Goal: Task Accomplishment & Management: Use online tool/utility

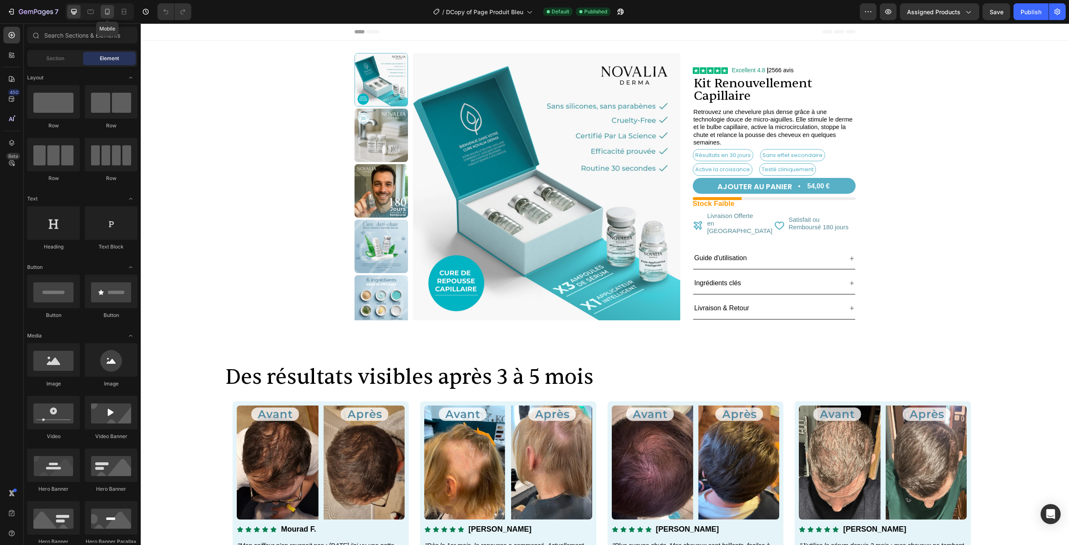
click at [105, 11] on icon at bounding box center [107, 12] width 8 height 8
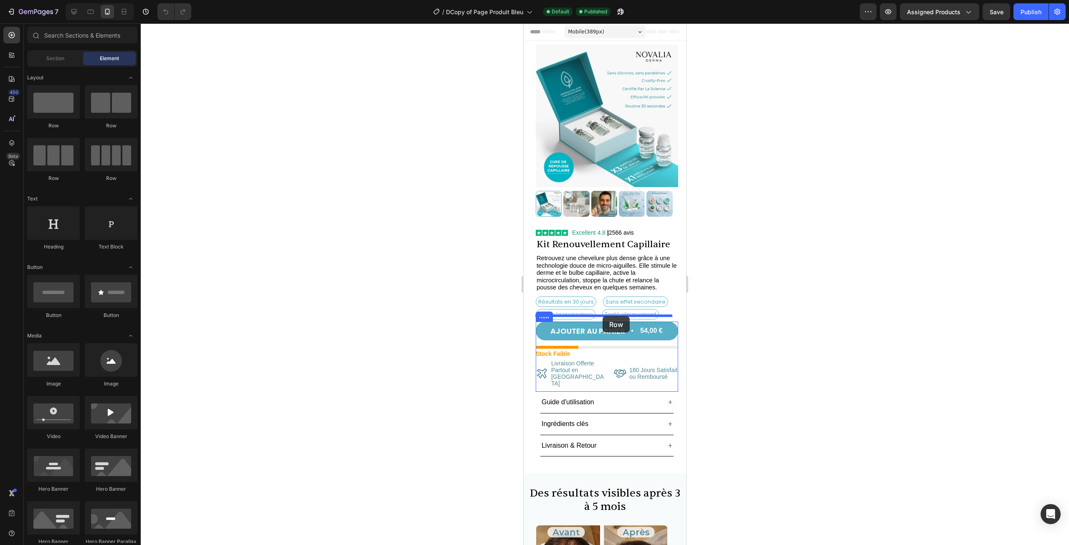
drag, startPoint x: 638, startPoint y: 135, endPoint x: 603, endPoint y: 316, distance: 185.1
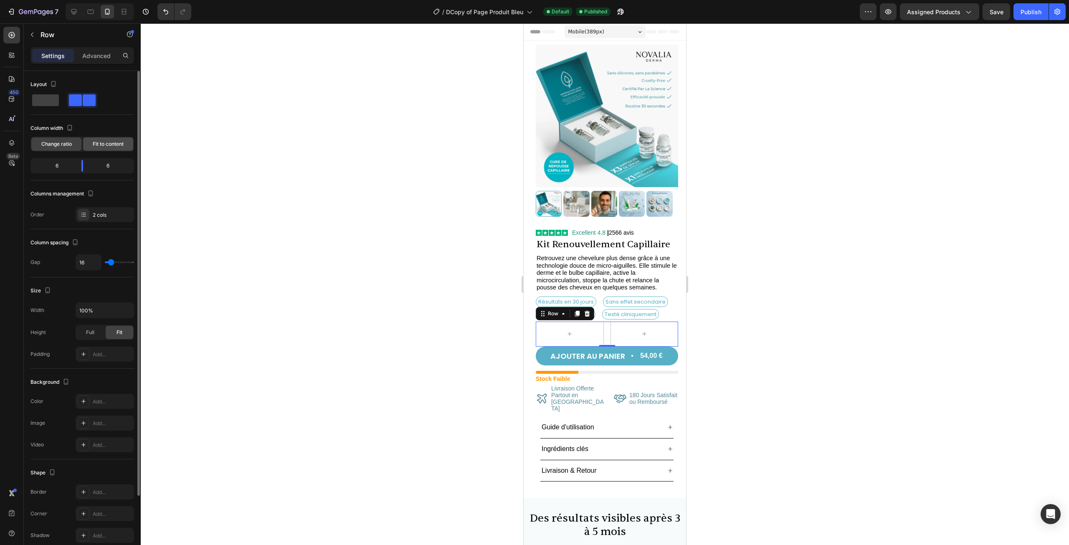
click at [102, 145] on span "Fit to content" at bounding box center [108, 144] width 31 height 8
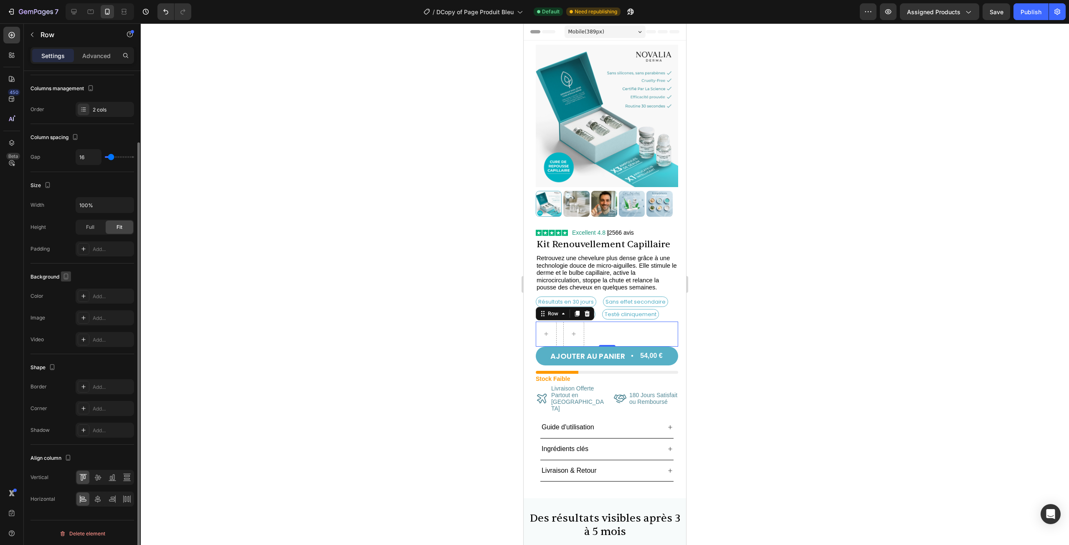
scroll to position [85, 0]
click at [100, 475] on icon at bounding box center [98, 476] width 8 height 8
click at [80, 475] on icon at bounding box center [83, 476] width 8 height 8
click at [49, 29] on div "Row" at bounding box center [71, 35] width 95 height 22
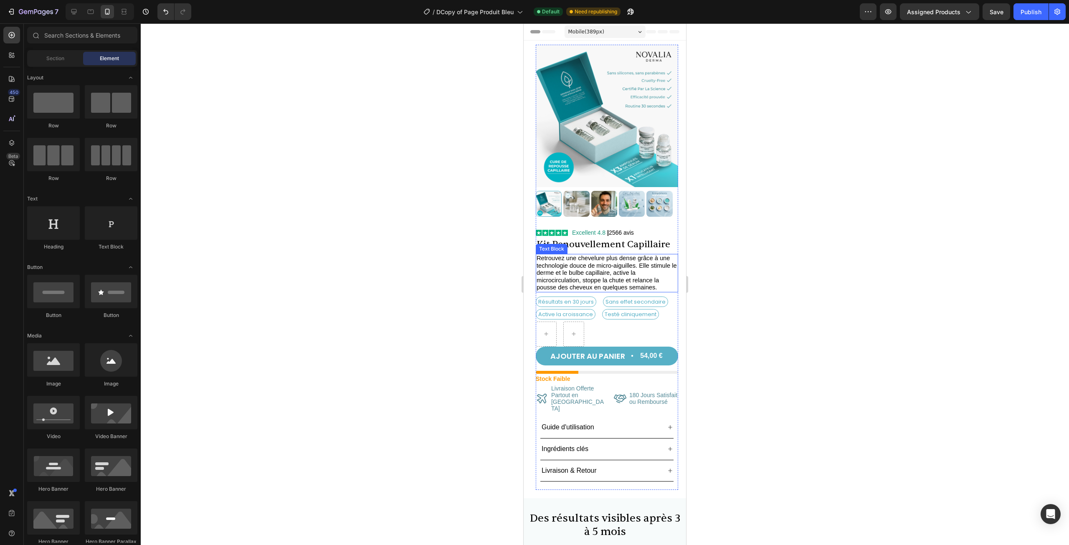
click at [585, 259] on span "Retrouvez une chevelure plus dense grâce à une technologie douce de micro-aigui…" at bounding box center [607, 273] width 140 height 36
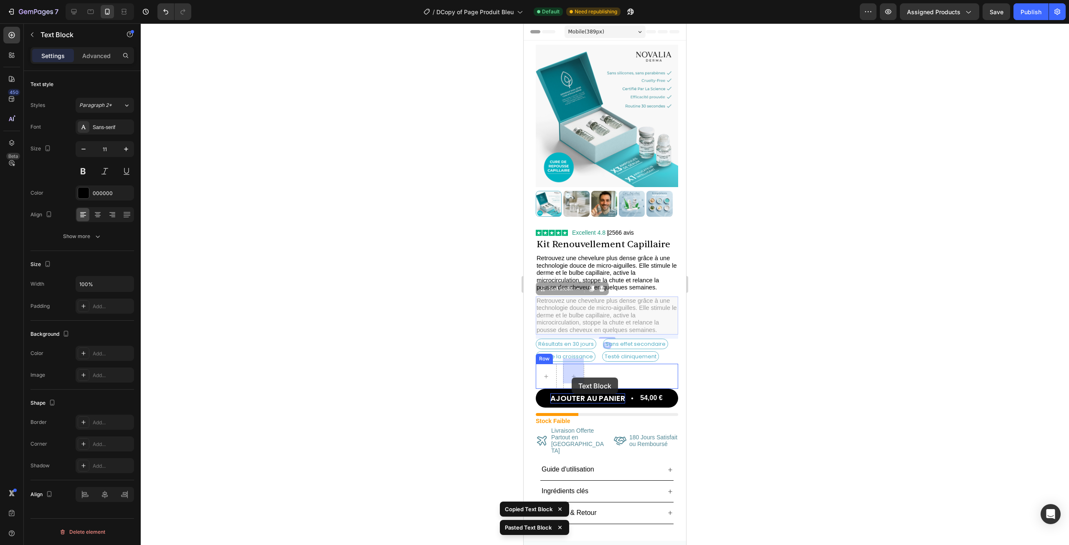
drag, startPoint x: 564, startPoint y: 284, endPoint x: 575, endPoint y: 377, distance: 93.8
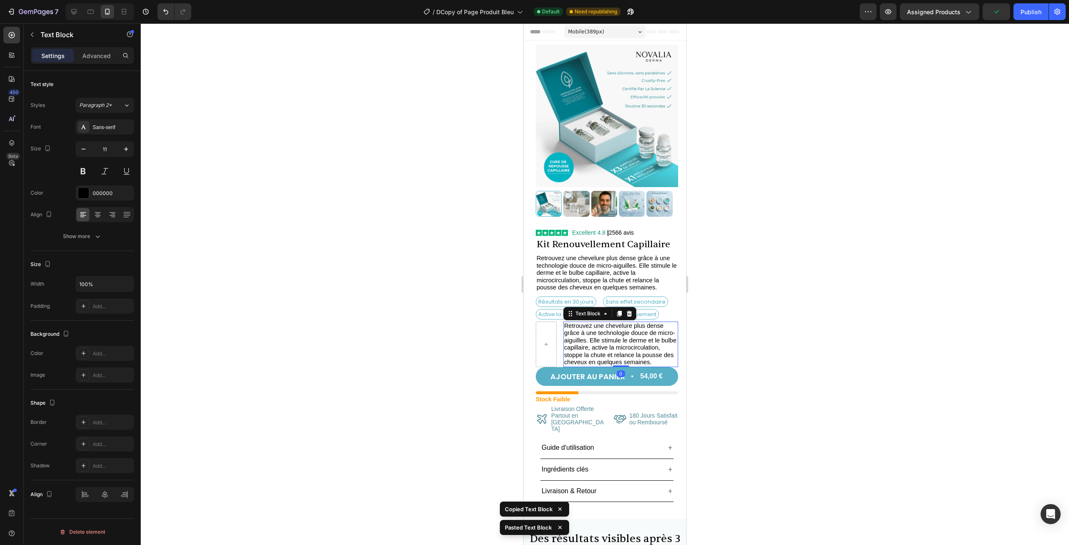
drag, startPoint x: 619, startPoint y: 372, endPoint x: 647, endPoint y: 356, distance: 32.0
click at [622, 361] on div "Retrouvez une chevelure plus dense grâce à une technologie douce de micro-aigui…" at bounding box center [621, 345] width 115 height 46
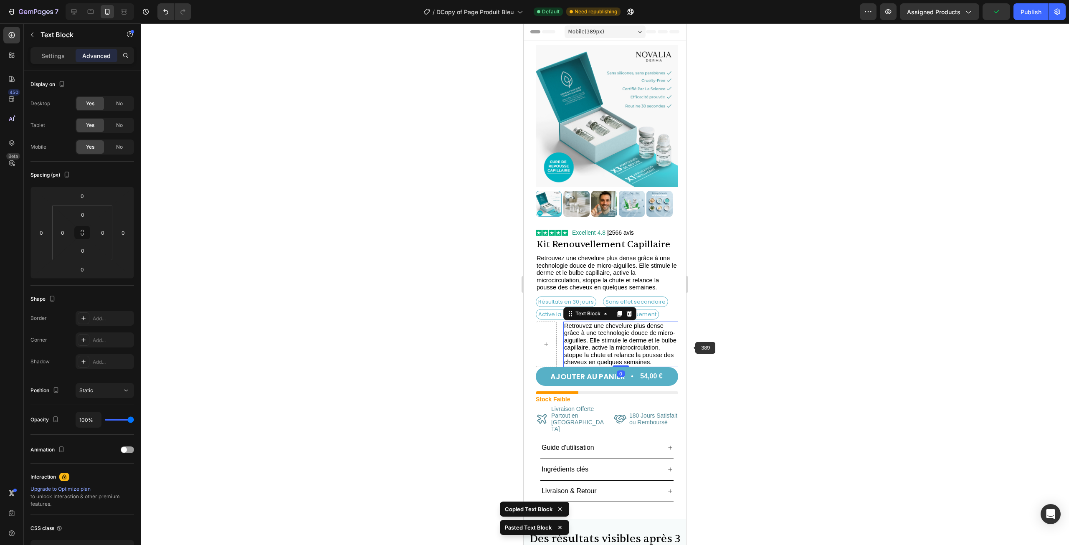
click at [698, 344] on div at bounding box center [605, 284] width 929 height 522
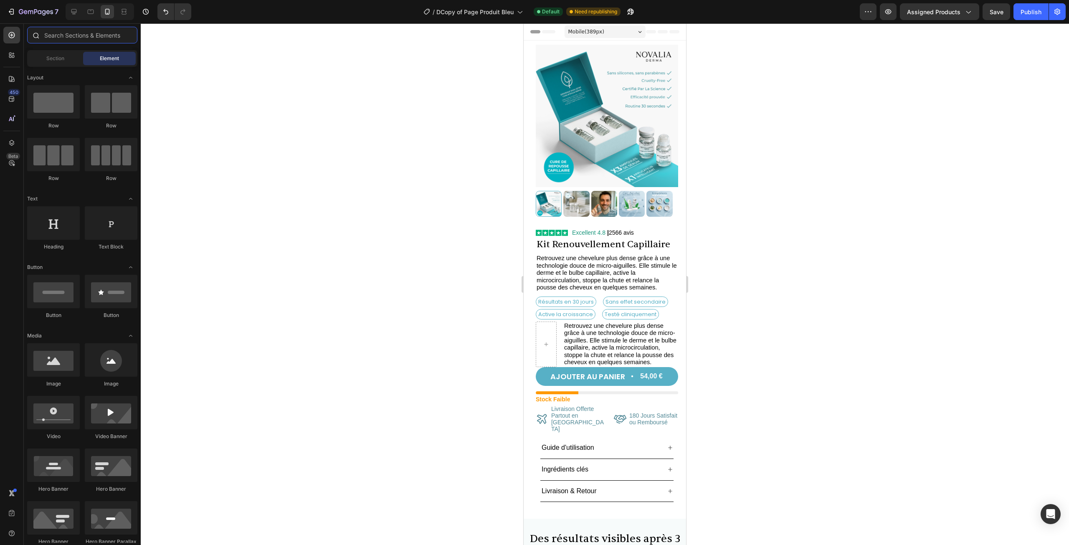
click at [82, 32] on input "text" at bounding box center [82, 35] width 110 height 17
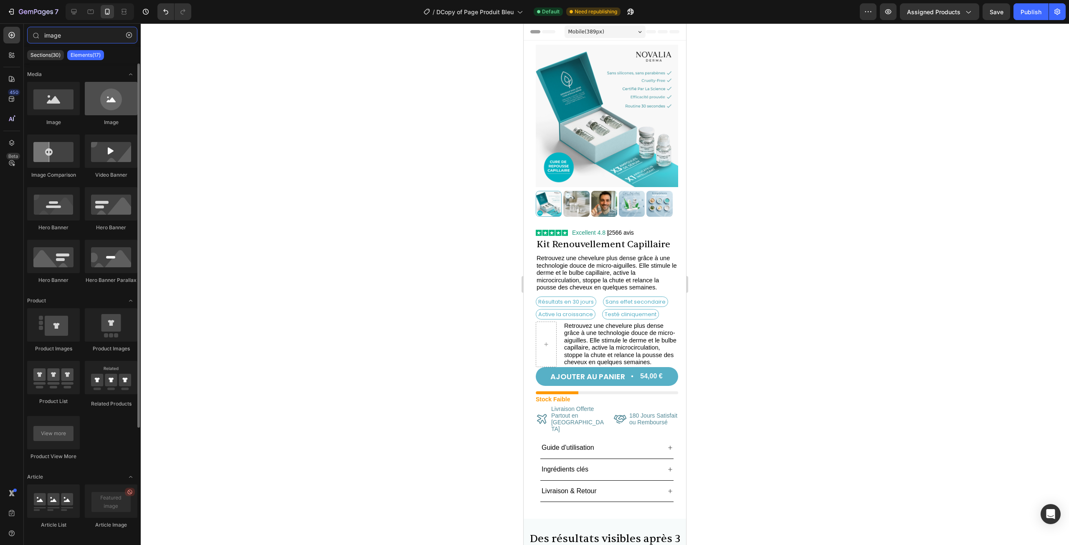
type input "image"
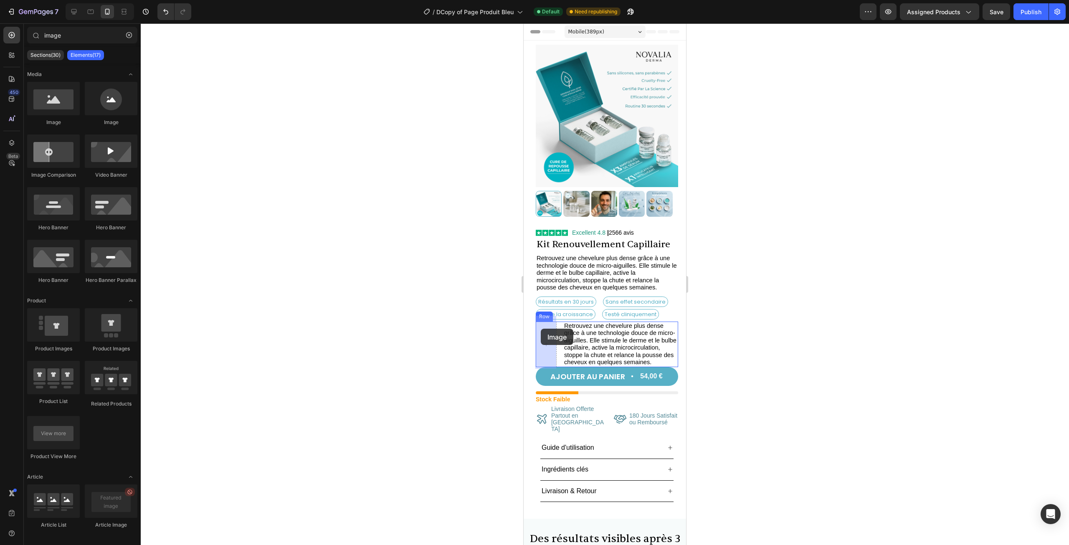
drag, startPoint x: 654, startPoint y: 136, endPoint x: 541, endPoint y: 329, distance: 223.8
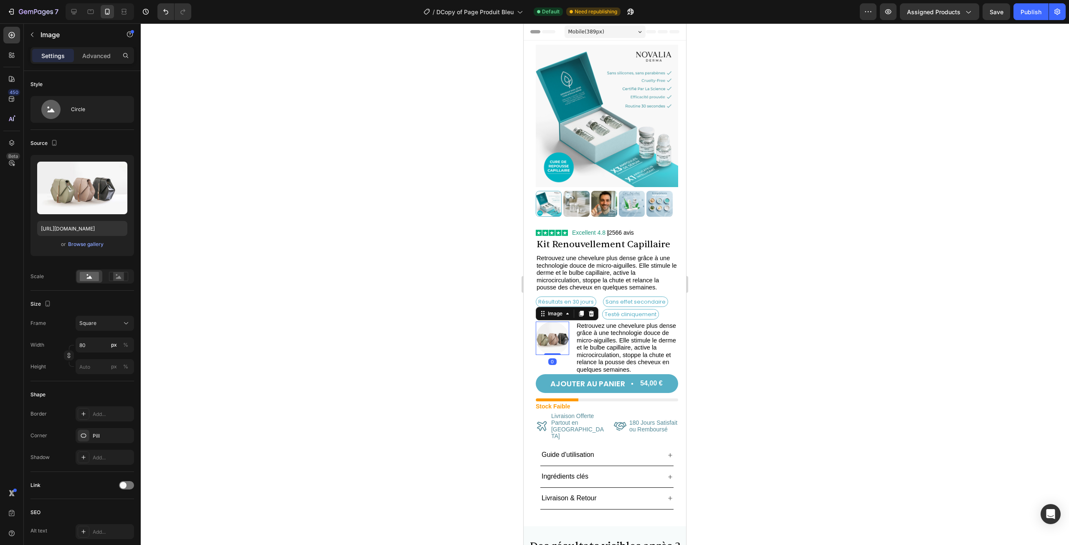
click at [739, 345] on div at bounding box center [605, 284] width 929 height 522
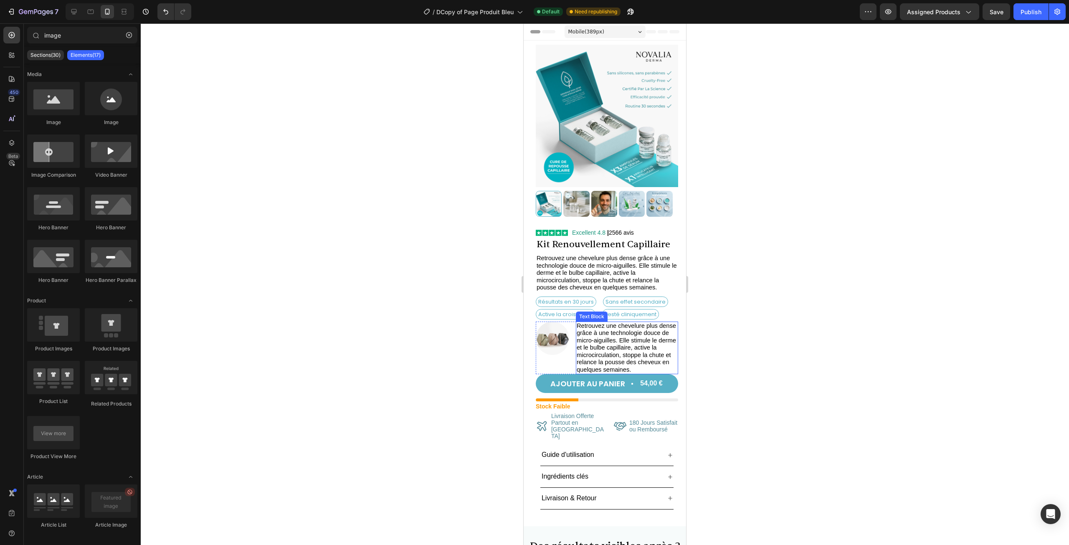
click at [544, 333] on img at bounding box center [552, 338] width 33 height 33
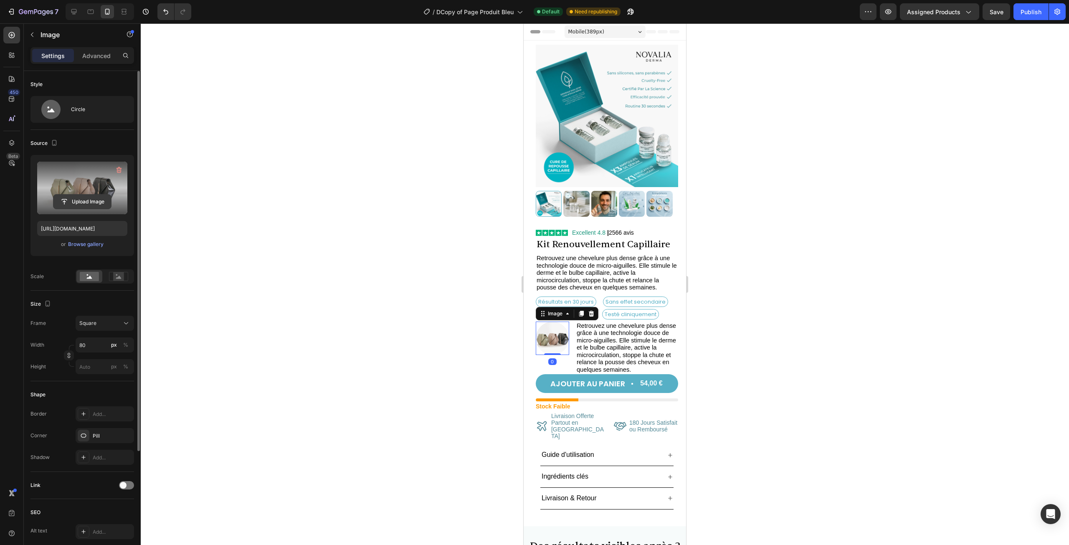
click at [97, 205] on input "file" at bounding box center [82, 202] width 58 height 14
type input "[URL][DOMAIN_NAME]"
click at [372, 274] on div at bounding box center [605, 284] width 929 height 522
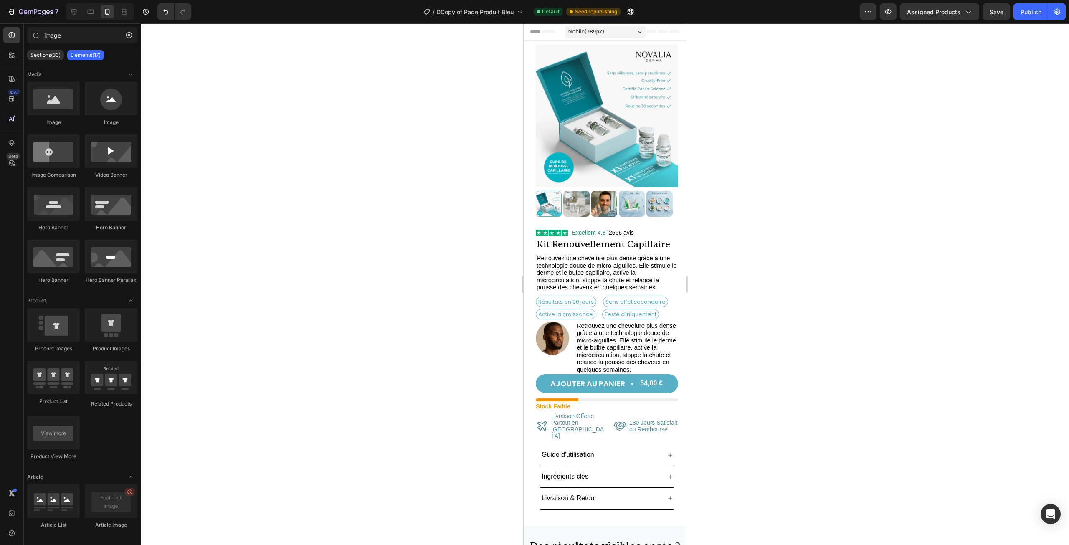
click at [549, 333] on img at bounding box center [552, 338] width 33 height 33
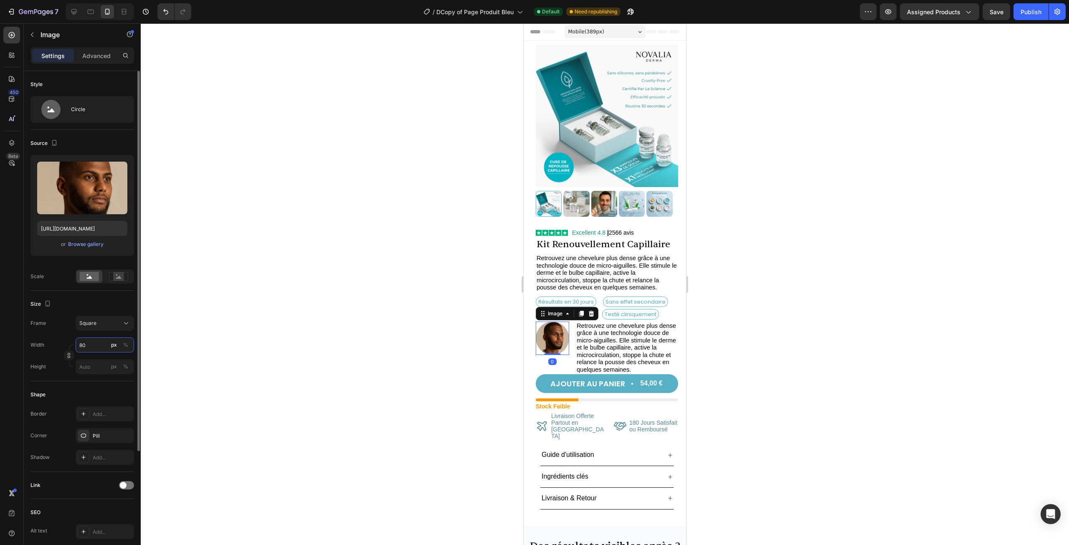
click at [97, 346] on input "80" at bounding box center [105, 345] width 58 height 15
type input "5"
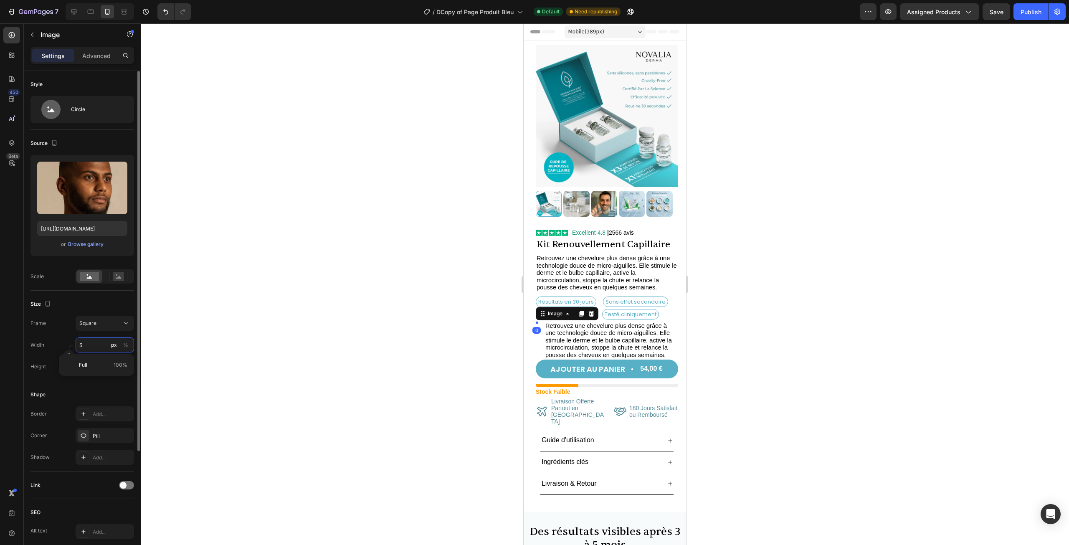
type input "50"
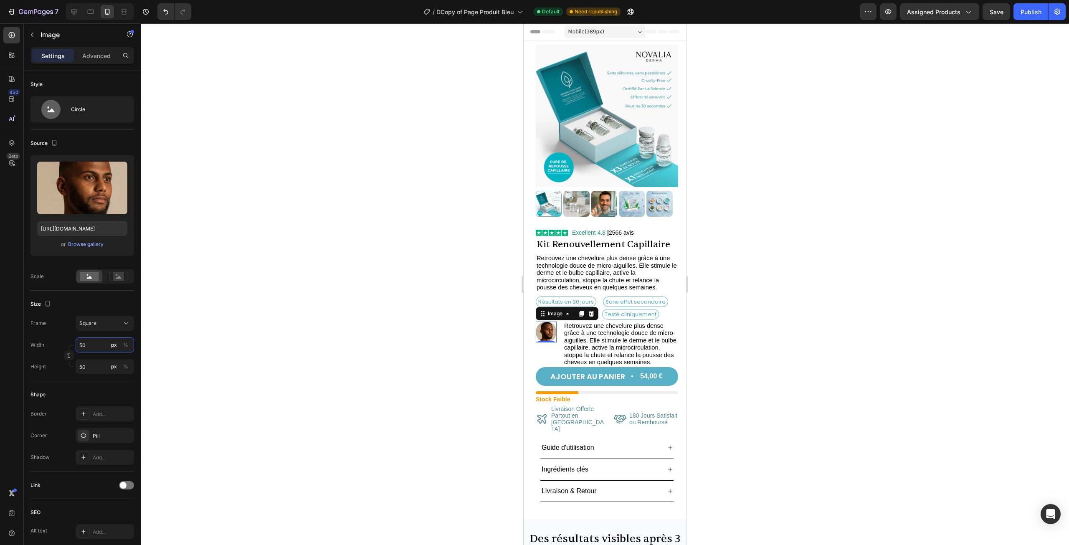
type input "50"
click at [335, 308] on div at bounding box center [605, 284] width 929 height 522
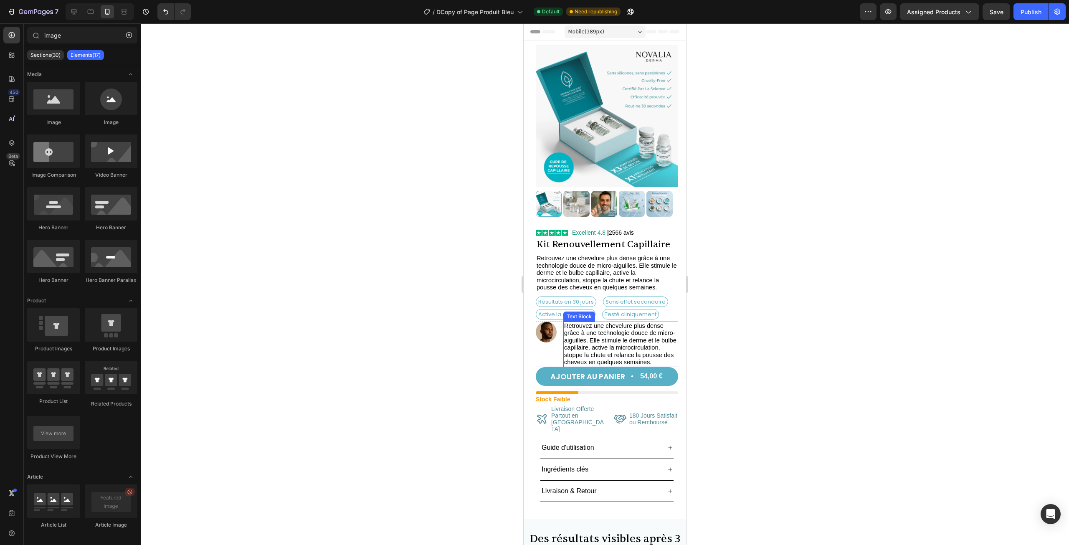
click at [608, 336] on span "Retrouvez une chevelure plus dense grâce à une technologie douce de micro-aigui…" at bounding box center [620, 344] width 112 height 43
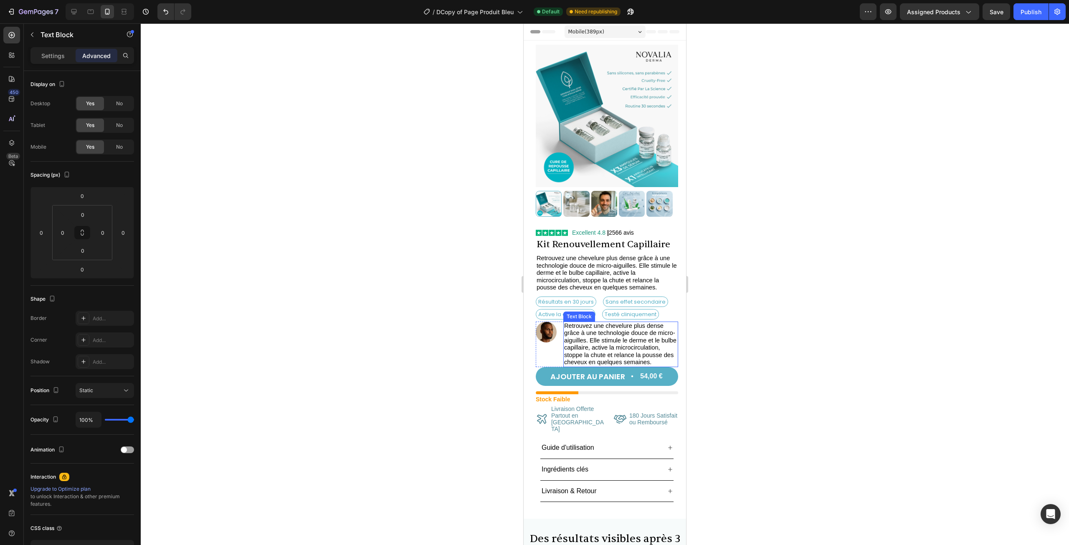
click at [608, 336] on span "Retrouvez une chevelure plus dense grâce à une technologie douce de micro-aigui…" at bounding box center [620, 344] width 112 height 43
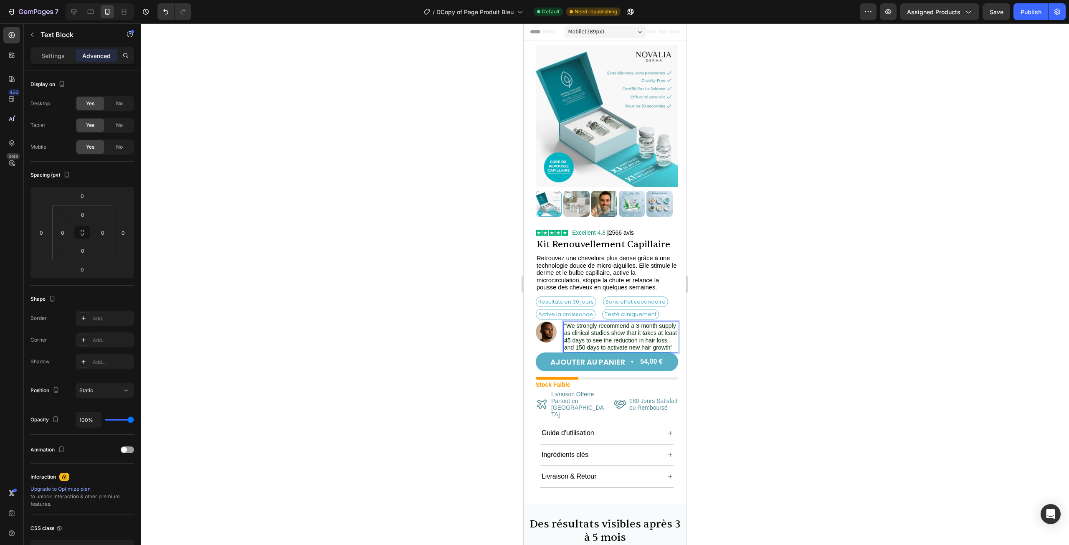
click at [745, 320] on div at bounding box center [605, 284] width 929 height 522
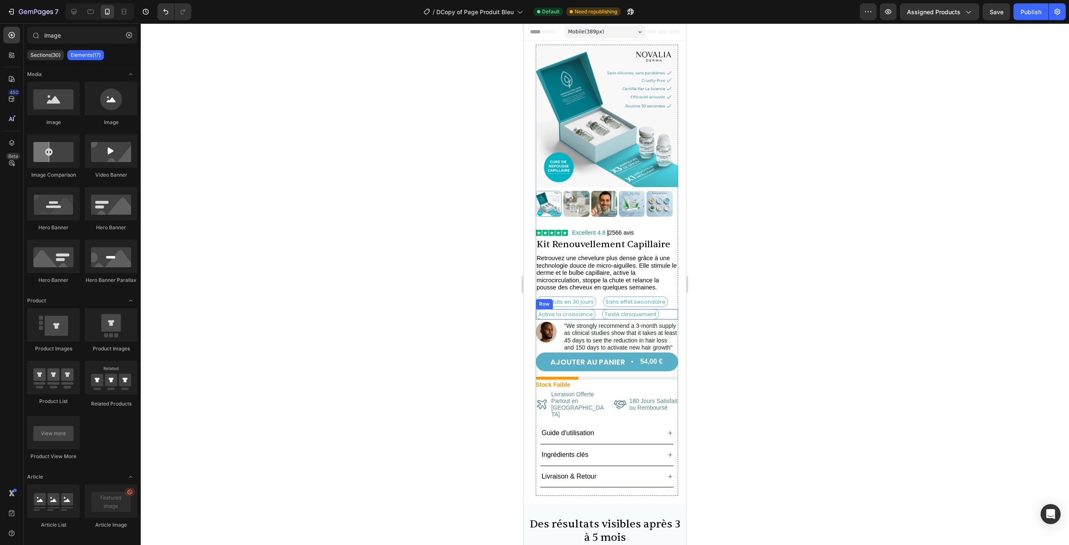
click at [596, 310] on div "Active la croissance Text Block Testé cliniquement Text Block Row" at bounding box center [607, 314] width 142 height 10
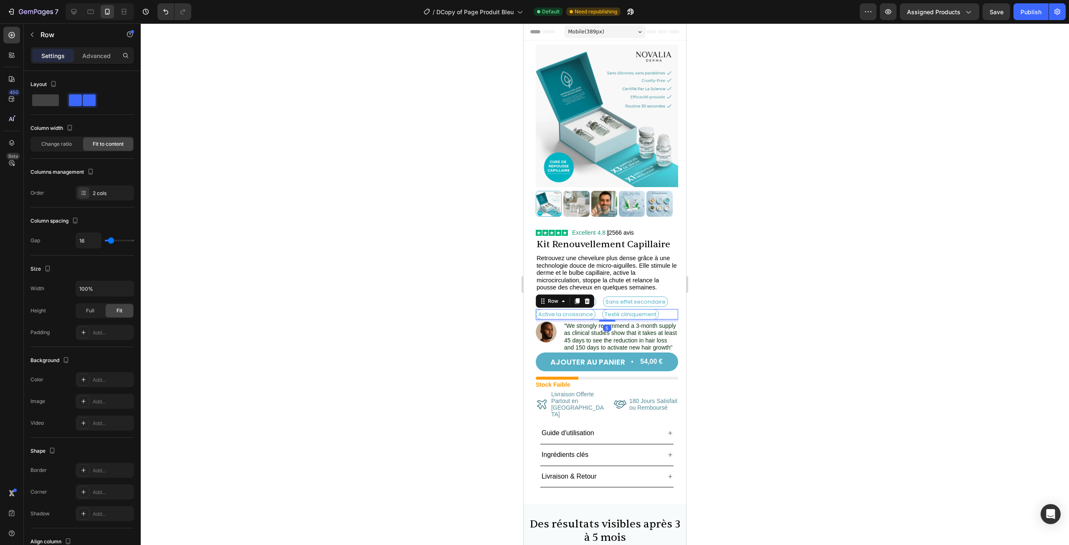
click at [707, 323] on div at bounding box center [605, 284] width 929 height 522
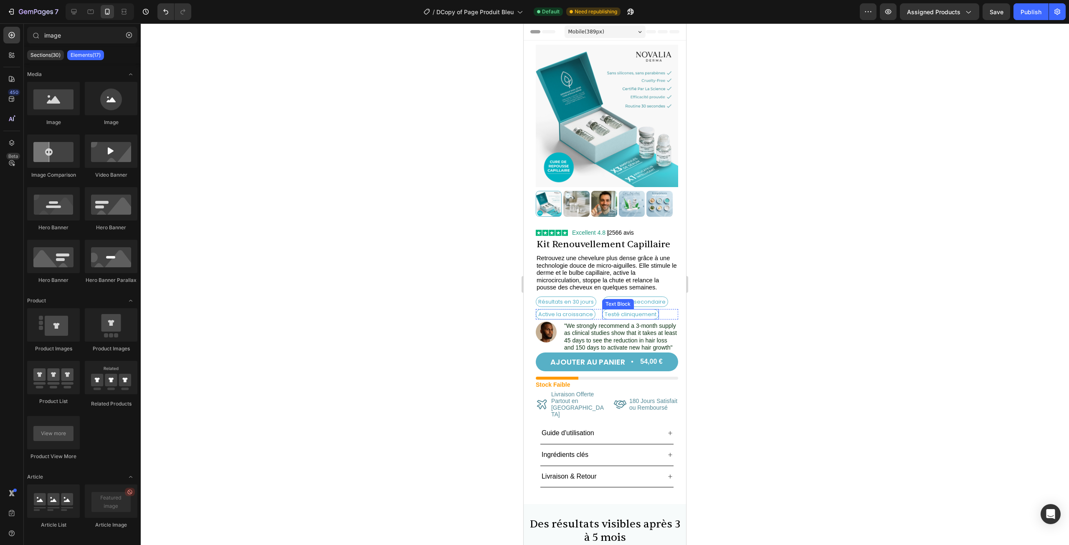
click at [619, 332] on span ""We strongly recommend a 3-month supply as clinical studies show that it takes …" at bounding box center [620, 337] width 113 height 29
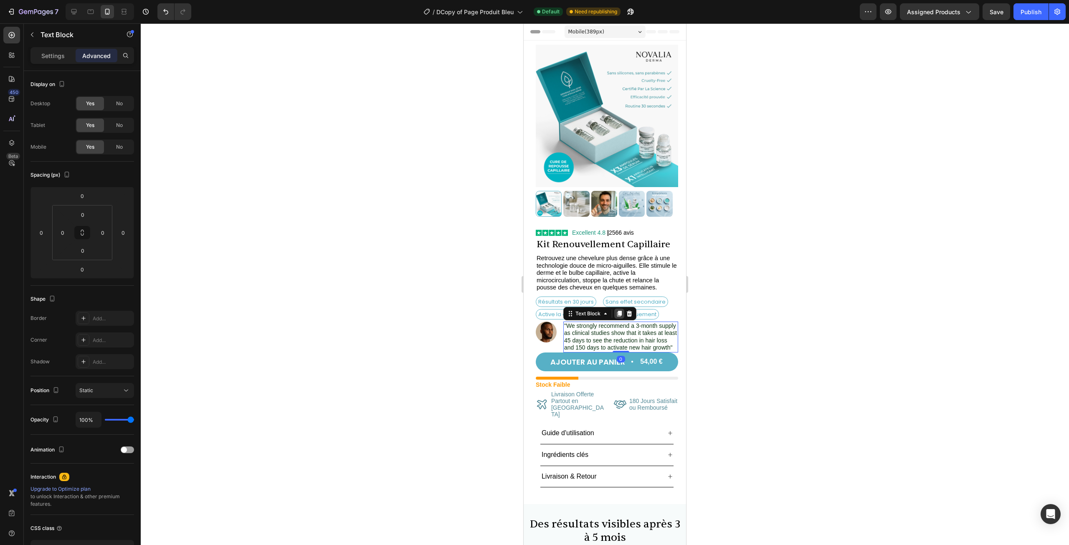
click at [621, 311] on icon at bounding box center [619, 314] width 5 height 6
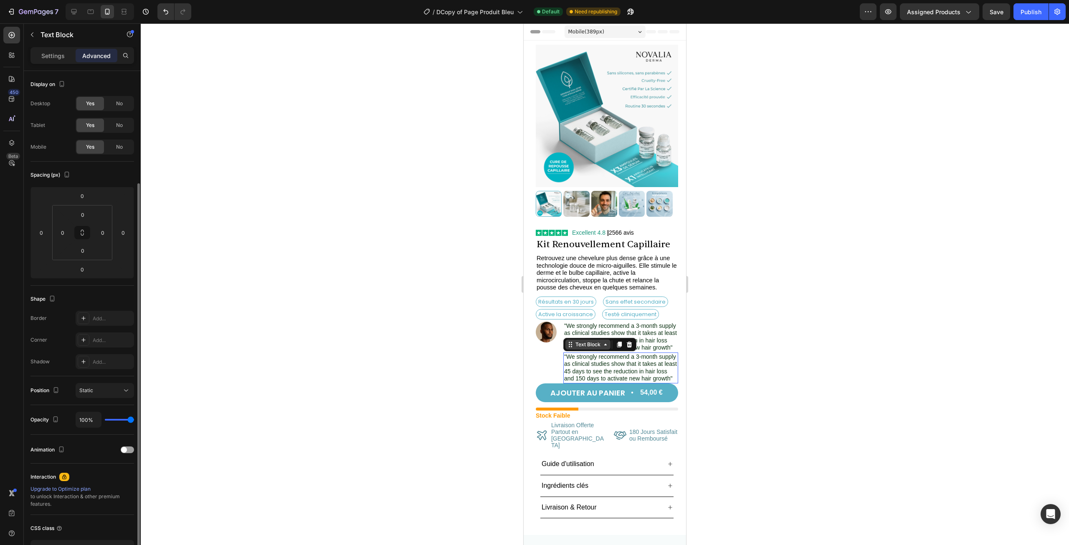
scroll to position [59, 0]
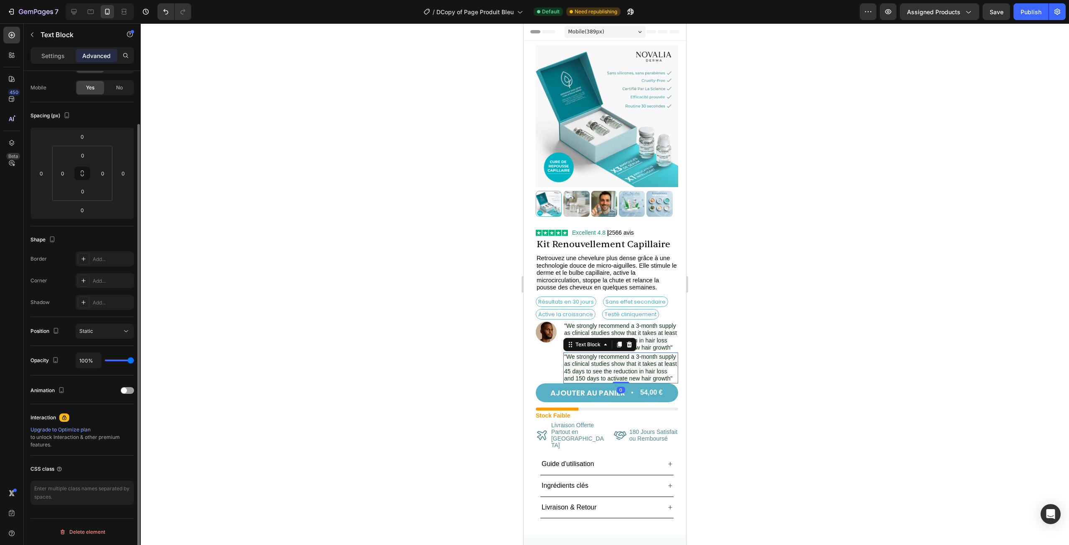
click at [599, 370] on span ""We strongly recommend a 3-month supply as clinical studies show that it takes …" at bounding box center [620, 367] width 113 height 29
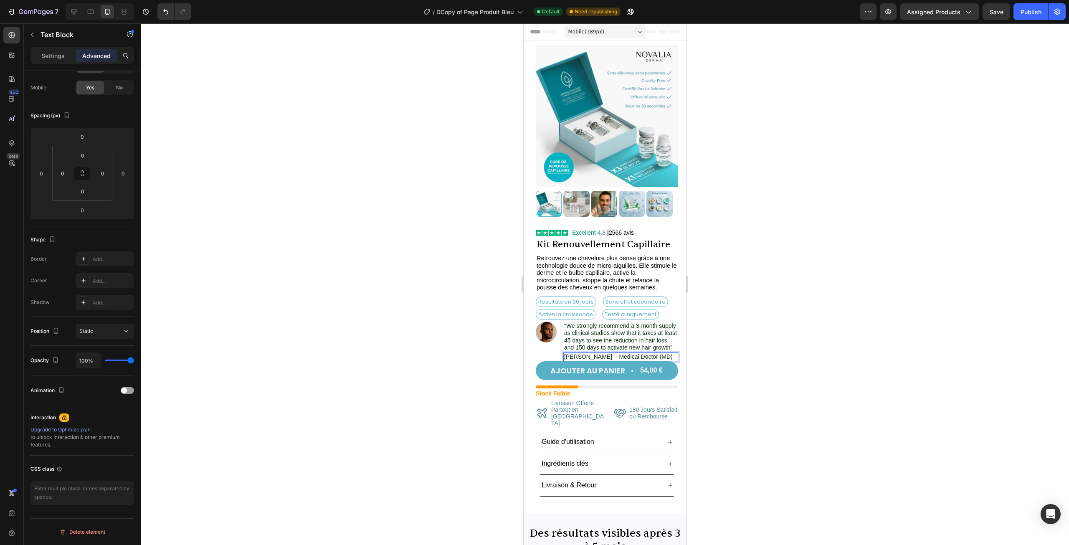
click at [736, 355] on div at bounding box center [605, 284] width 929 height 522
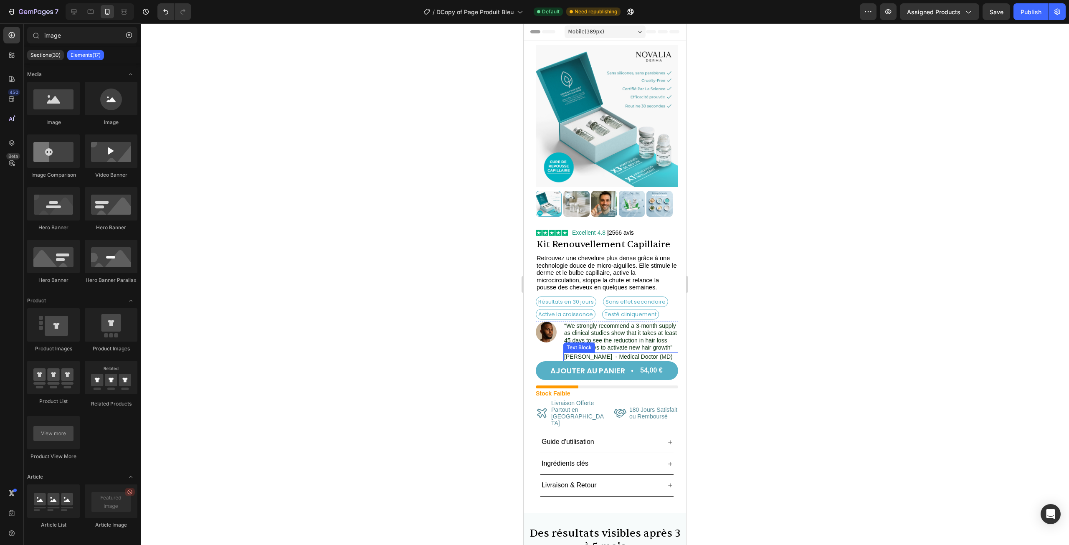
click at [654, 348] on p ""We strongly recommend a 3-month supply as clinical studies show that it takes …" at bounding box center [620, 337] width 113 height 29
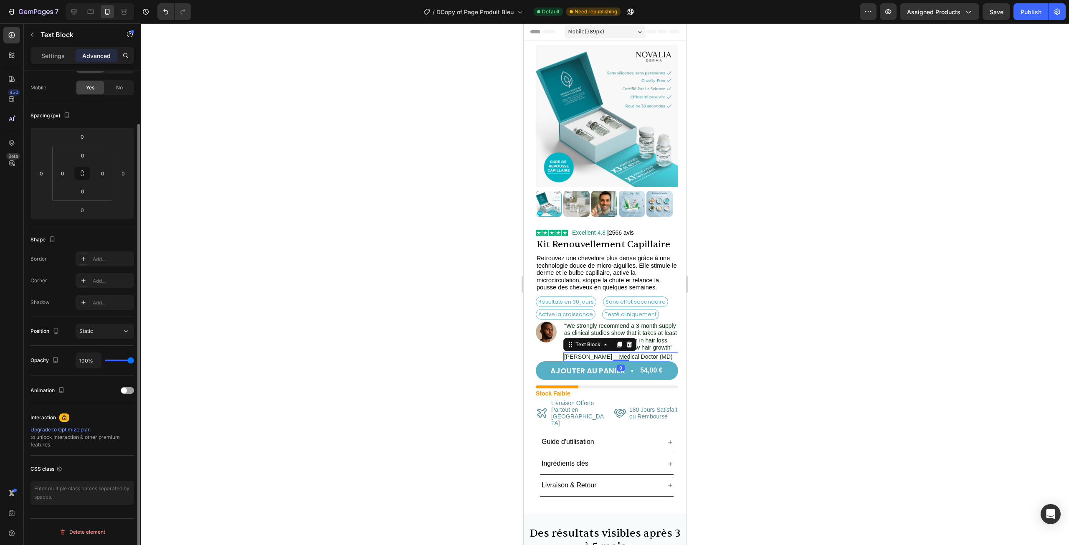
click at [637, 337] on span ""We strongly recommend a 3-month supply as clinical studies show that it takes …" at bounding box center [620, 337] width 113 height 29
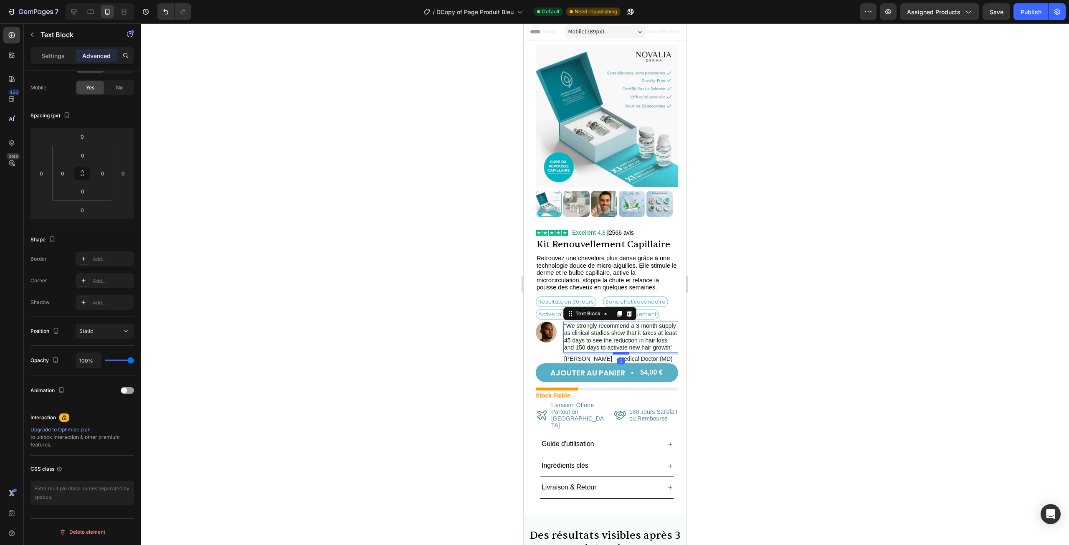
click at [622, 354] on div at bounding box center [621, 353] width 17 height 3
type input "5"
click at [630, 361] on span "[PERSON_NAME] - Medical Doctor (MD)" at bounding box center [618, 359] width 109 height 7
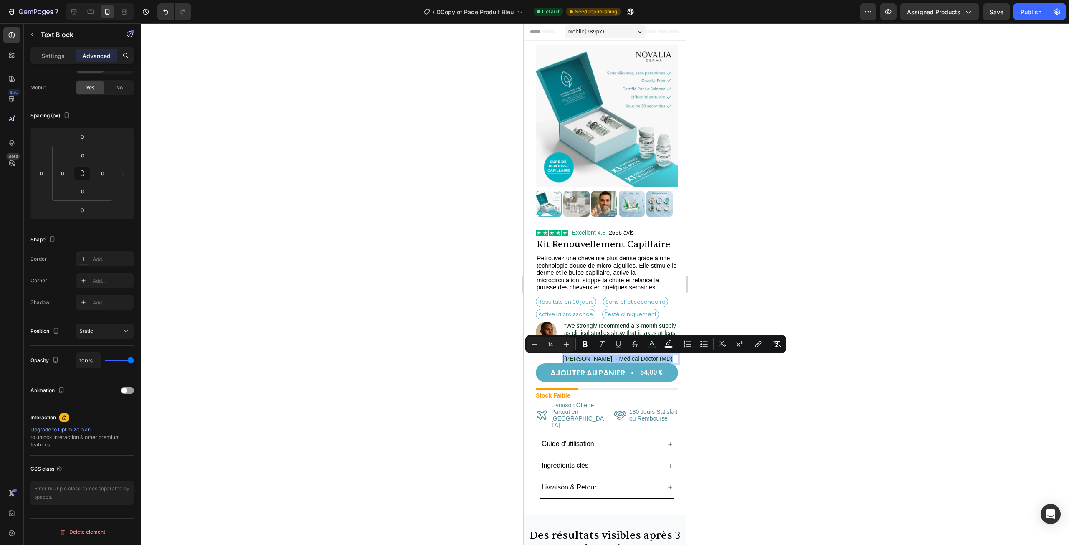
click at [747, 379] on div at bounding box center [605, 284] width 929 height 522
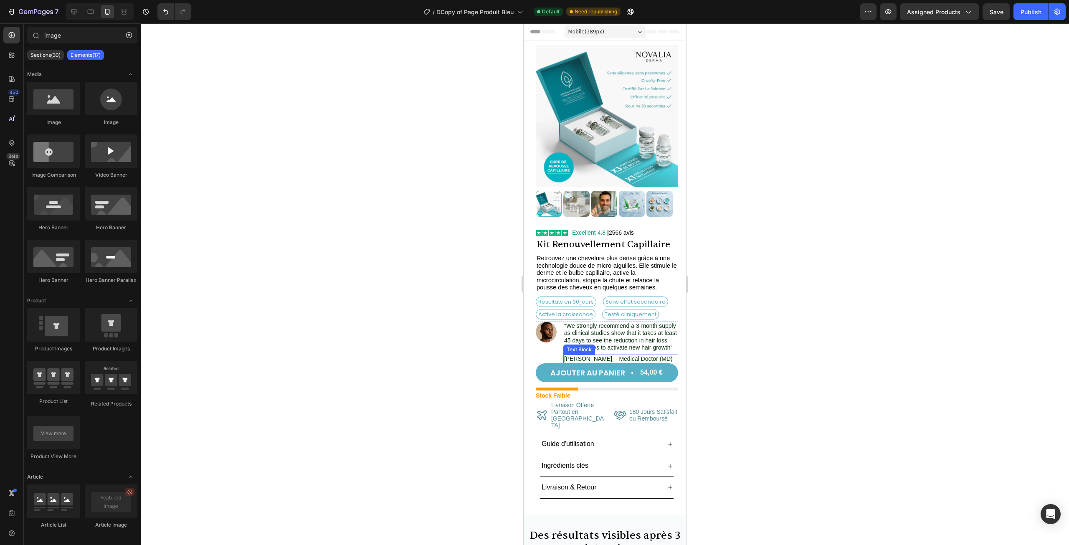
click at [655, 360] on span "[PERSON_NAME] - Medical Doctor (MD)" at bounding box center [618, 359] width 109 height 7
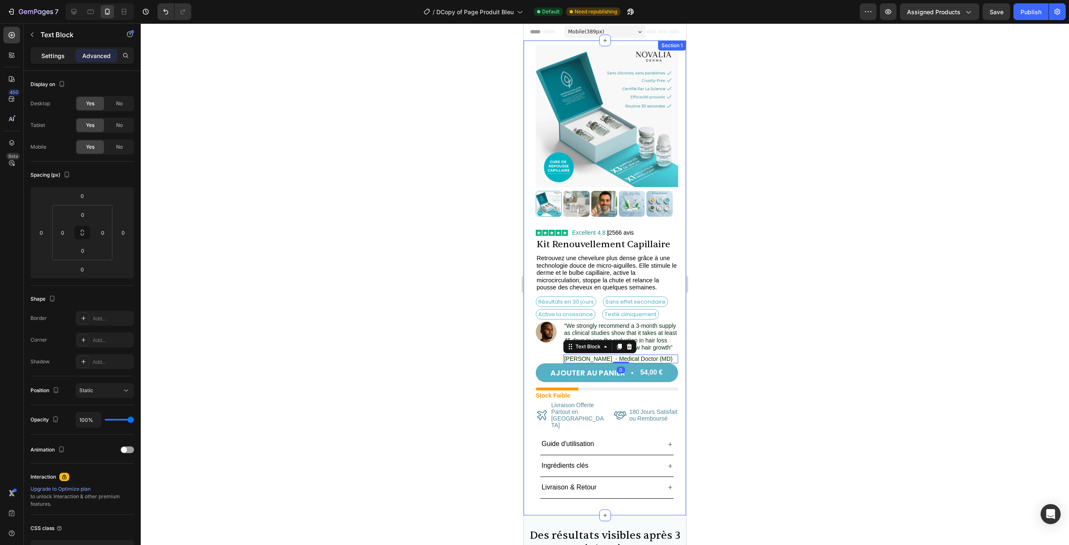
click at [65, 60] on div "Settings" at bounding box center [53, 55] width 42 height 13
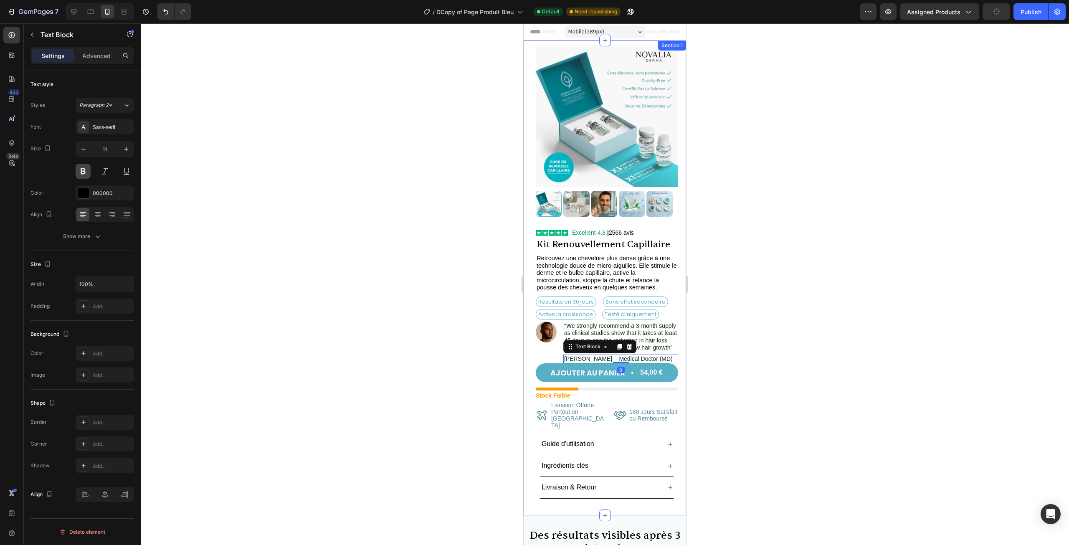
click at [80, 173] on button at bounding box center [83, 171] width 15 height 15
click at [237, 174] on div at bounding box center [605, 284] width 929 height 522
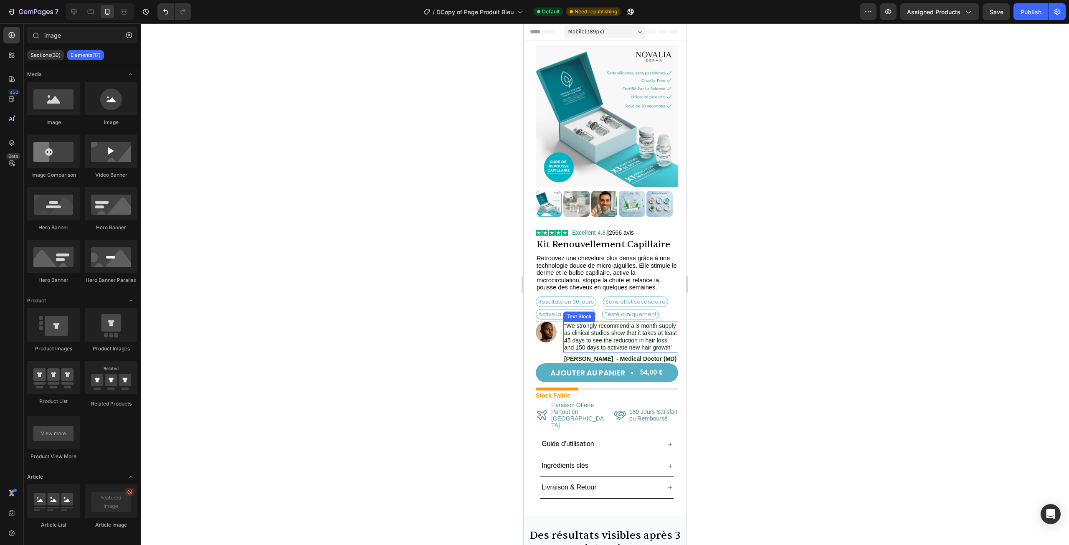
click at [610, 323] on span ""We strongly recommend a 3-month supply as clinical studies show that it takes …" at bounding box center [620, 337] width 113 height 29
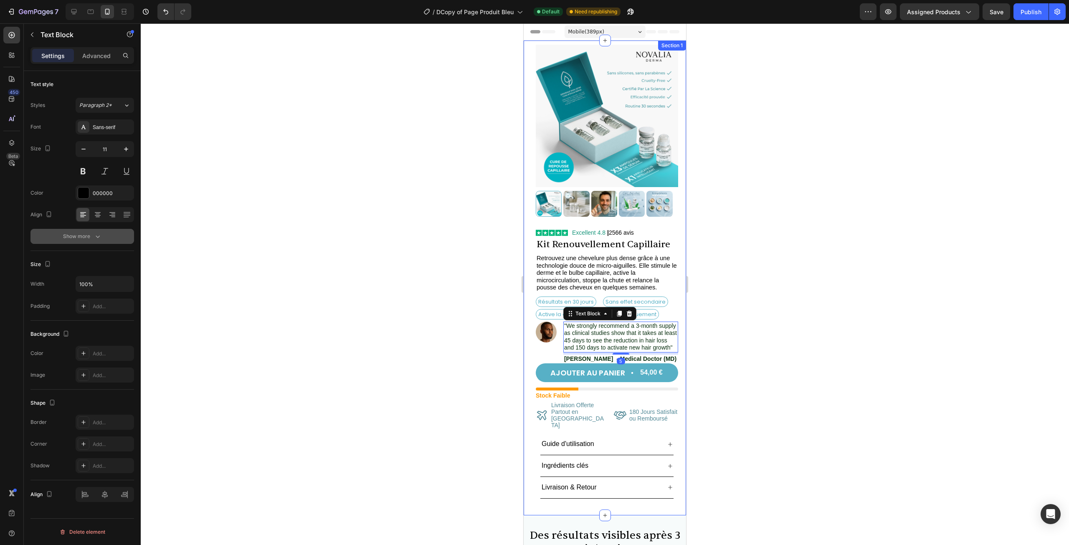
click at [83, 237] on div "Show more" at bounding box center [82, 236] width 39 height 8
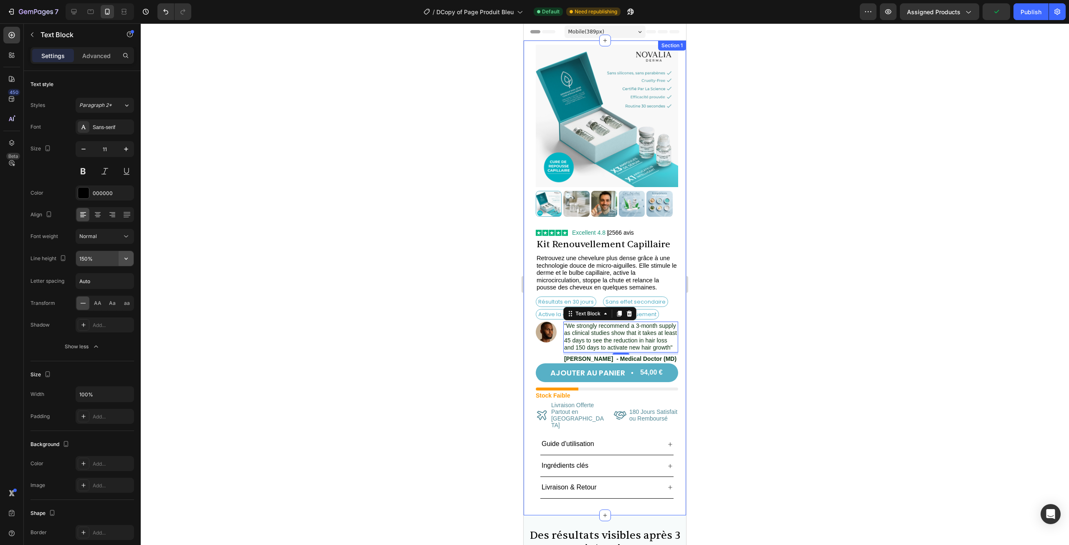
click at [129, 259] on icon "button" at bounding box center [126, 258] width 8 height 8
click at [89, 309] on span "130%" at bounding box center [85, 312] width 13 height 8
type input "130%"
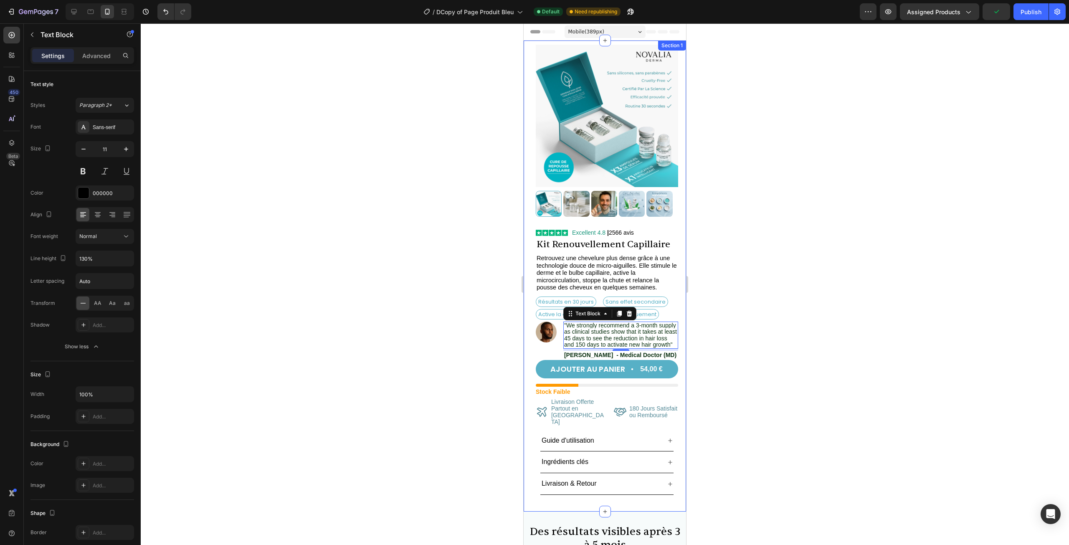
click at [282, 272] on div at bounding box center [605, 284] width 929 height 522
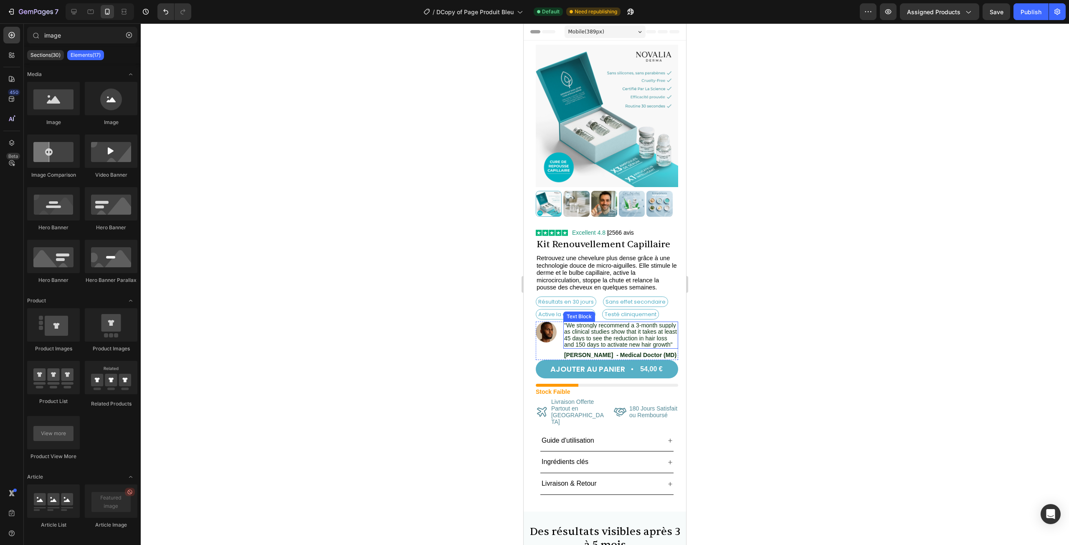
click at [668, 323] on p ""We strongly recommend a 3-month supply as clinical studies show that it takes …" at bounding box center [620, 335] width 113 height 25
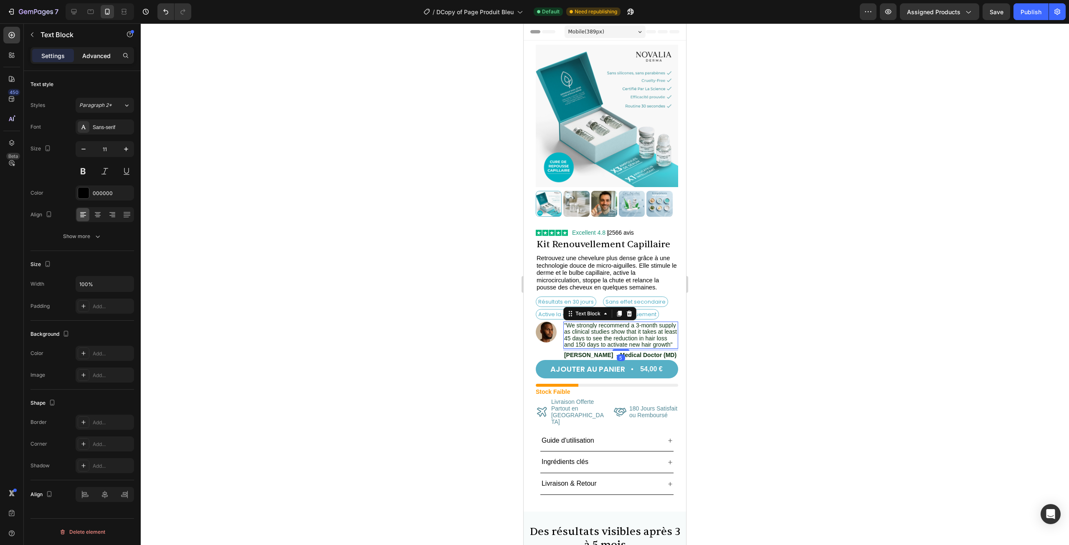
click at [80, 60] on div "Advanced" at bounding box center [97, 55] width 42 height 13
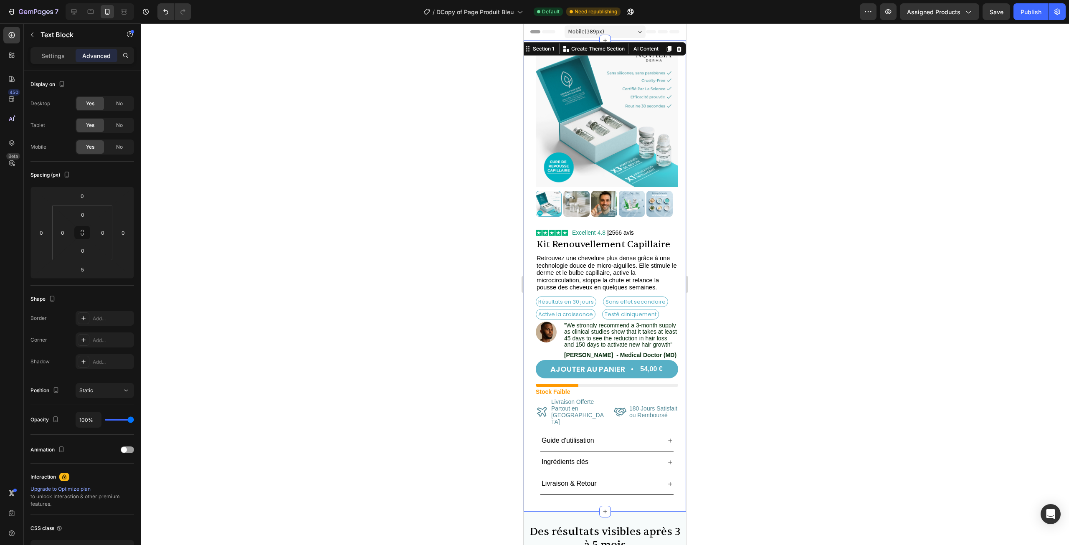
click at [676, 330] on div "Product Images Icon Icon List Excellent 4.8 | 2566 avis Text Block Row Kit Reno…" at bounding box center [607, 274] width 158 height 459
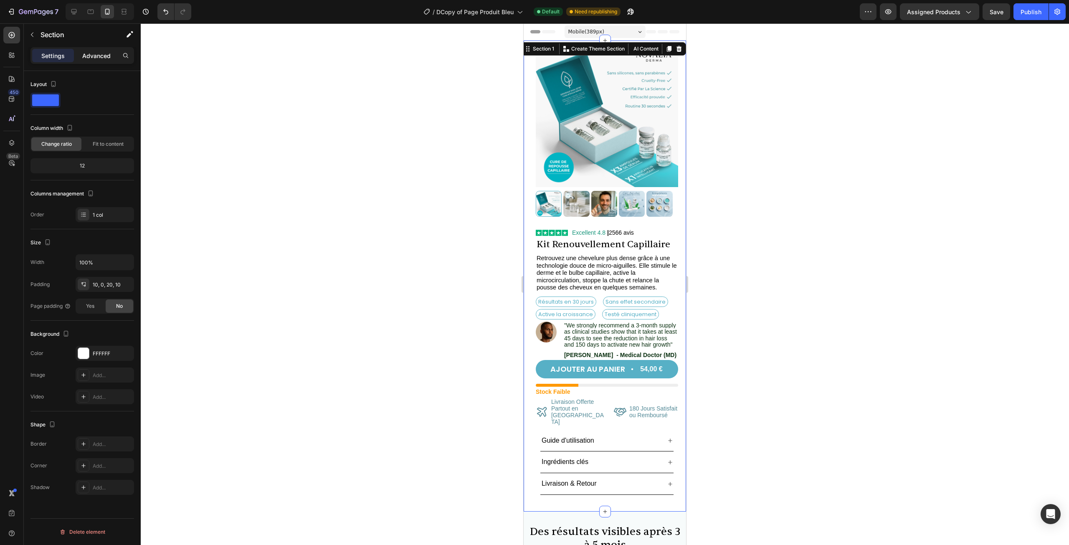
click at [102, 52] on p "Advanced" at bounding box center [96, 55] width 28 height 9
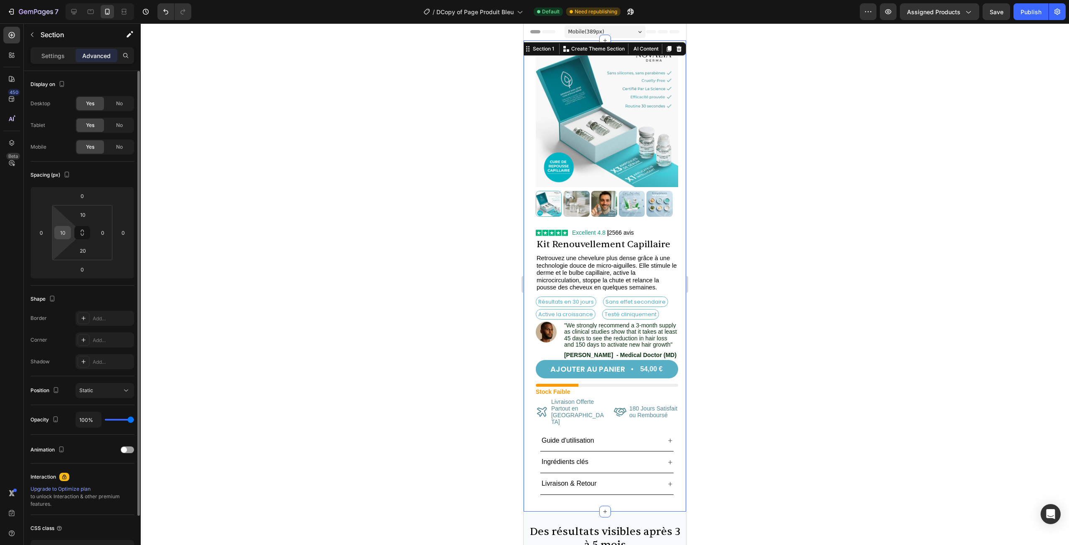
click at [61, 232] on input "10" at bounding box center [62, 232] width 13 height 13
type input "0"
click at [234, 212] on div at bounding box center [605, 284] width 929 height 522
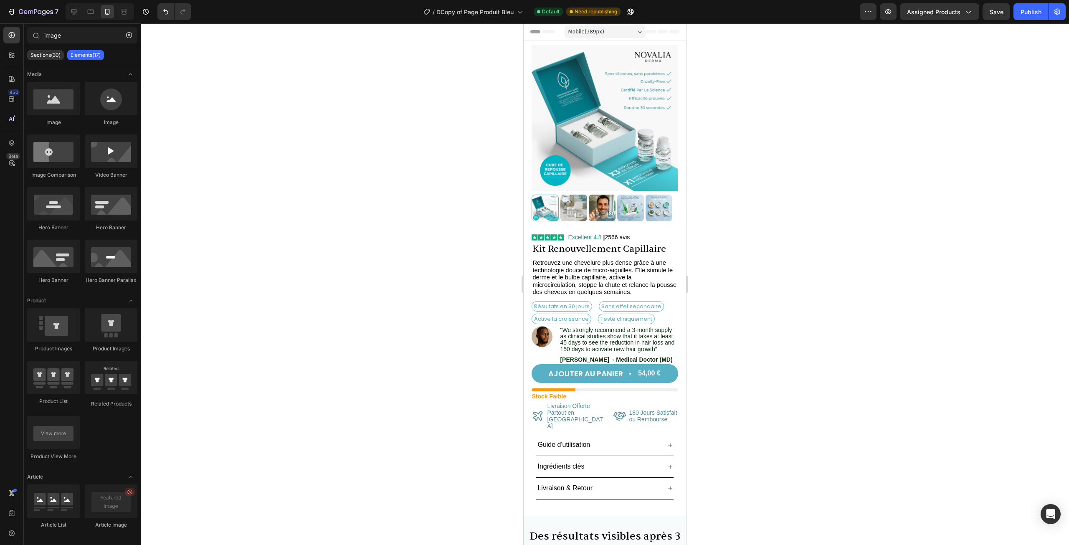
click at [781, 335] on div at bounding box center [605, 284] width 929 height 522
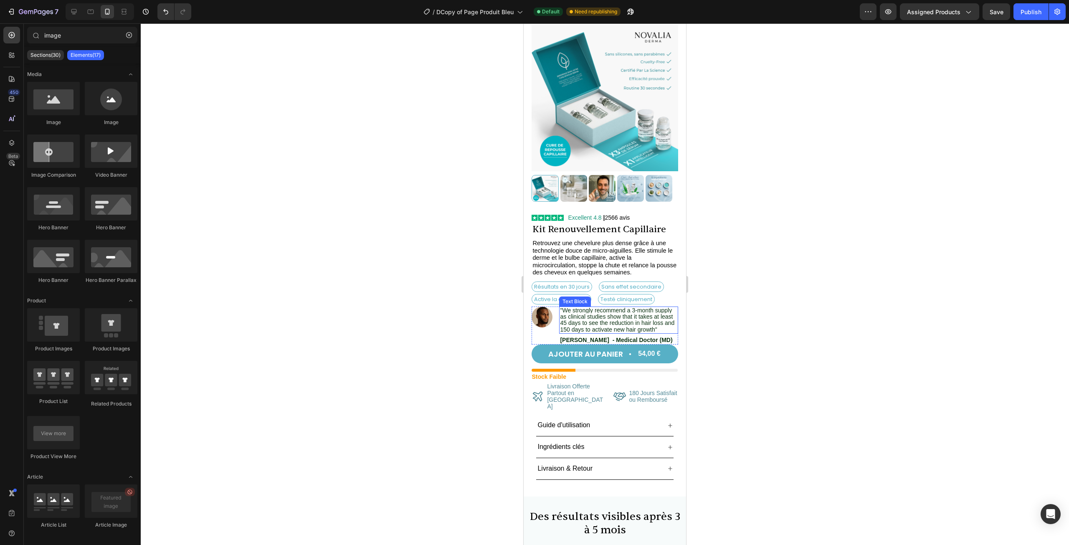
scroll to position [42, 0]
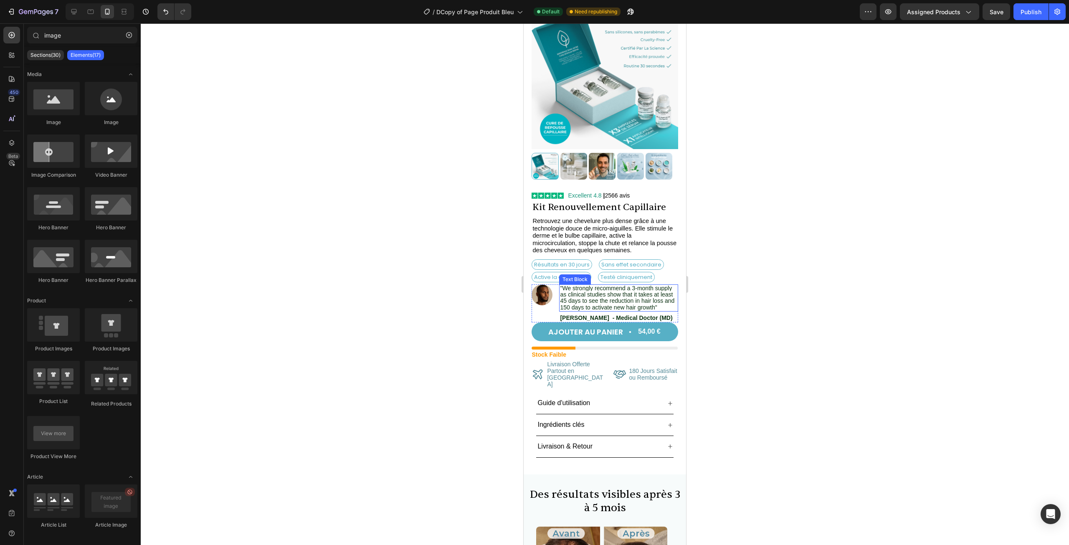
click at [651, 302] on span ""We strongly recommend a 3-month supply as clinical studies show that it takes …" at bounding box center [617, 298] width 114 height 26
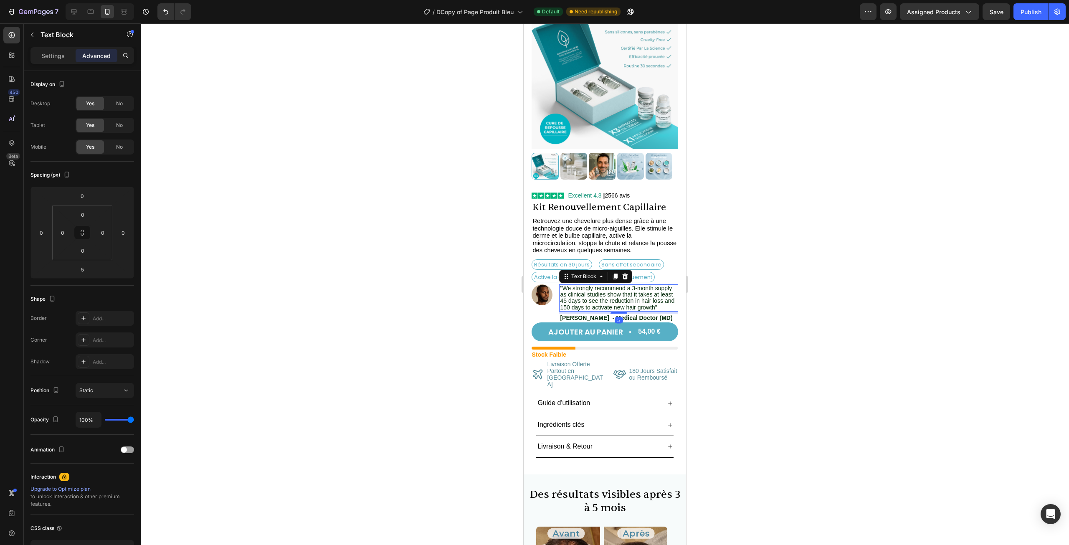
click at [752, 303] on div at bounding box center [605, 284] width 929 height 522
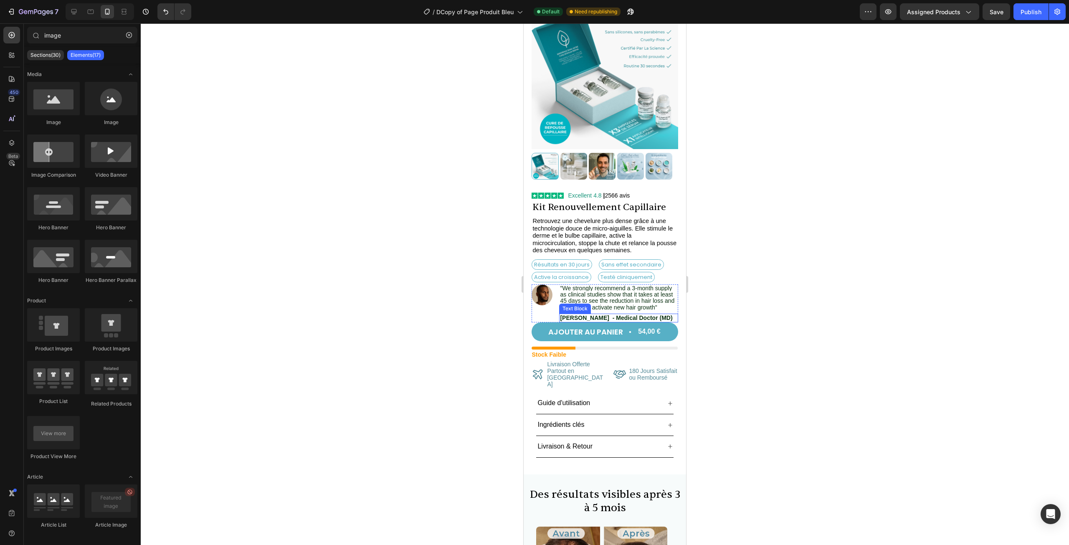
click at [636, 318] on span "[PERSON_NAME] - Medical Doctor (MD)" at bounding box center [616, 318] width 112 height 7
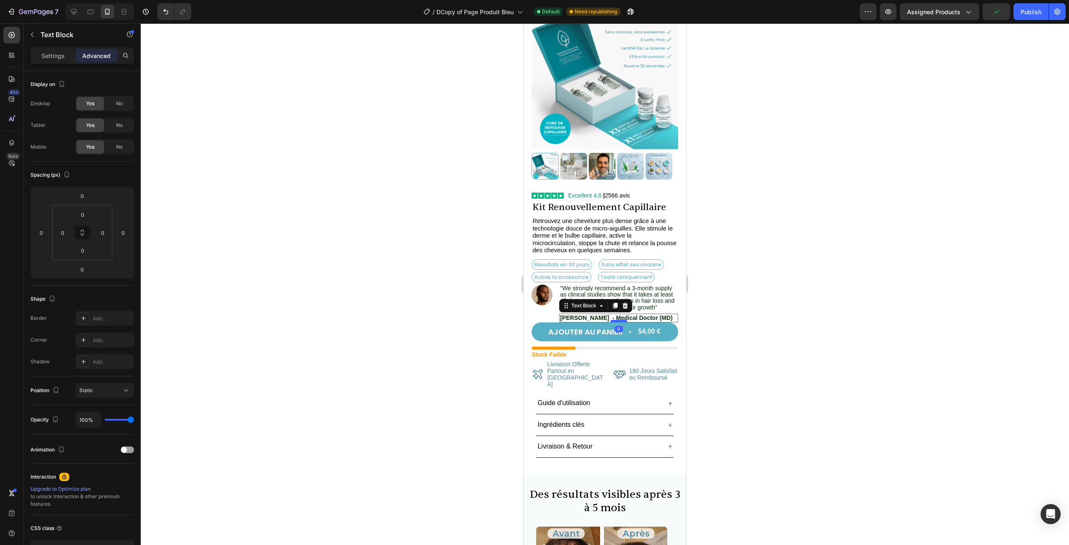
click at [616, 321] on div at bounding box center [619, 321] width 17 height 3
click at [558, 318] on div "Image "We strongly recommend a 3-month supply as clinical studies show that it …" at bounding box center [605, 303] width 146 height 38
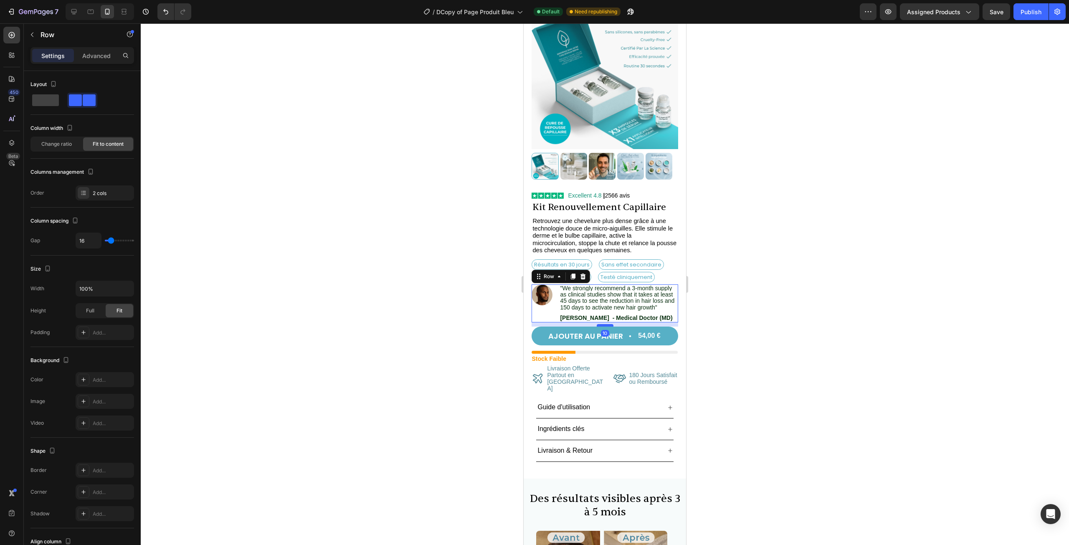
drag, startPoint x: 602, startPoint y: 321, endPoint x: 601, endPoint y: 325, distance: 4.2
click at [601, 325] on div at bounding box center [605, 325] width 17 height 3
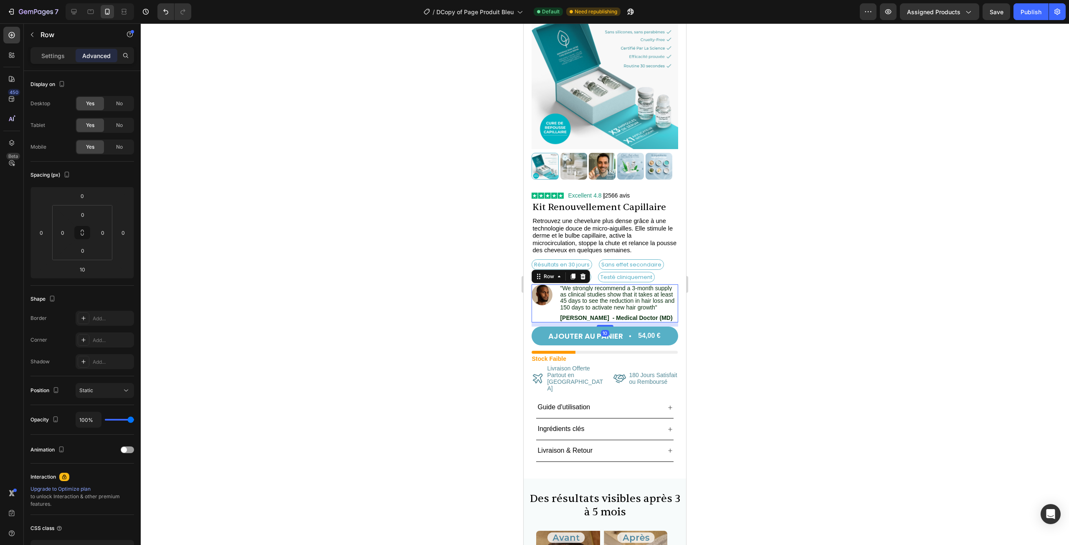
click at [745, 316] on div at bounding box center [605, 284] width 929 height 522
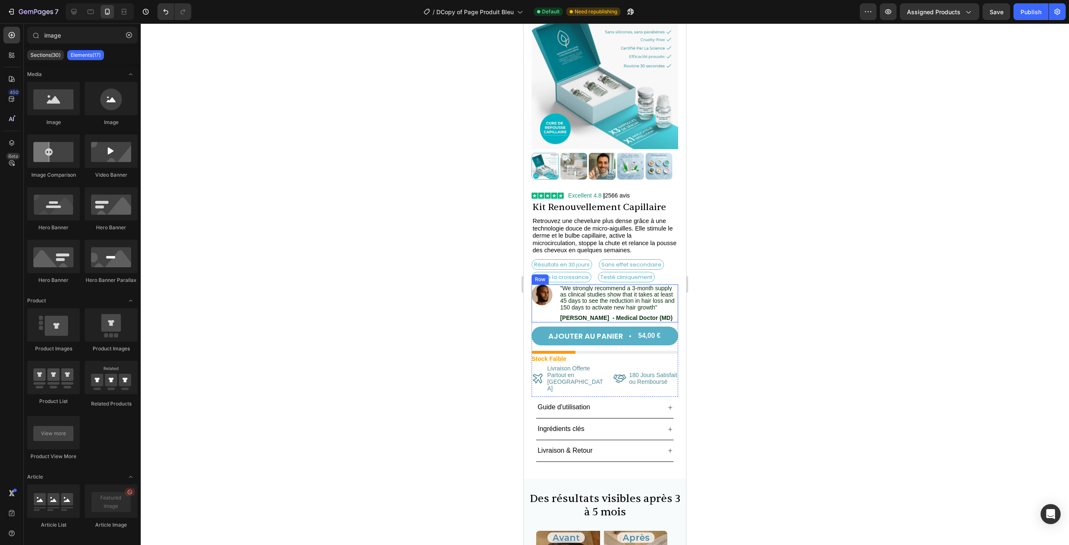
click at [547, 308] on div "Image" at bounding box center [542, 303] width 21 height 38
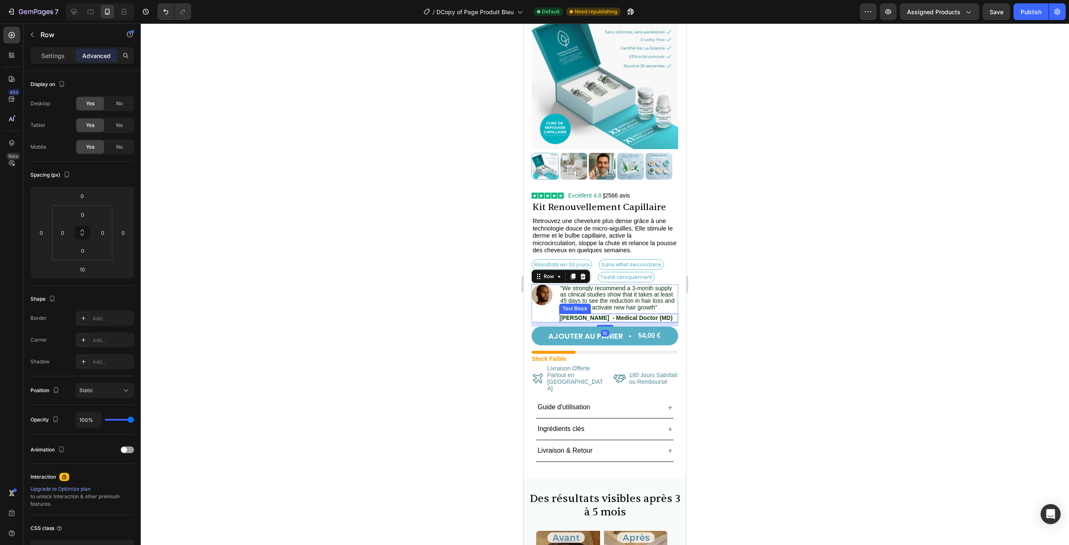
click at [769, 327] on div at bounding box center [605, 284] width 929 height 522
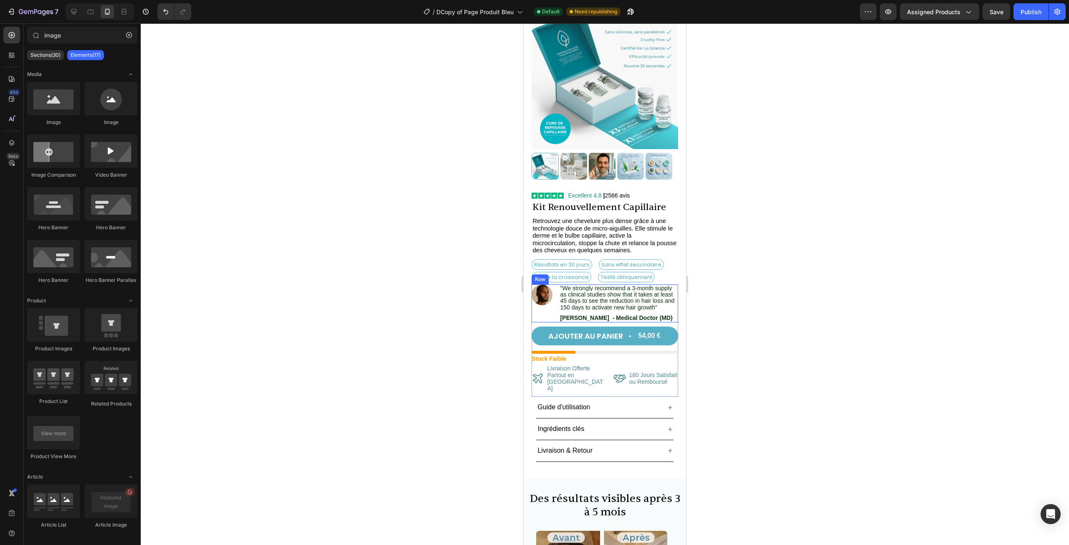
click at [553, 316] on div "Image "We strongly recommend a 3-month supply as clinical studies show that it …" at bounding box center [605, 303] width 146 height 38
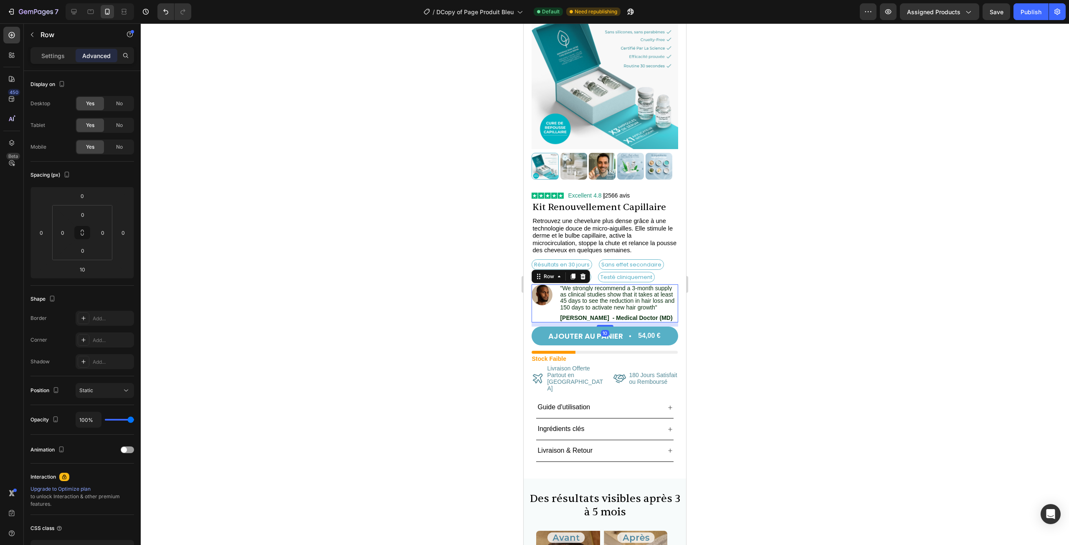
click at [494, 306] on div at bounding box center [605, 284] width 929 height 522
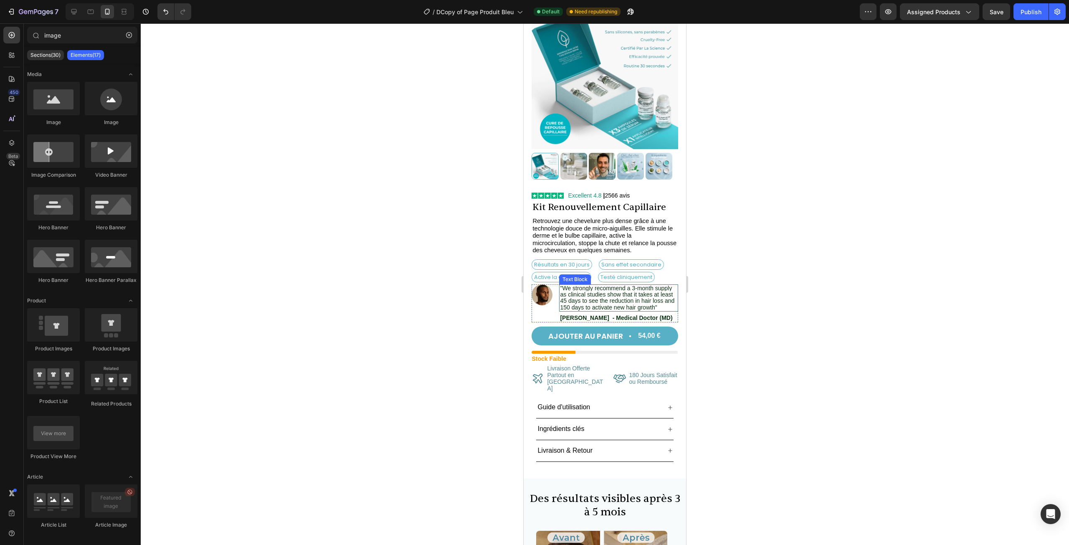
click at [556, 313] on div "Image "We strongly recommend a 3-month supply as clinical studies show that it …" at bounding box center [605, 303] width 146 height 38
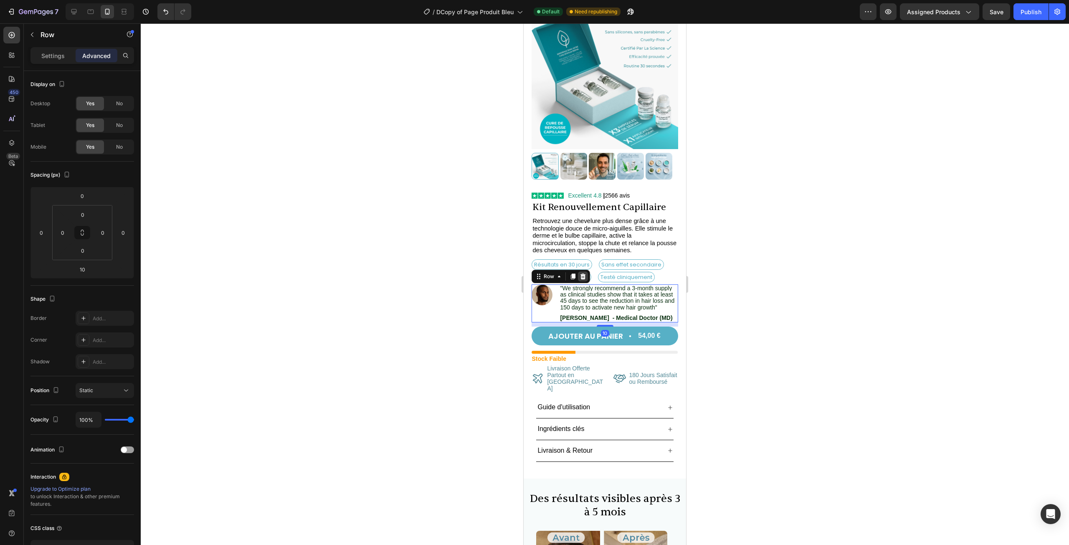
click at [582, 274] on icon at bounding box center [583, 277] width 5 height 6
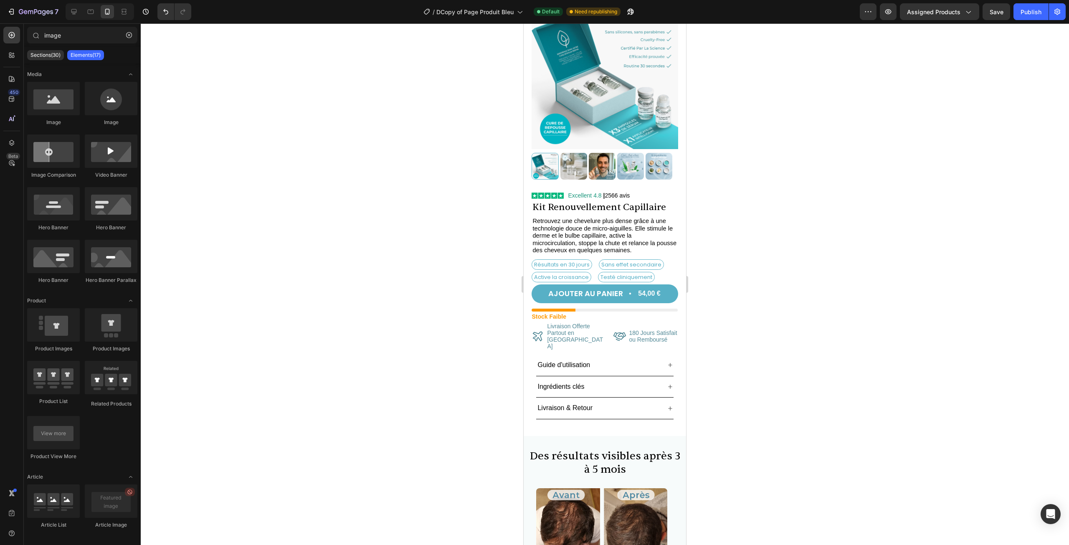
click at [734, 221] on div at bounding box center [605, 284] width 929 height 522
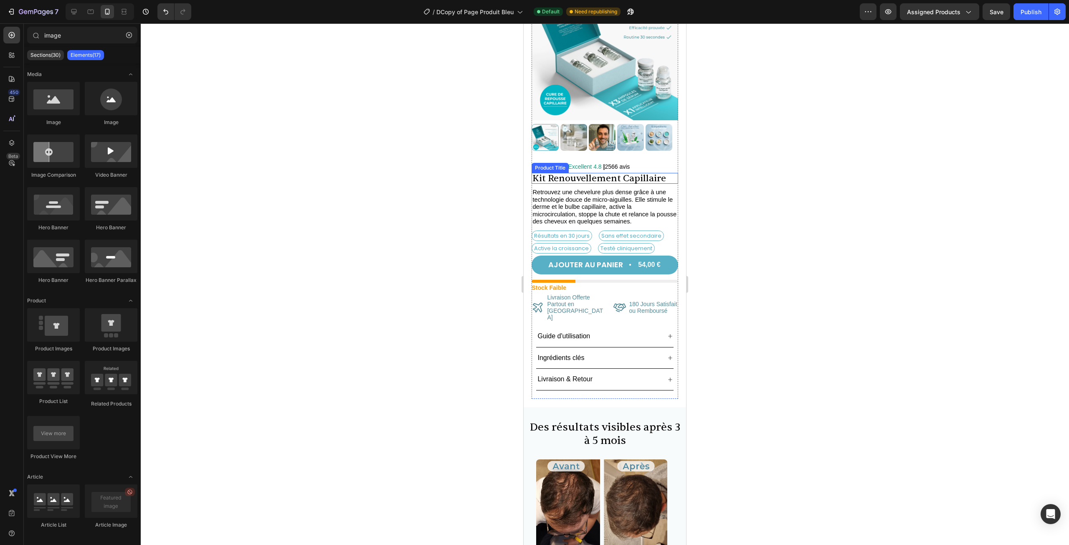
scroll to position [84, 0]
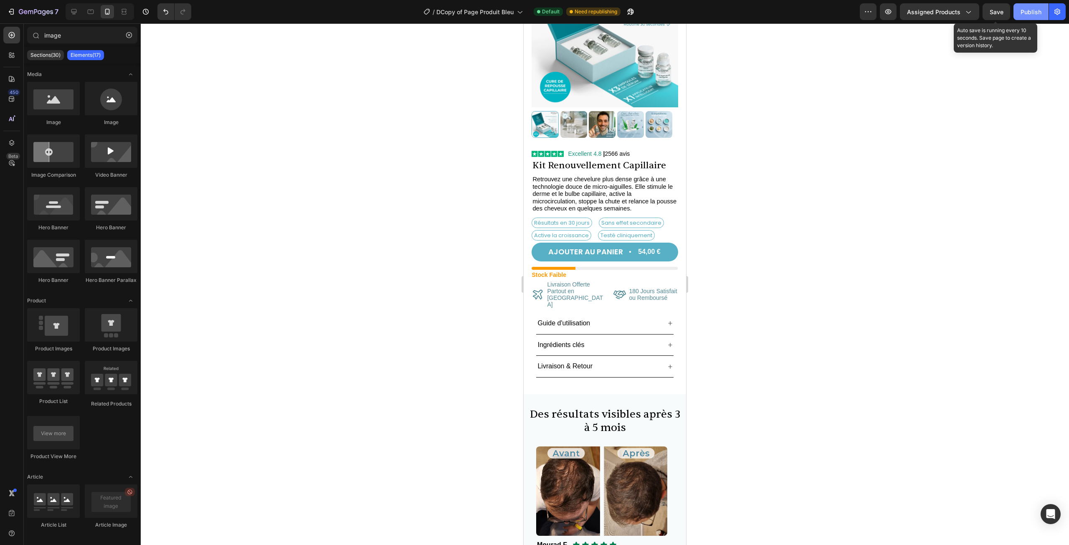
click at [1036, 5] on button "Publish" at bounding box center [1031, 11] width 35 height 17
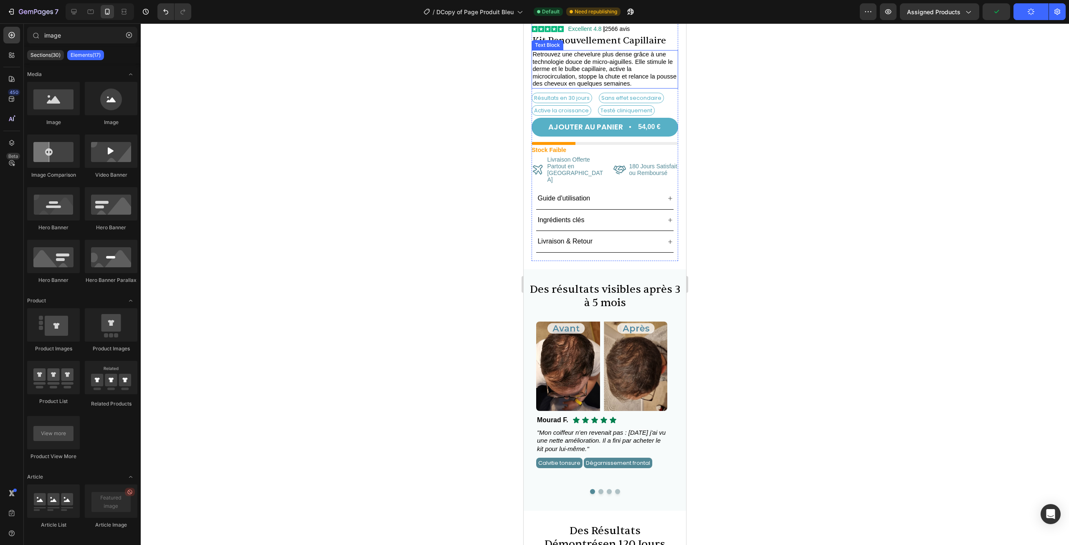
scroll to position [209, 0]
click at [667, 195] on icon at bounding box center [670, 198] width 7 height 7
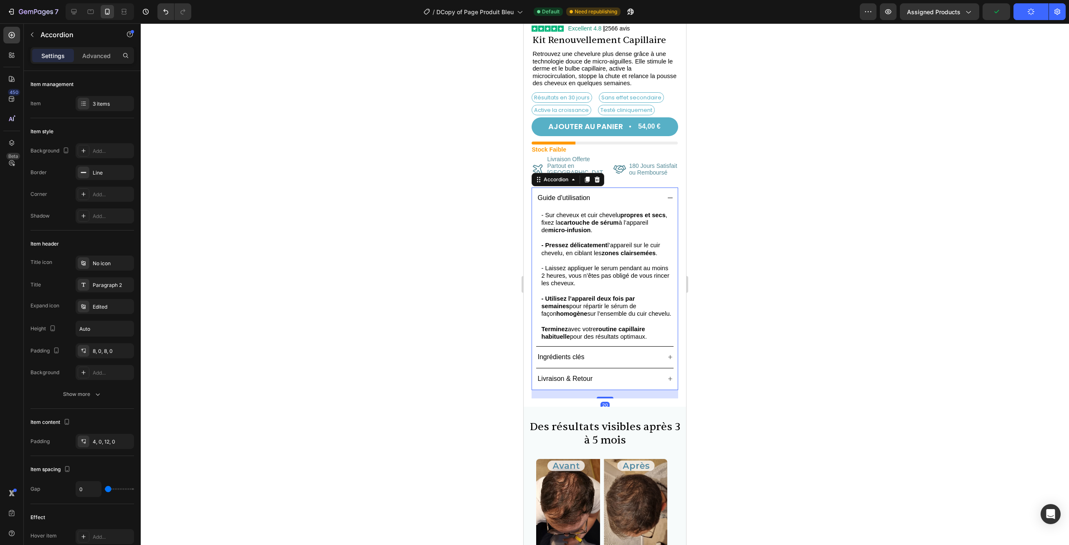
click at [667, 195] on icon at bounding box center [670, 198] width 7 height 7
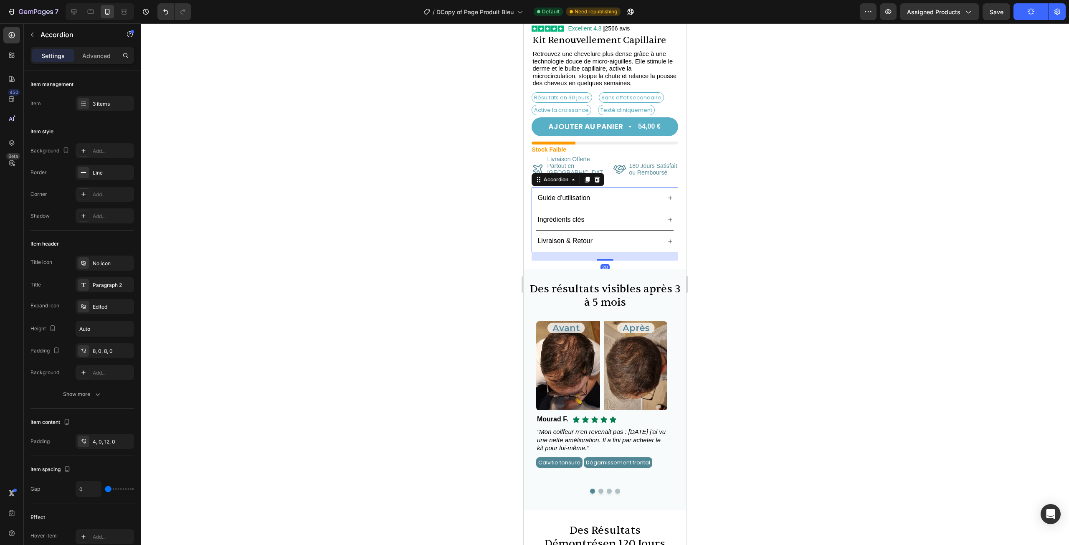
click at [653, 210] on div "Ingrédients clés" at bounding box center [604, 219] width 137 height 21
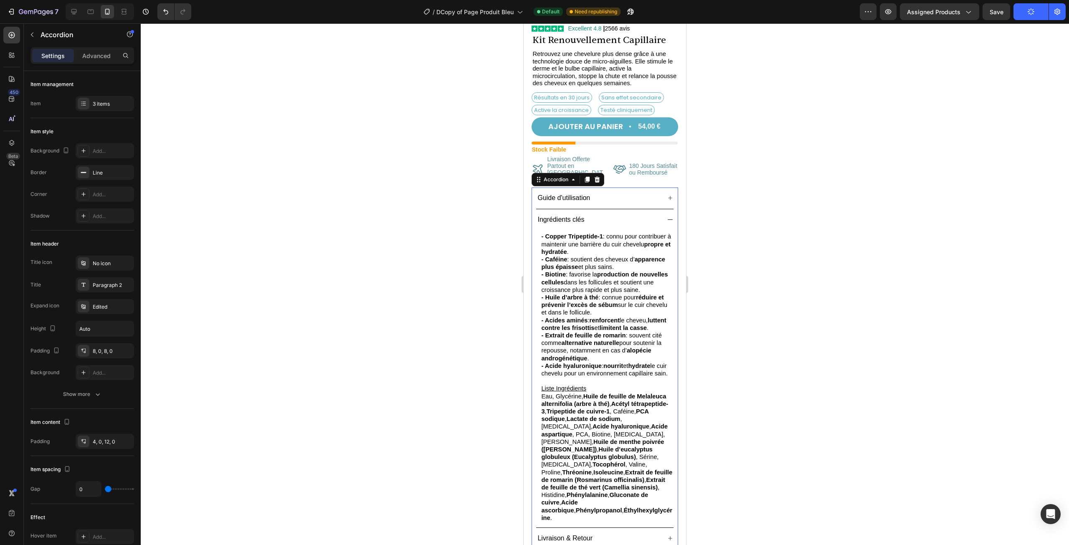
click at [655, 209] on div "Ingrédients clés" at bounding box center [604, 219] width 137 height 21
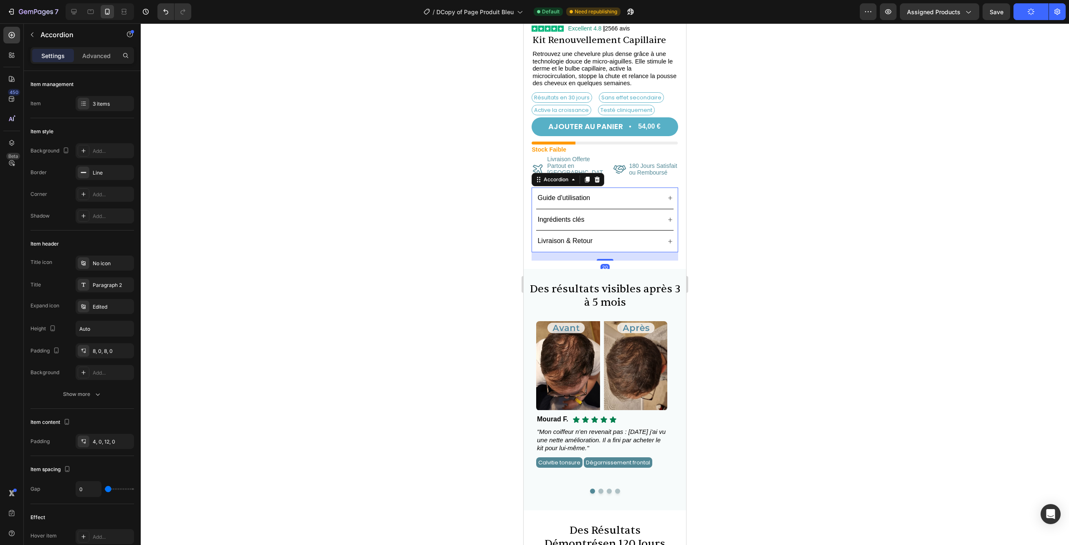
click at [630, 232] on div "Livraison & Retour" at bounding box center [604, 241] width 137 height 21
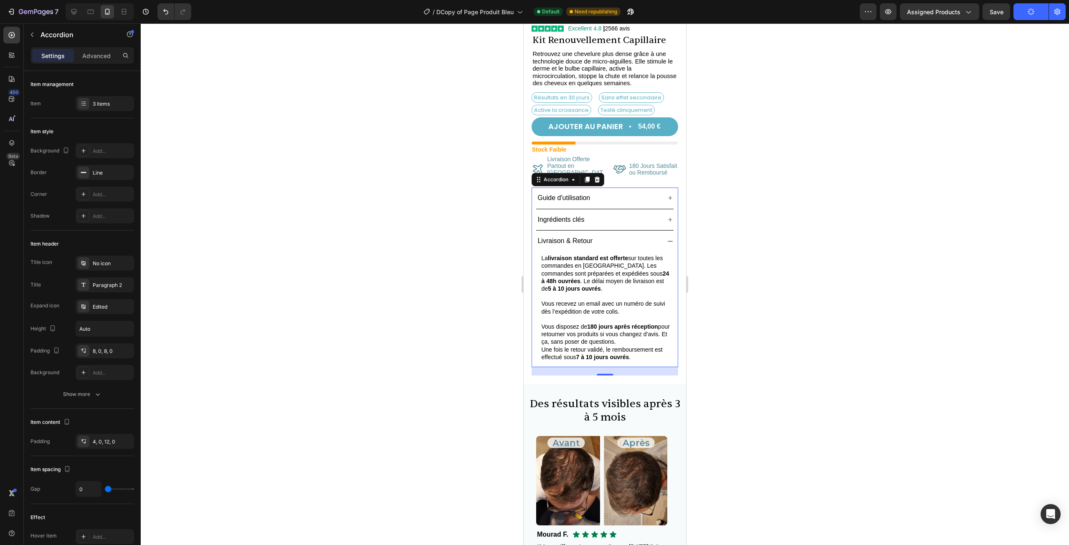
click at [639, 234] on div "Livraison & Retour" at bounding box center [598, 241] width 124 height 15
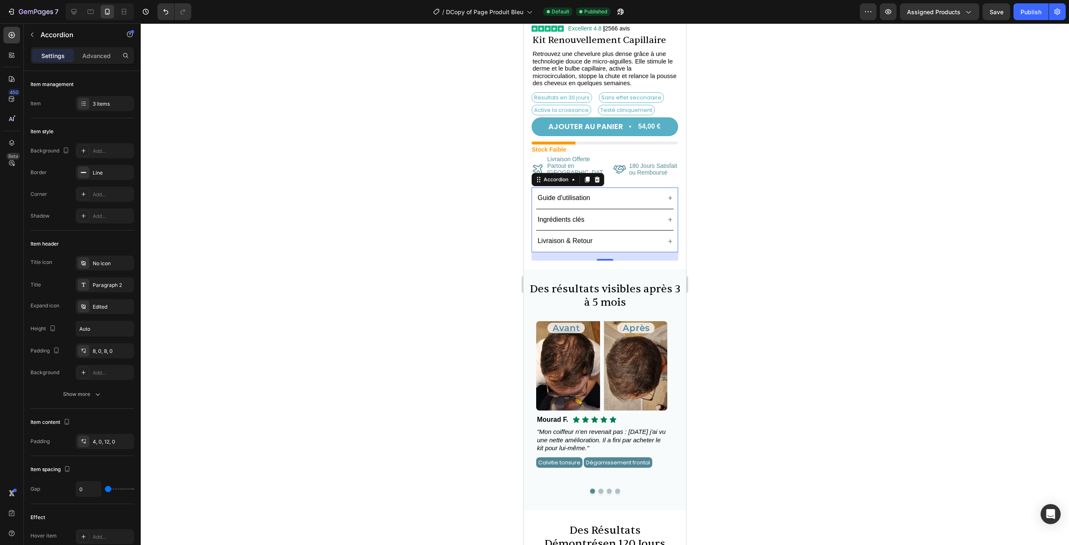
click at [754, 197] on div at bounding box center [605, 284] width 929 height 522
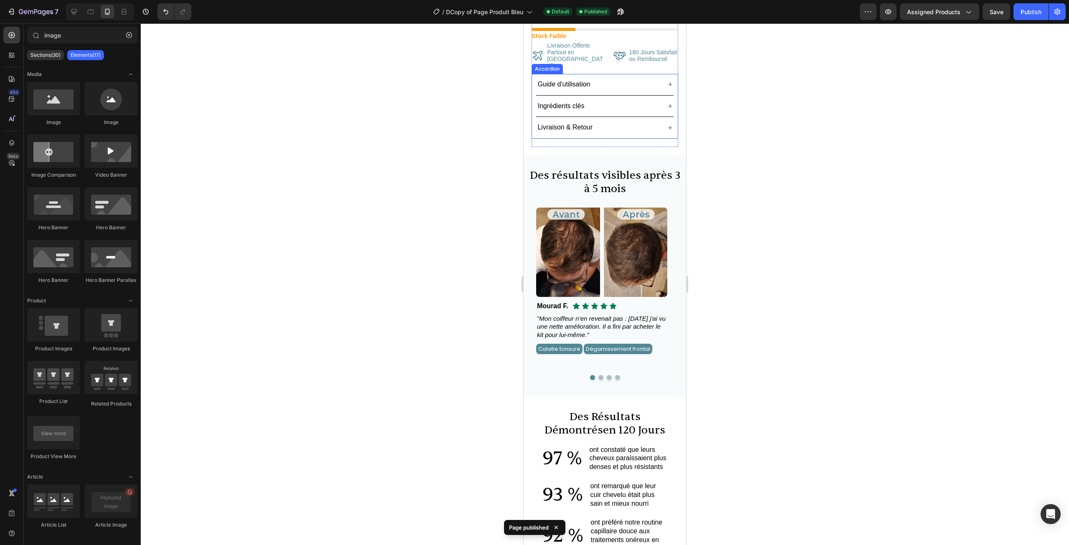
scroll to position [334, 0]
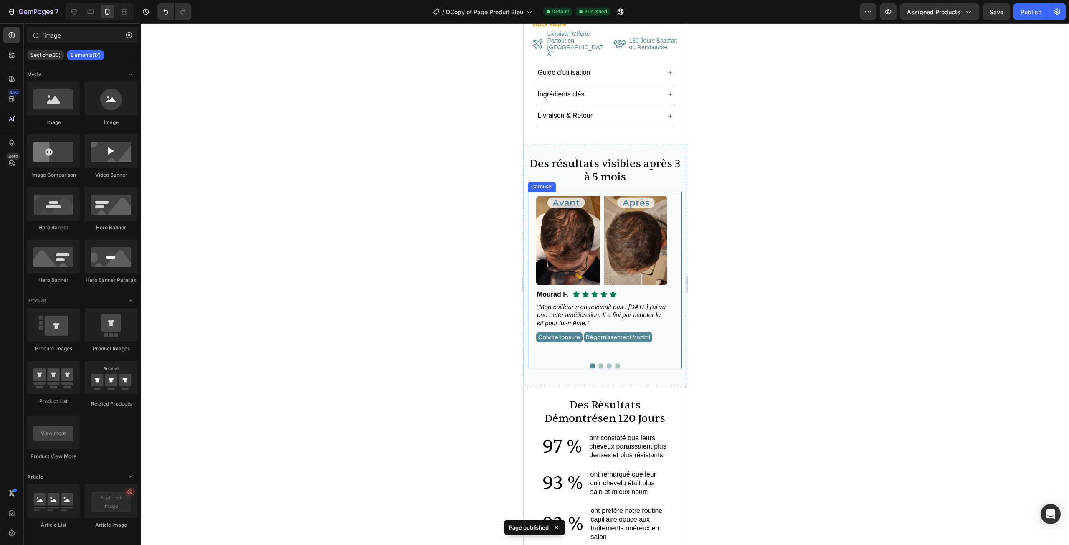
click at [599, 363] on button "Dot" at bounding box center [601, 365] width 5 height 5
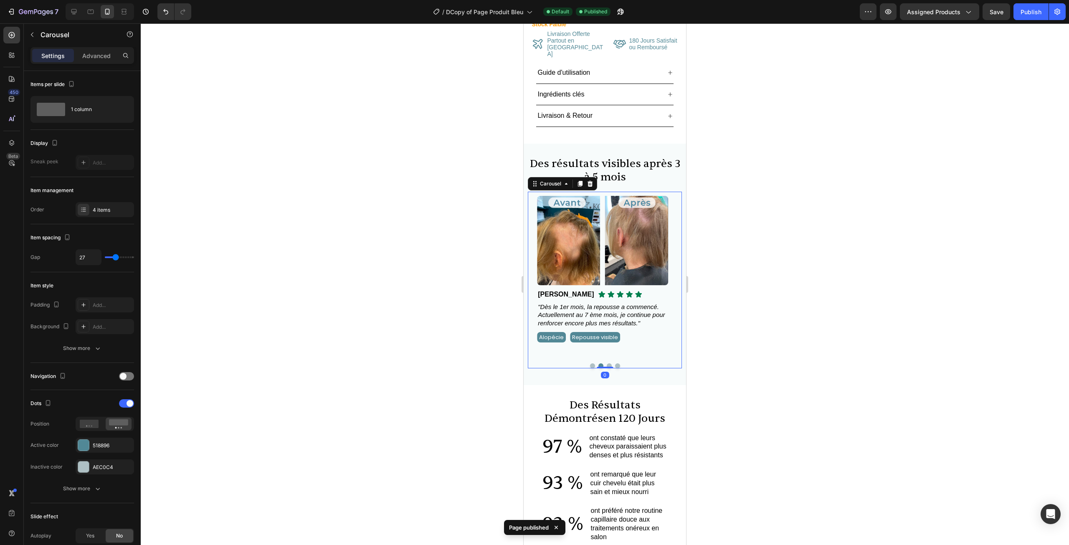
click at [607, 363] on button "Dot" at bounding box center [609, 365] width 5 height 5
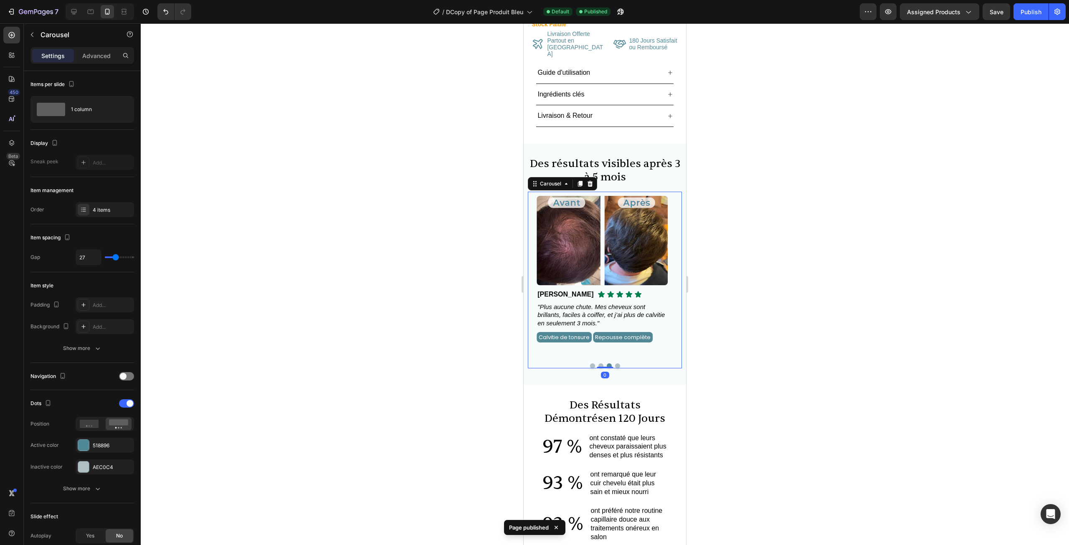
click at [615, 363] on button "Dot" at bounding box center [617, 365] width 5 height 5
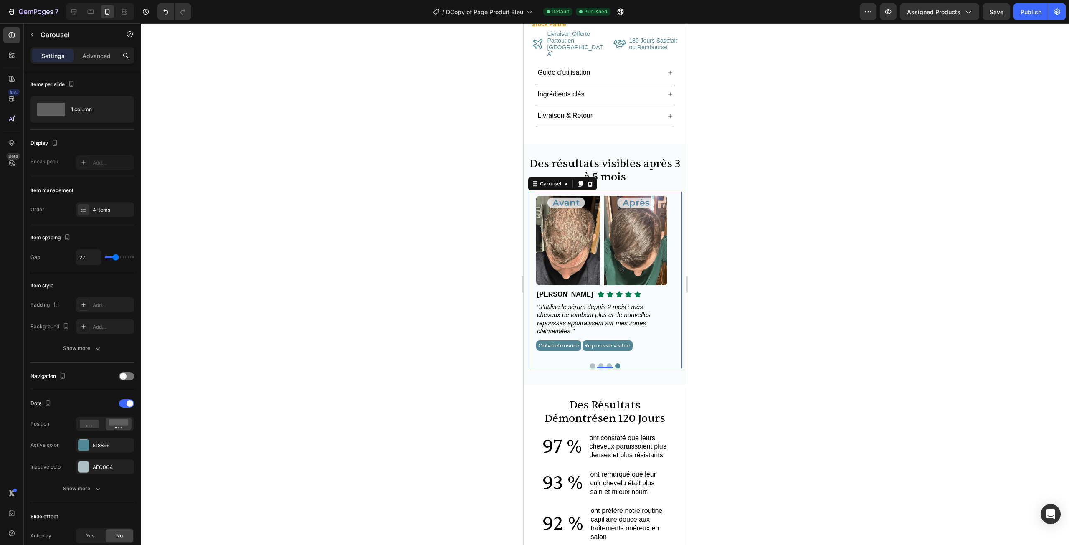
click at [590, 363] on button "Dot" at bounding box center [592, 365] width 5 height 5
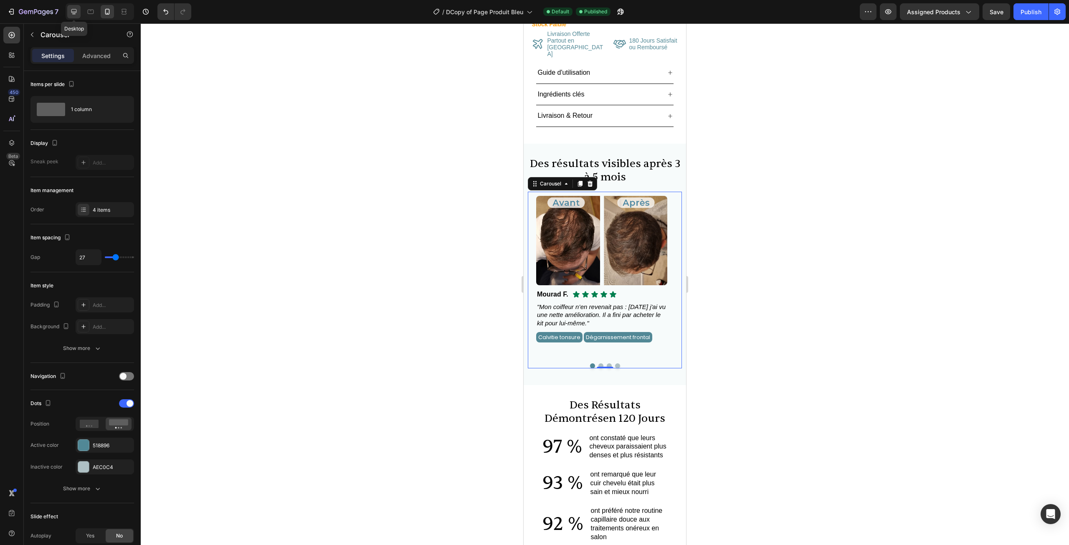
click at [76, 12] on icon at bounding box center [73, 11] width 5 height 5
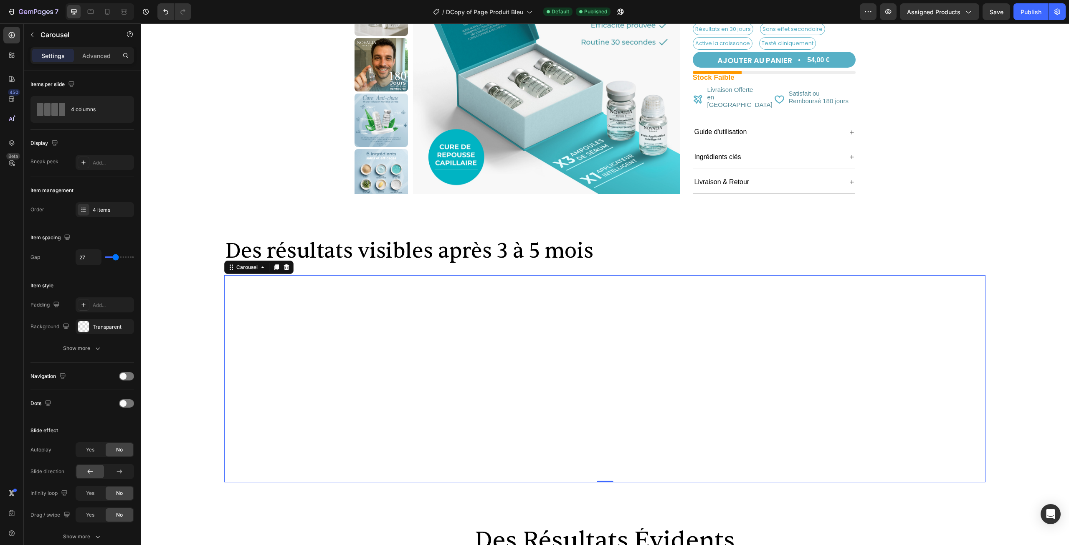
scroll to position [84, 0]
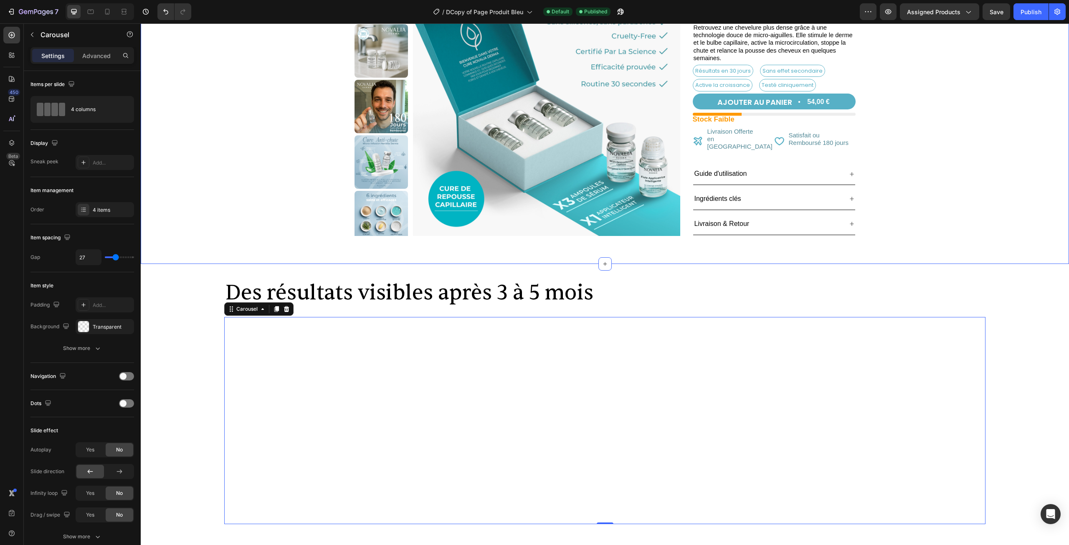
click at [242, 233] on div "Product Images Icon Icon List Excellent 4.8 | 2566 avis Text Block Row Kit Reno…" at bounding box center [605, 108] width 920 height 279
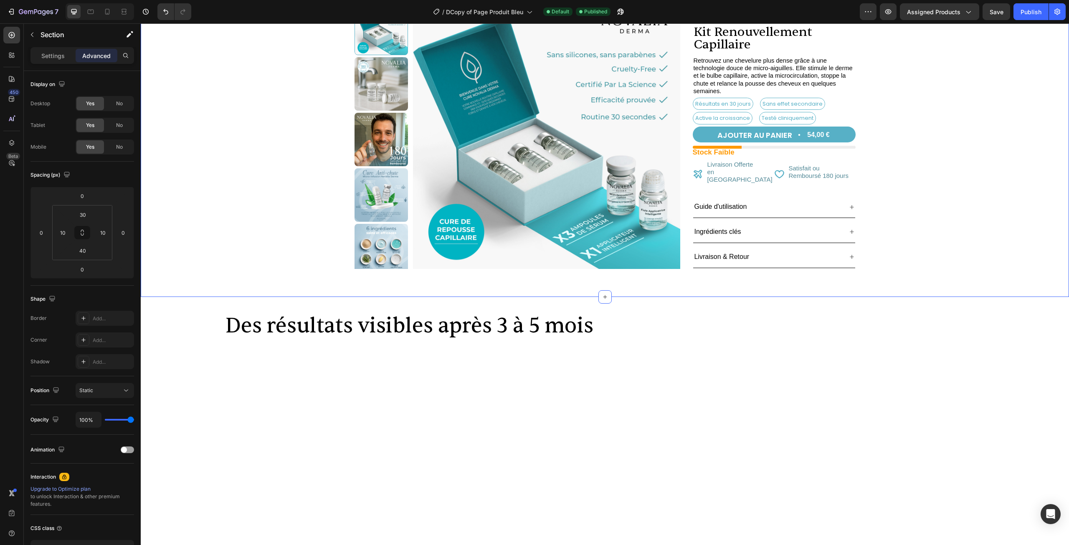
scroll to position [0, 0]
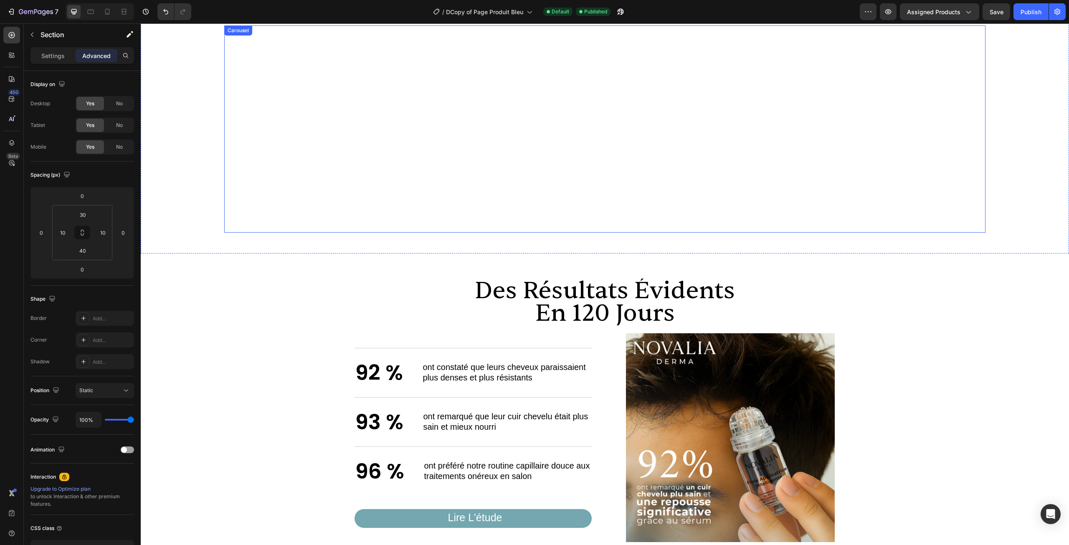
click at [556, 192] on div "Image Icon Icon Icon Icon Icon Icon List Mourad F. Text Block Row "Mon coiffeur…" at bounding box center [605, 128] width 745 height 207
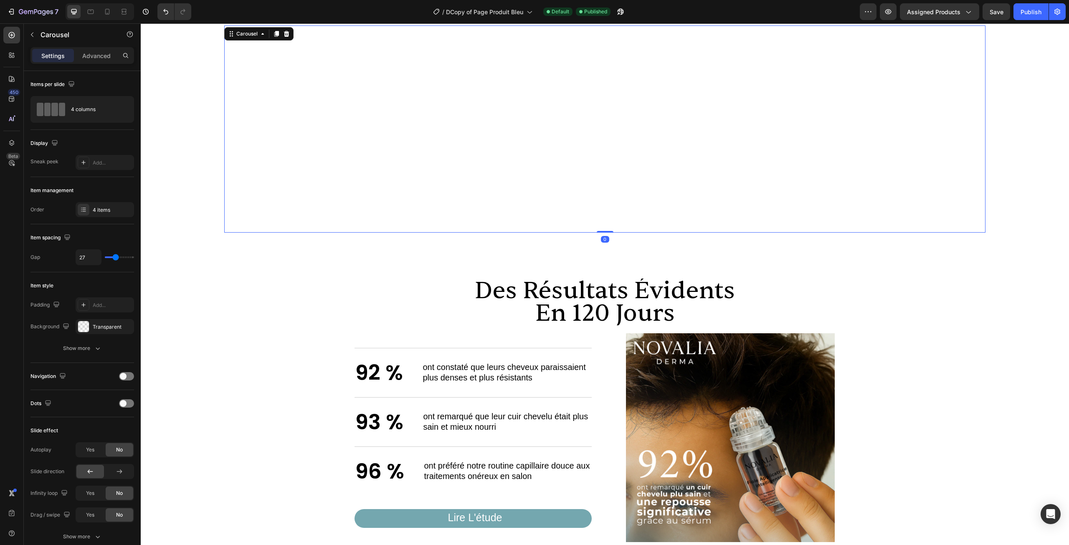
scroll to position [251, 0]
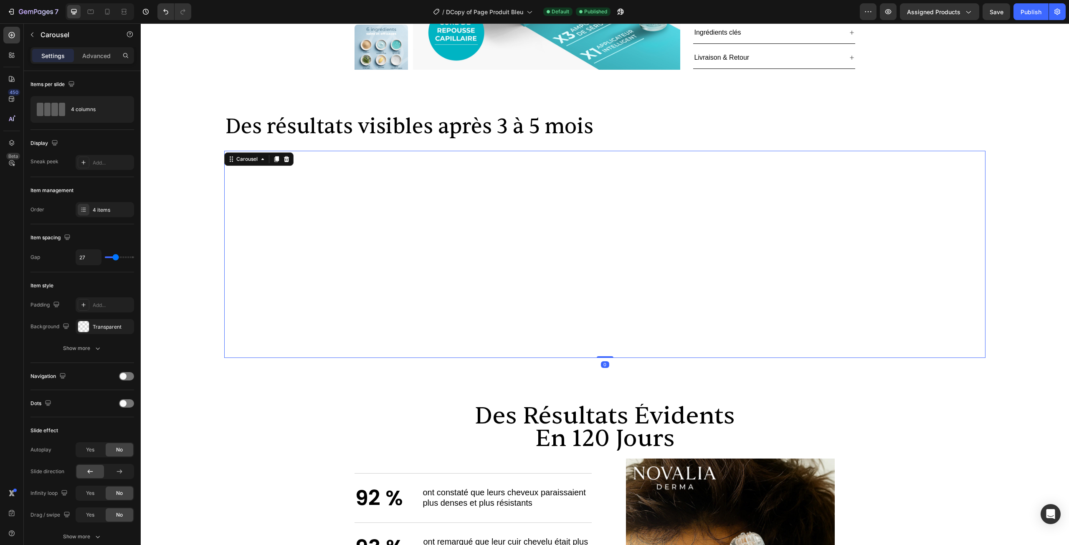
click at [315, 140] on div "Des résultats visibles après 3 à 5 mois Heading Image Icon Icon Icon Icon Icon …" at bounding box center [605, 236] width 762 height 244
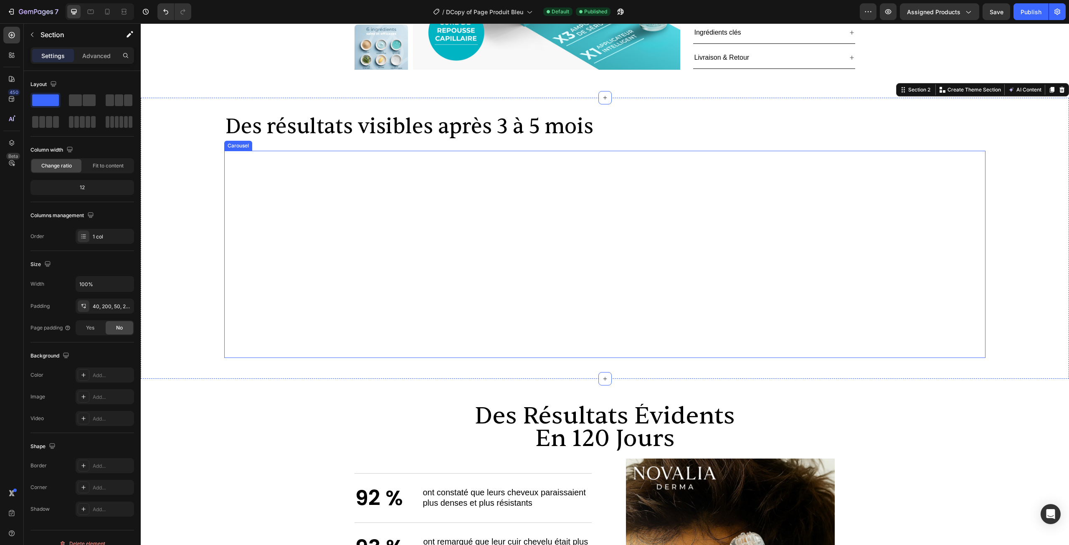
click at [333, 164] on div "Image Icon Icon Icon Icon Icon Icon List Mourad F. Text Block Row "Mon coiffeur…" at bounding box center [605, 254] width 745 height 207
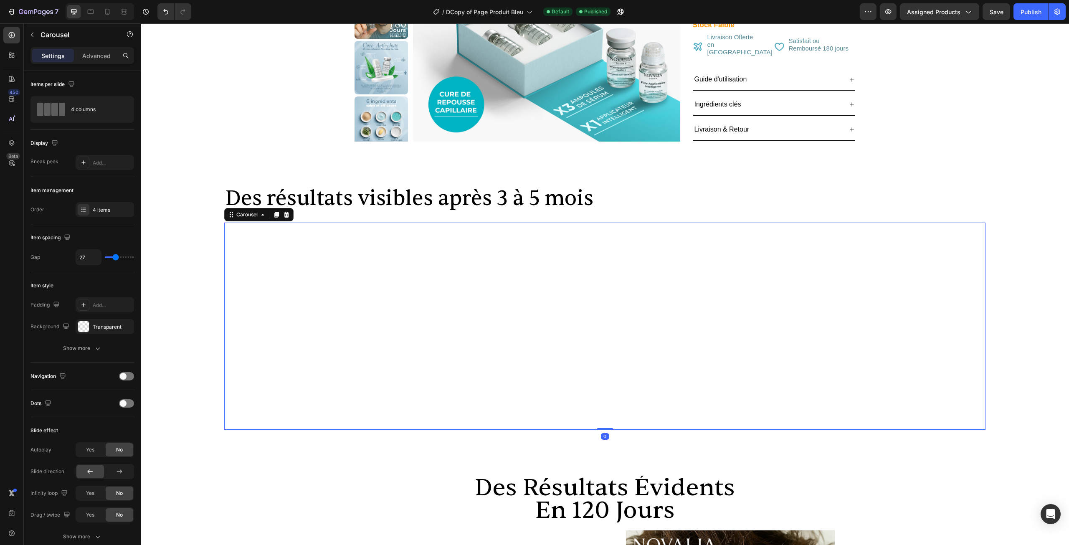
scroll to position [167, 0]
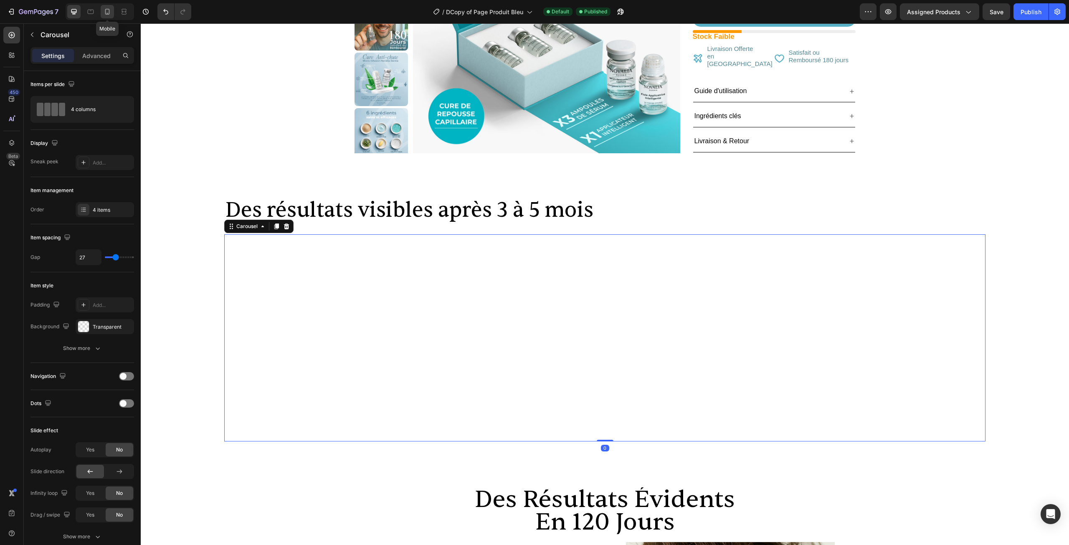
click at [103, 13] on div at bounding box center [107, 11] width 13 height 13
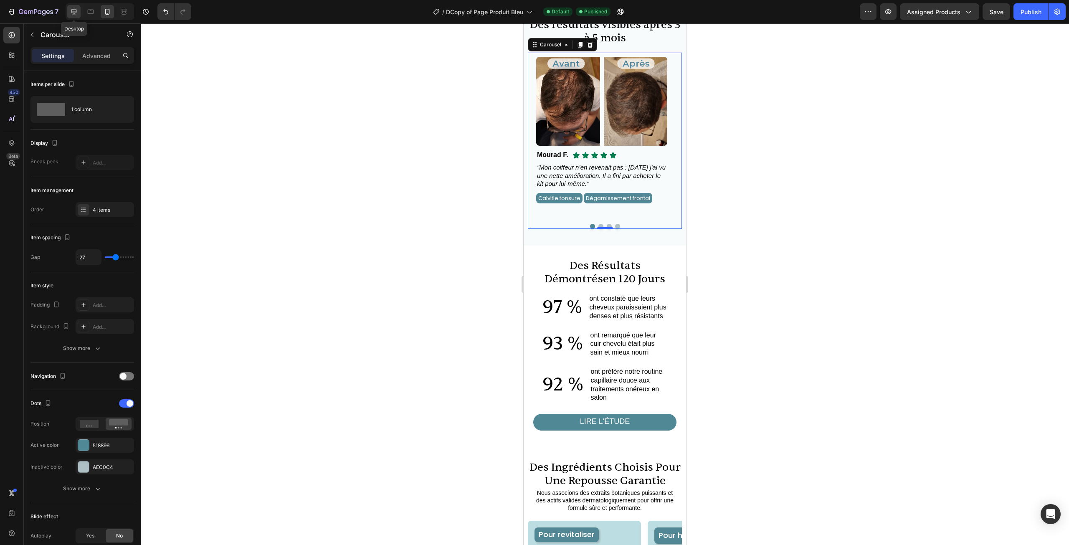
click at [74, 9] on icon at bounding box center [73, 11] width 5 height 5
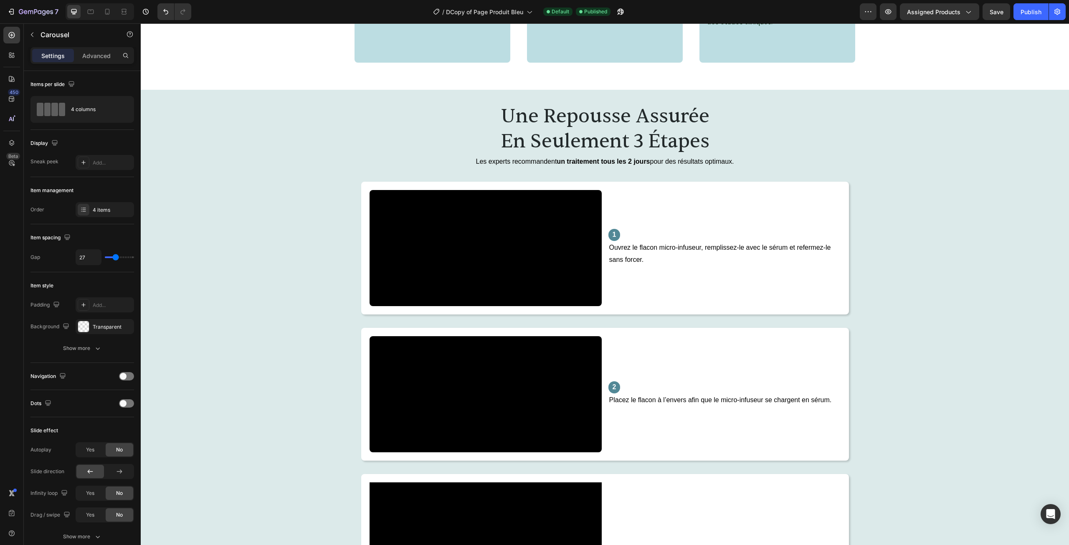
scroll to position [1379, 0]
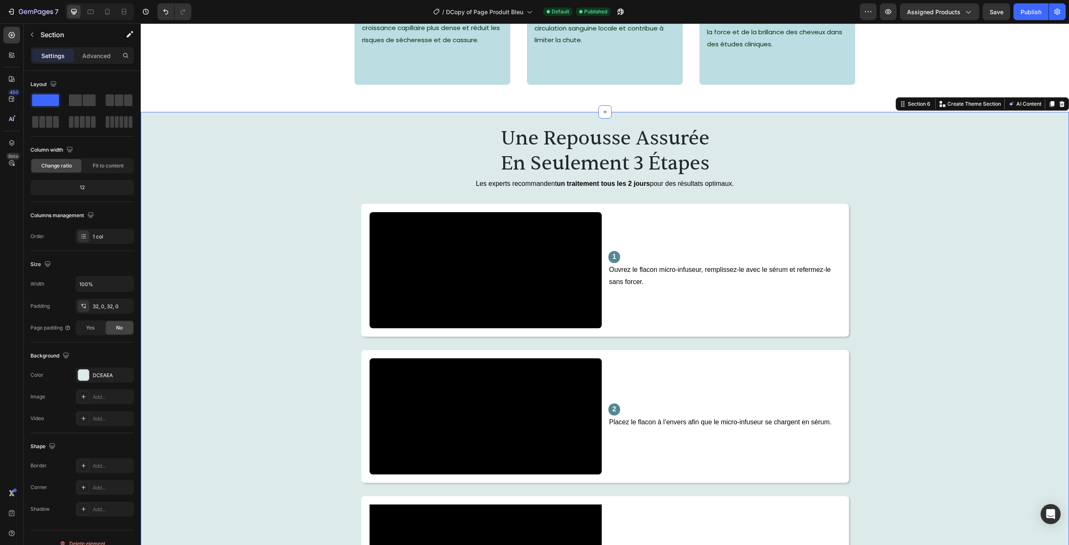
click at [571, 194] on div "une repousse assurée en seulement 3 étapes Heading Les experts recommandent un …" at bounding box center [605, 438] width 929 height 626
click at [48, 42] on div "Section" at bounding box center [67, 35] width 87 height 22
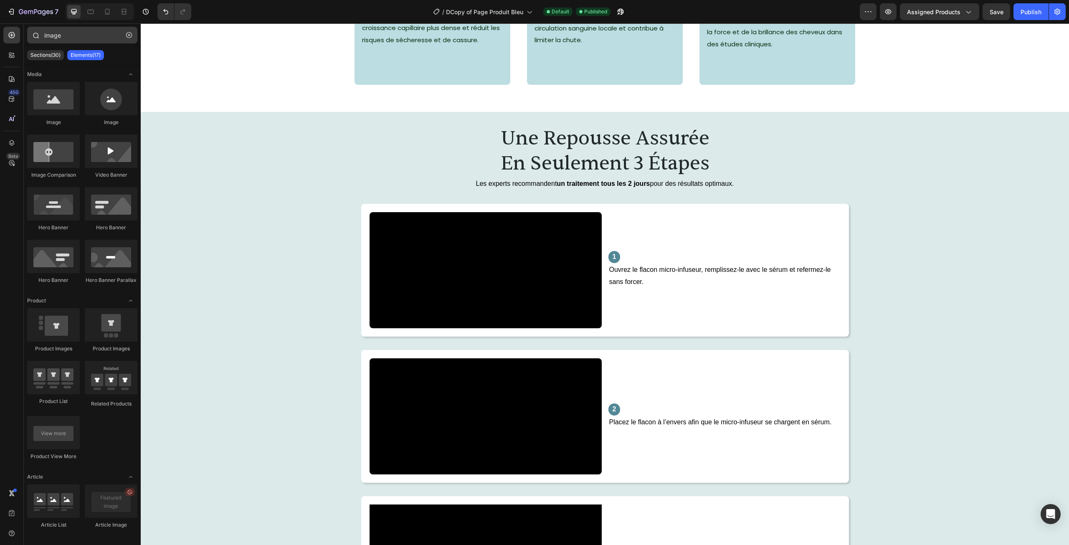
drag, startPoint x: 87, startPoint y: 32, endPoint x: 81, endPoint y: 31, distance: 6.3
click at [81, 31] on div "image" at bounding box center [82, 37] width 117 height 20
drag, startPoint x: 72, startPoint y: 36, endPoint x: 30, endPoint y: 30, distance: 42.1
click at [35, 30] on div "image" at bounding box center [82, 37] width 117 height 20
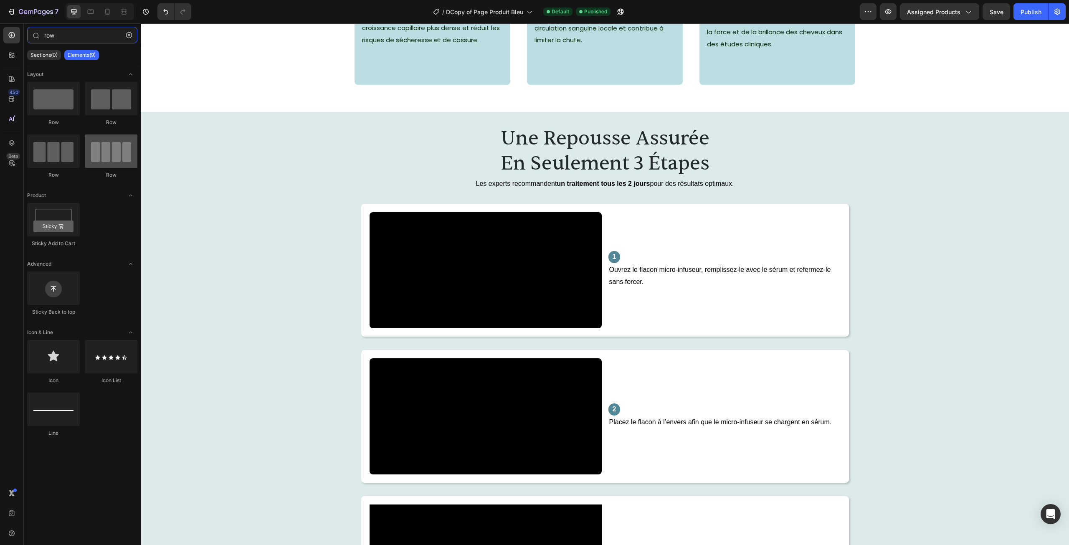
type input "row"
drag, startPoint x: 137, startPoint y: 160, endPoint x: 56, endPoint y: 157, distance: 81.1
click at [56, 157] on div at bounding box center [53, 151] width 53 height 33
click at [102, 10] on div at bounding box center [107, 11] width 13 height 13
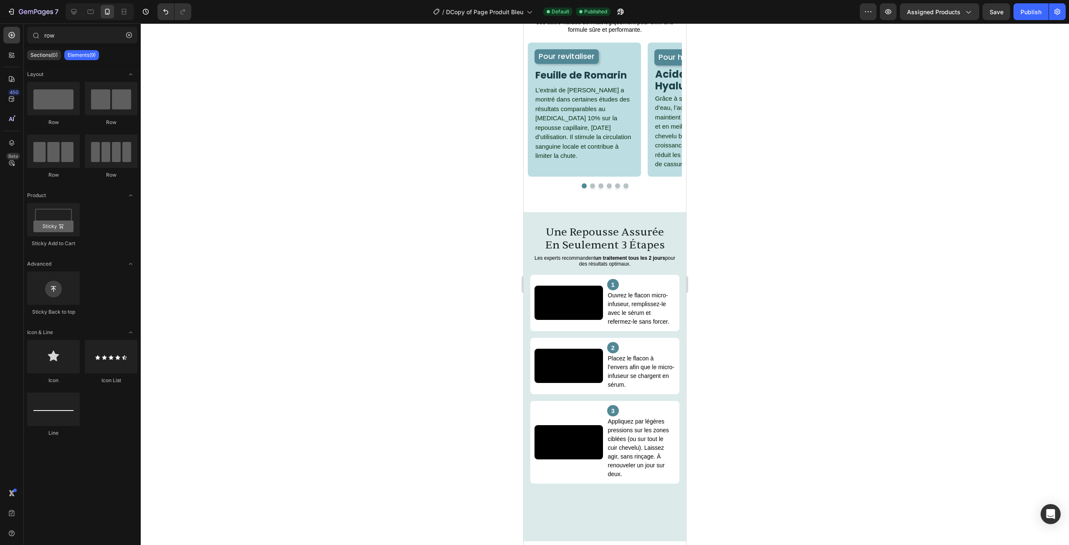
drag, startPoint x: 605, startPoint y: 234, endPoint x: 622, endPoint y: 272, distance: 40.6
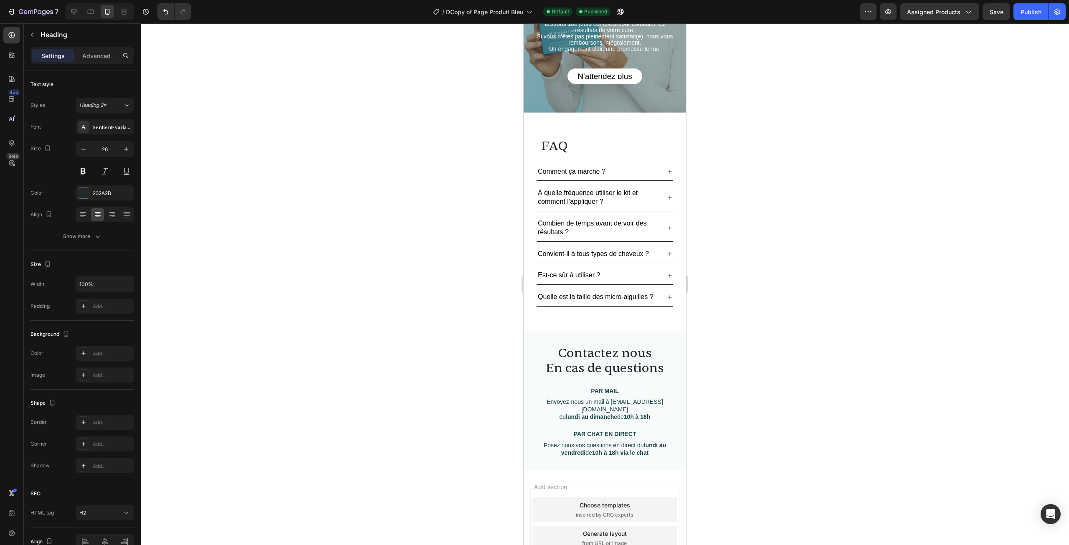
scroll to position [2005, 0]
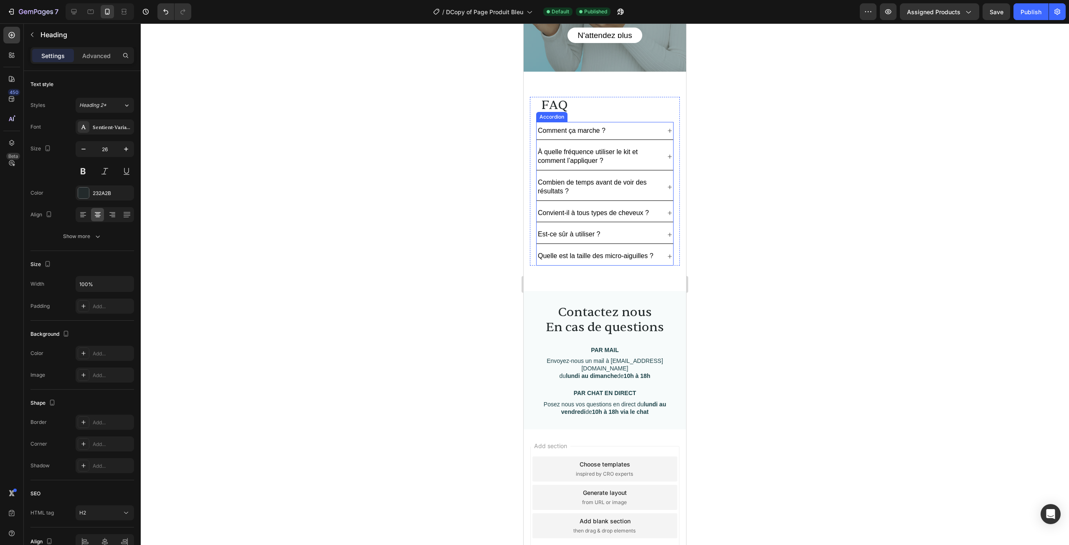
click at [632, 234] on div "Est-ce sûr à utiliser ?" at bounding box center [598, 234] width 123 height 11
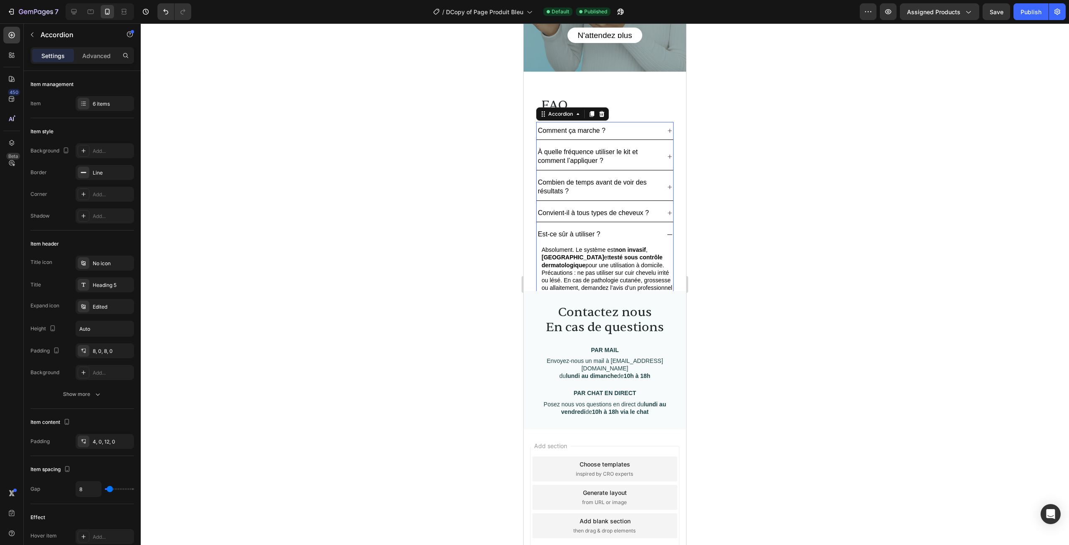
click at [632, 234] on div "Est-ce sûr à utiliser ?" at bounding box center [598, 234] width 123 height 11
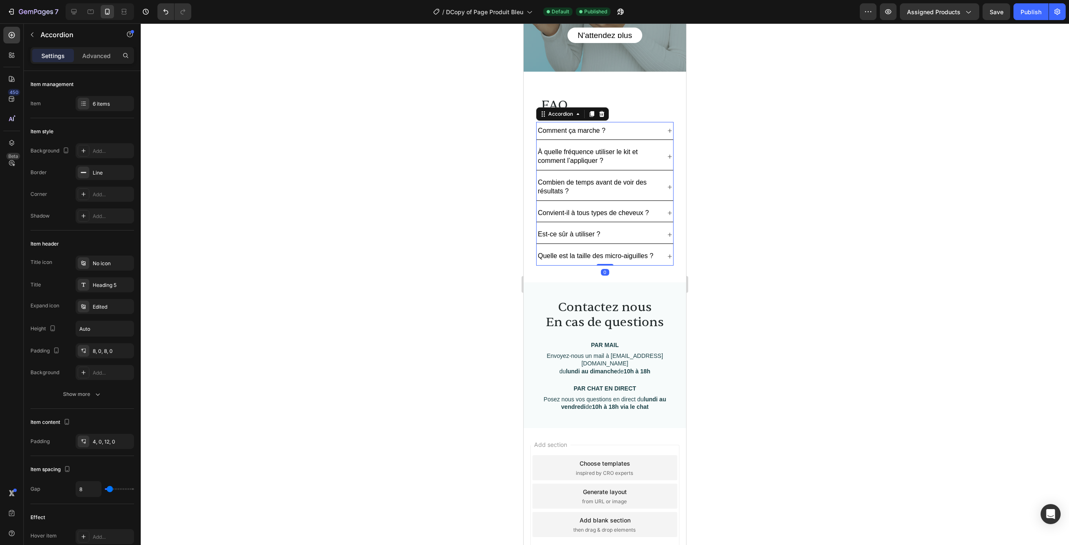
click at [659, 216] on div "Convient-il à tous types de cheveux ?" at bounding box center [605, 213] width 137 height 18
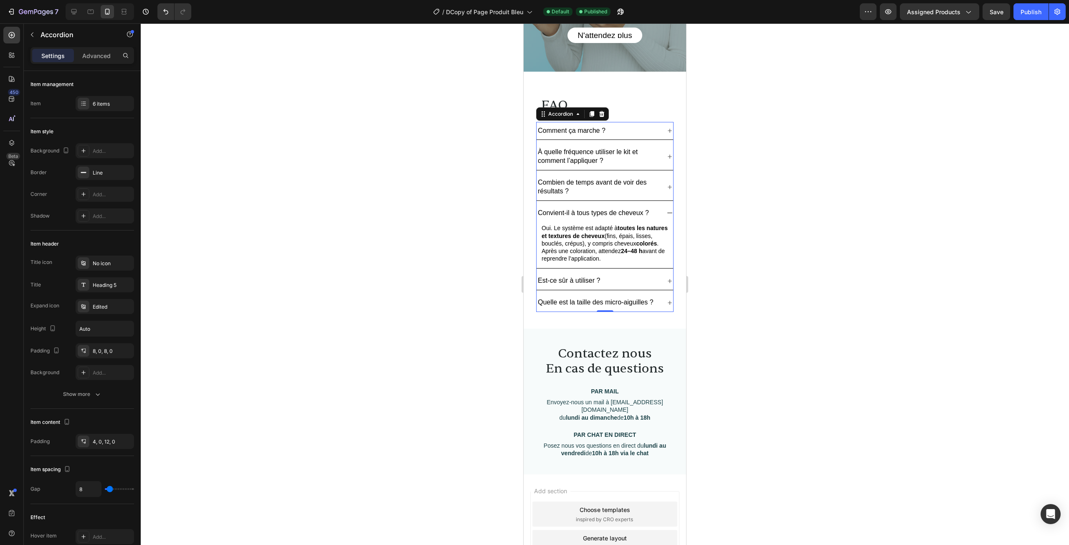
click at [659, 216] on div "Convient-il à tous types de cheveux ?" at bounding box center [605, 213] width 137 height 18
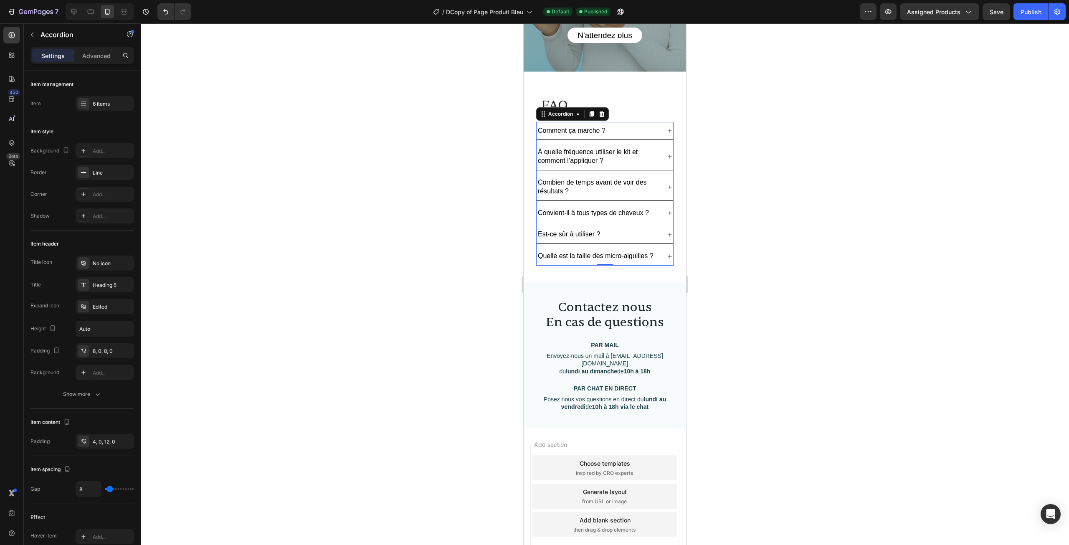
click at [645, 139] on div "Comment ça marche ?" at bounding box center [605, 131] width 137 height 18
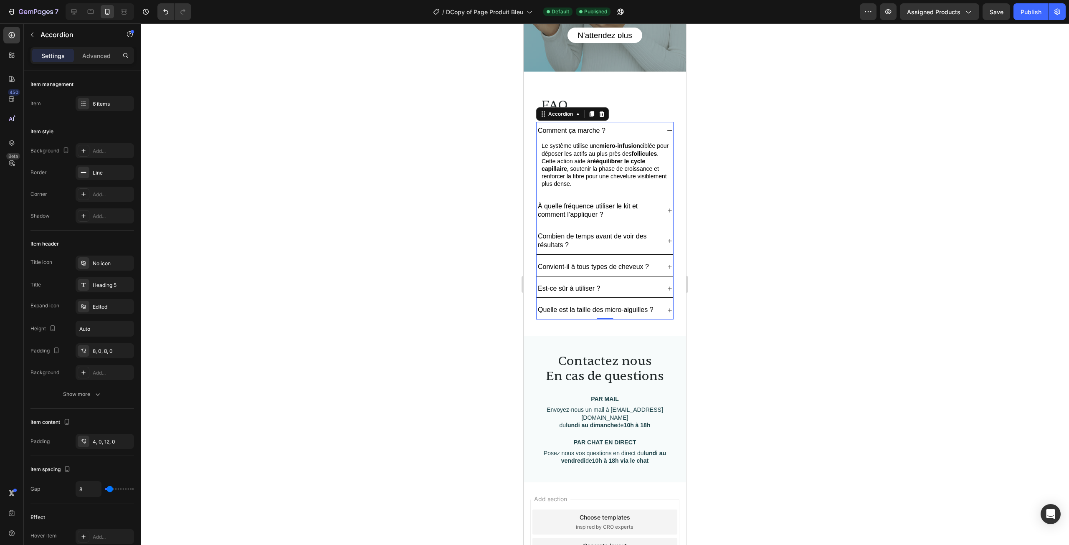
click at [648, 127] on div "Comment ça marche ?" at bounding box center [598, 130] width 123 height 11
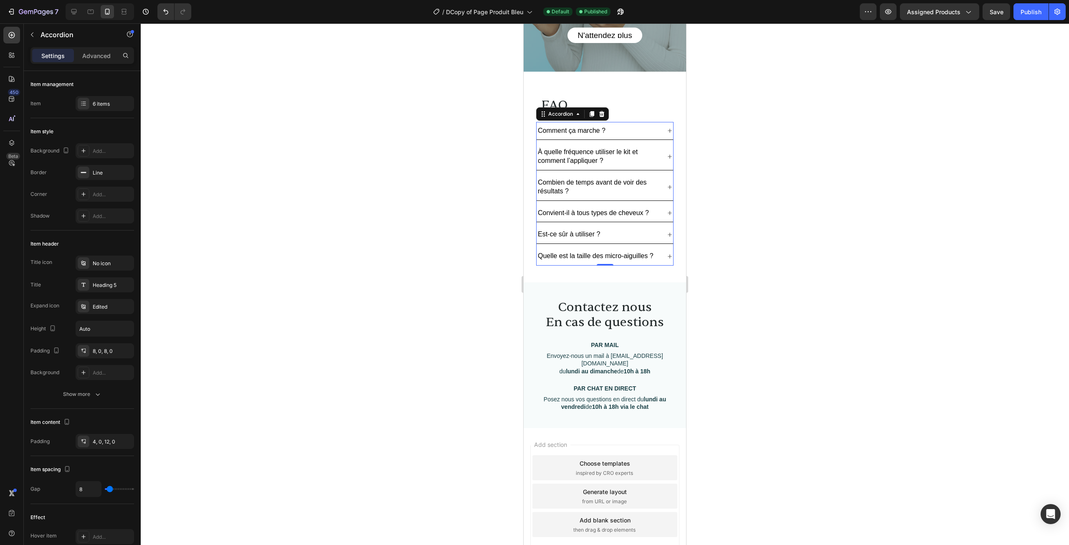
click at [660, 213] on div "Convient-il à tous types de cheveux ?" at bounding box center [605, 213] width 137 height 18
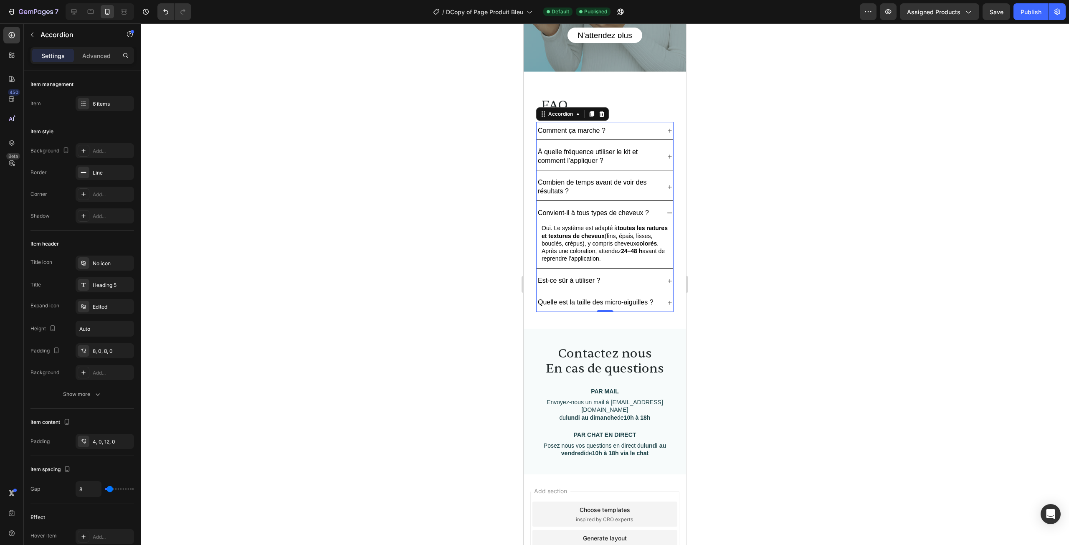
click at [660, 213] on div "Convient-il à tous types de cheveux ?" at bounding box center [605, 213] width 137 height 18
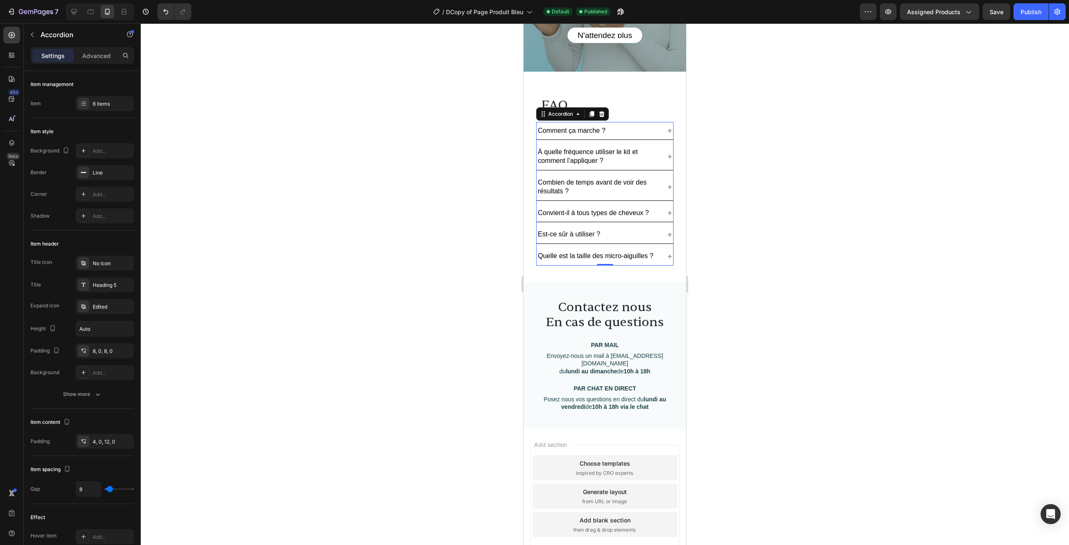
click at [667, 186] on icon at bounding box center [670, 187] width 7 height 7
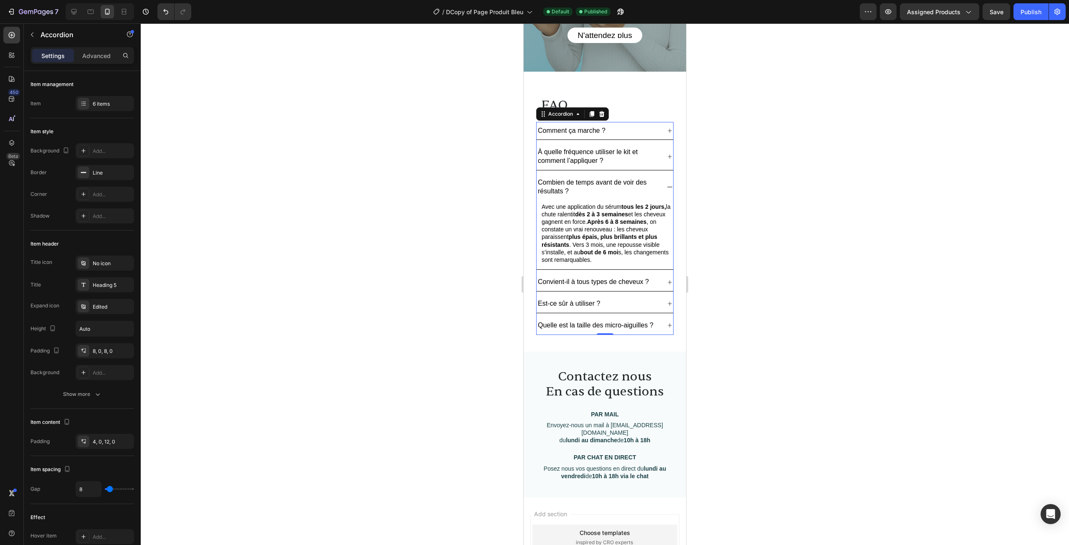
click at [667, 186] on icon at bounding box center [670, 187] width 7 height 7
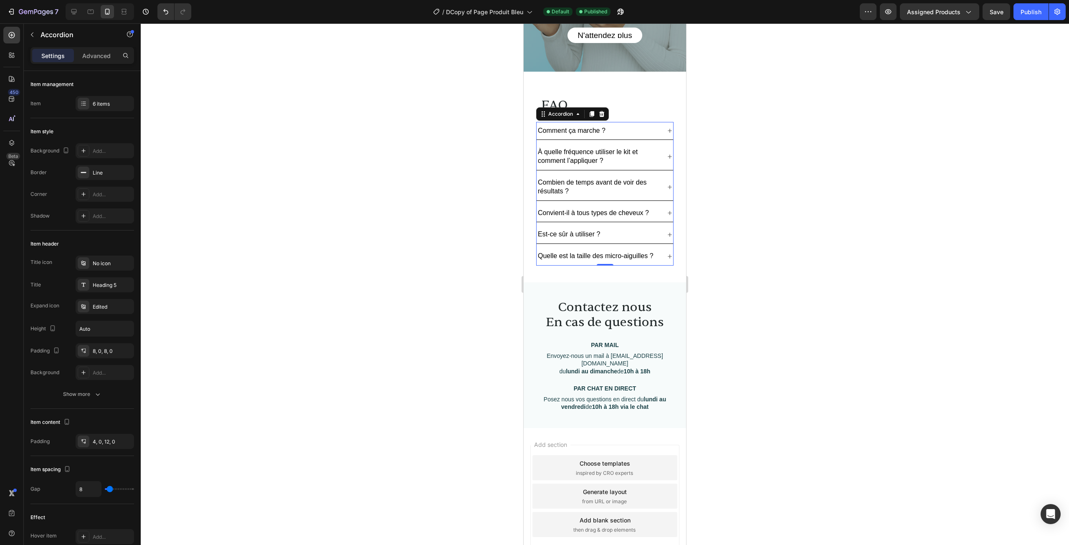
click at [667, 158] on icon at bounding box center [670, 156] width 7 height 7
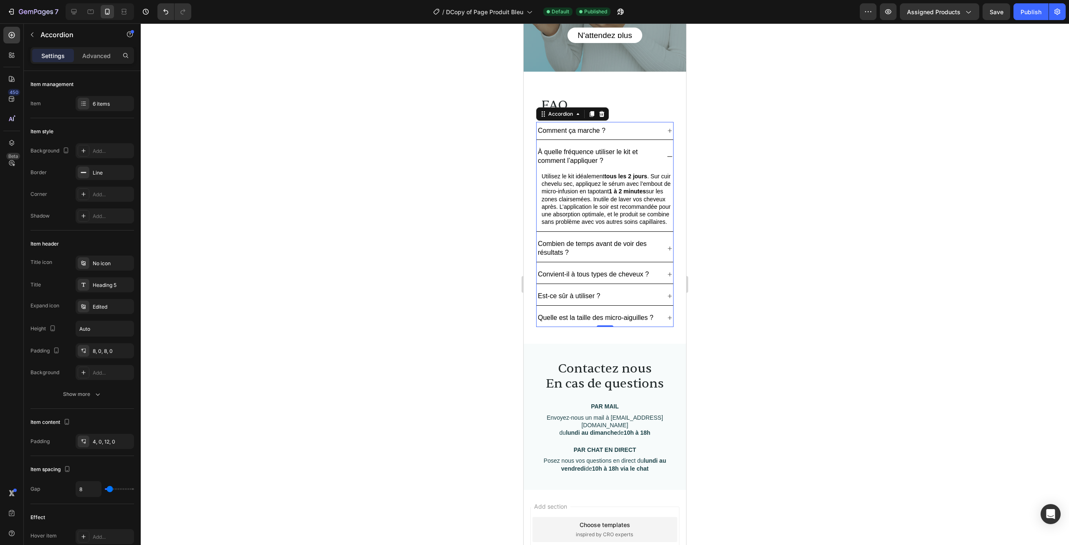
click at [667, 155] on icon at bounding box center [670, 156] width 7 height 7
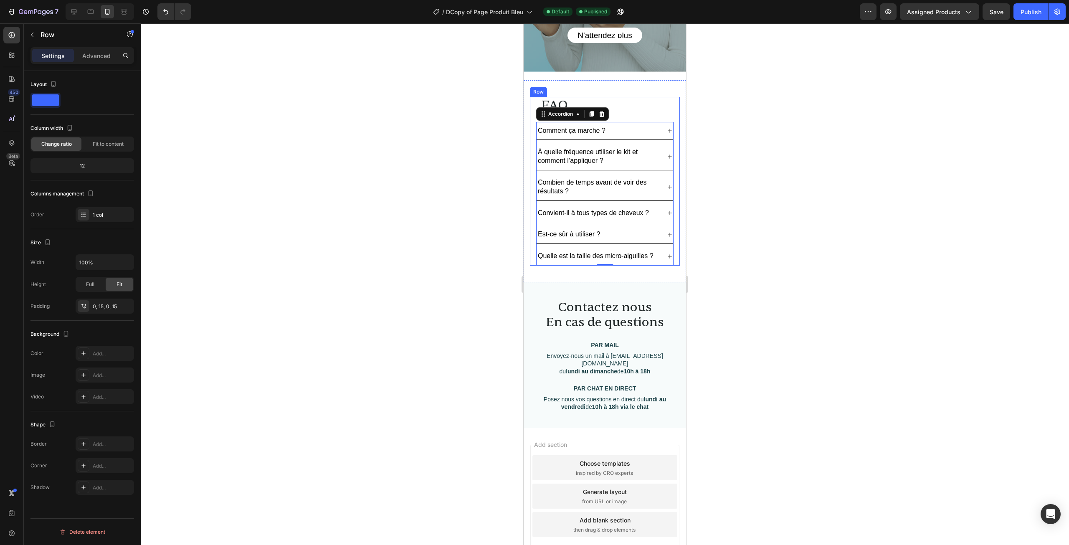
click at [668, 186] on div "FAQ Heading Comment ça marche ? À quelle fréquence utiliser le kit et comment l…" at bounding box center [605, 181] width 150 height 169
click at [664, 182] on div "Combien de temps avant de voir des résultats ?" at bounding box center [605, 187] width 137 height 27
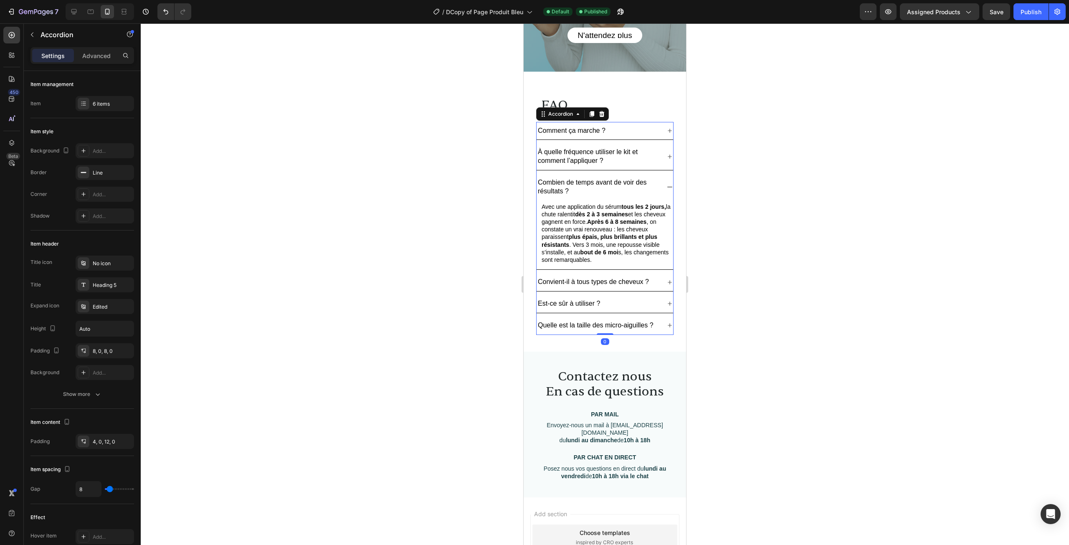
click at [664, 182] on div "Combien de temps avant de voir des résultats ?" at bounding box center [605, 187] width 137 height 27
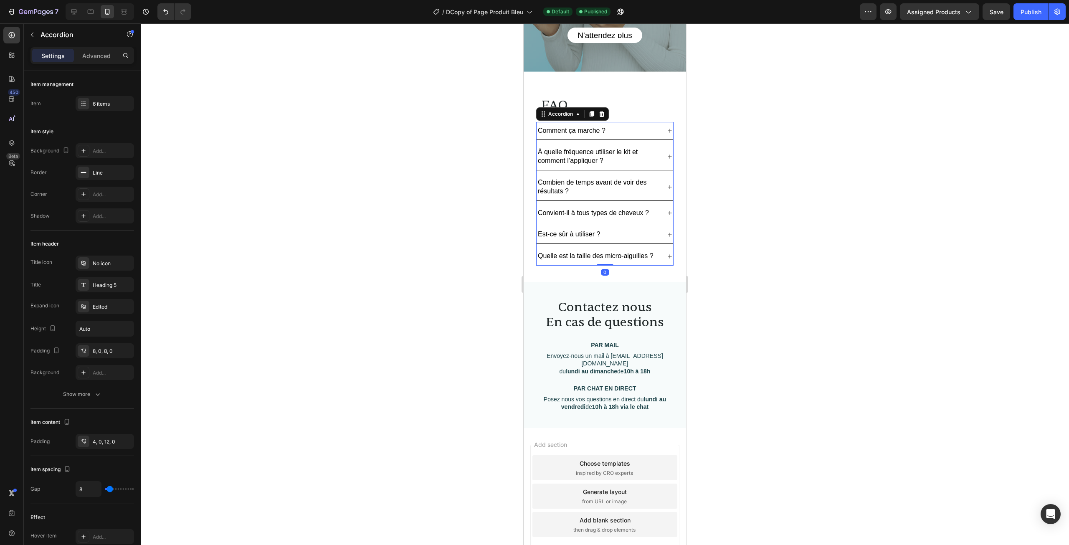
click at [664, 230] on div "Est-ce sûr à utiliser ?" at bounding box center [605, 235] width 137 height 18
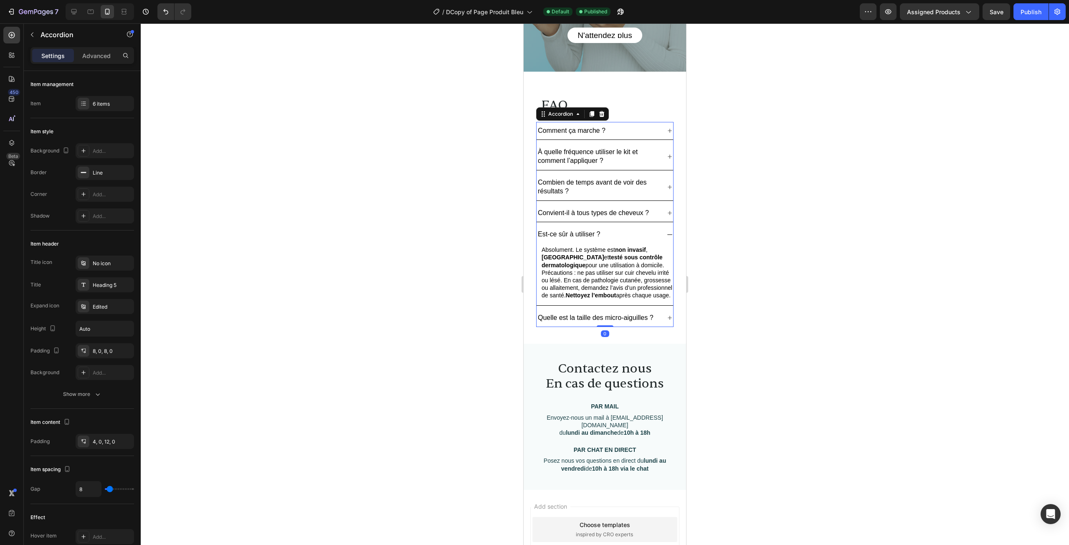
click at [663, 229] on div "Est-ce sûr à utiliser ?" at bounding box center [605, 235] width 137 height 18
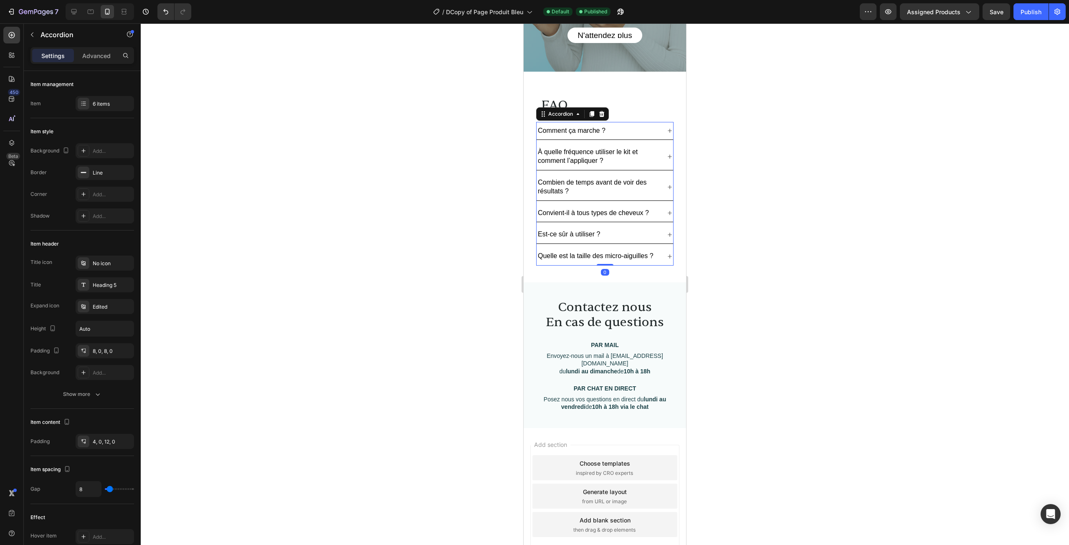
click at [659, 214] on div "Convient-il à tous types de cheveux ?" at bounding box center [605, 213] width 137 height 18
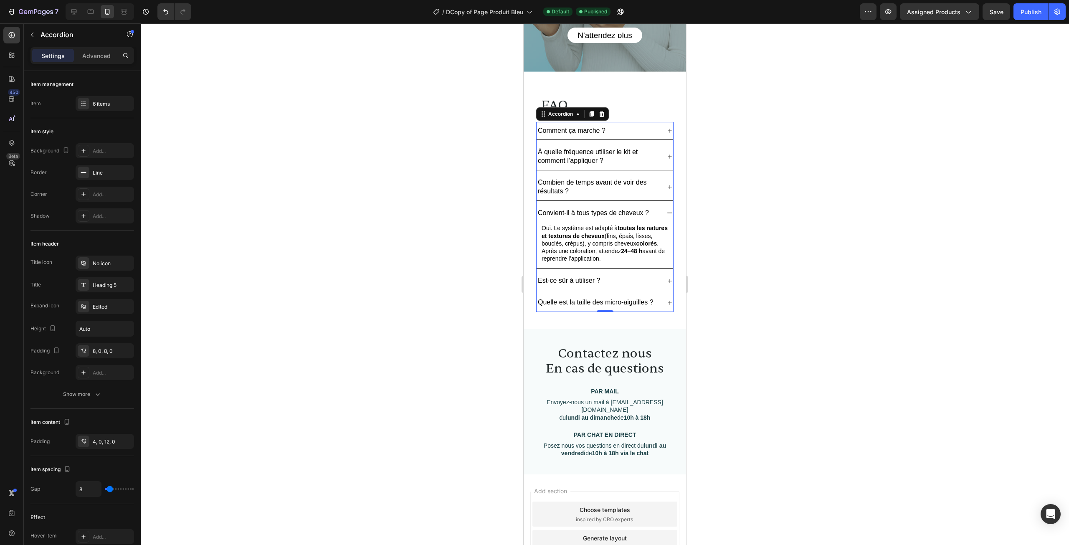
click at [659, 210] on div "Convient-il à tous types de cheveux ?" at bounding box center [605, 213] width 137 height 18
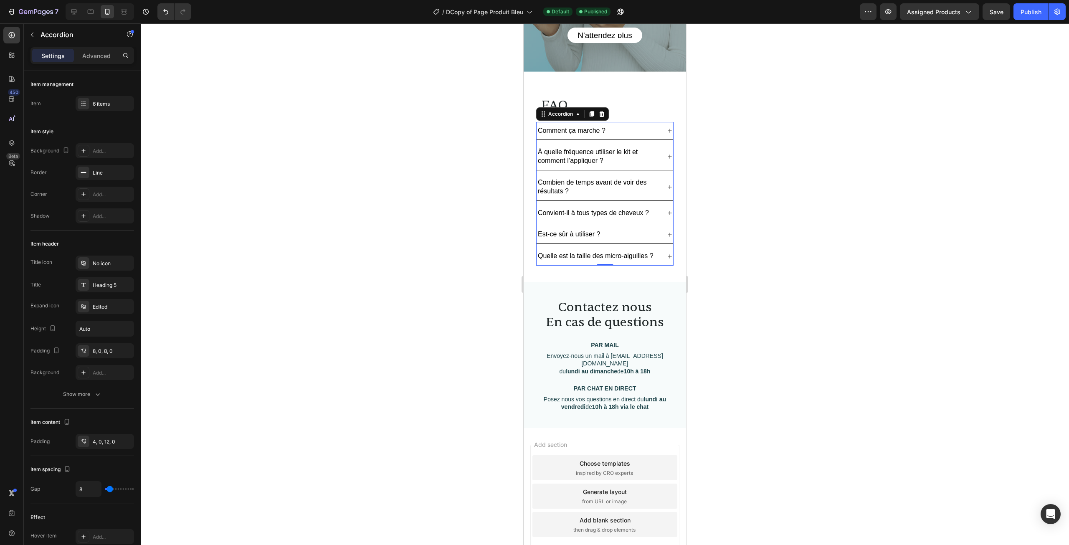
click at [652, 208] on div "Convient-il à tous types de cheveux ?" at bounding box center [598, 213] width 123 height 11
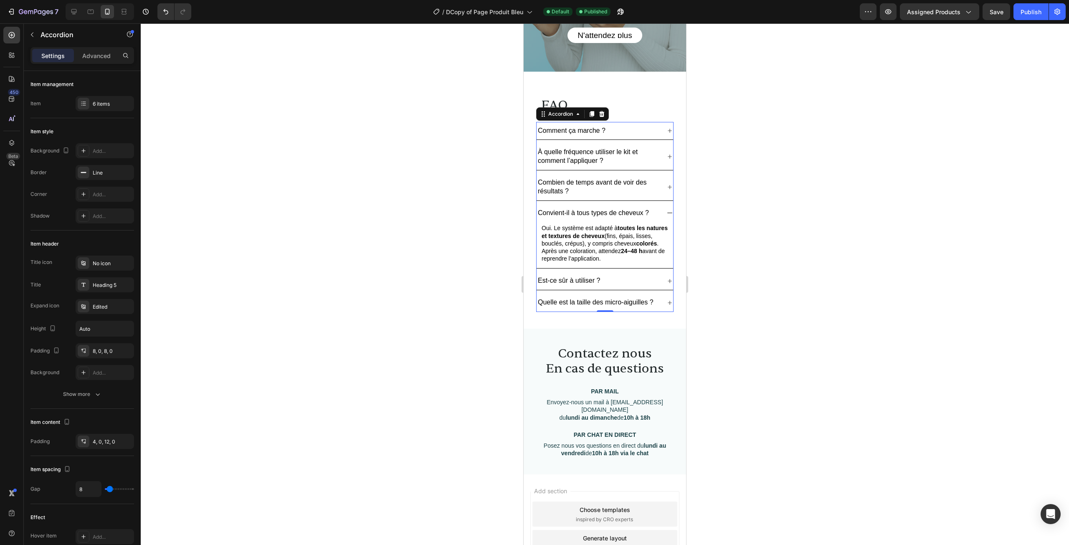
click at [657, 208] on div "Convient-il à tous types de cheveux ?" at bounding box center [605, 213] width 137 height 18
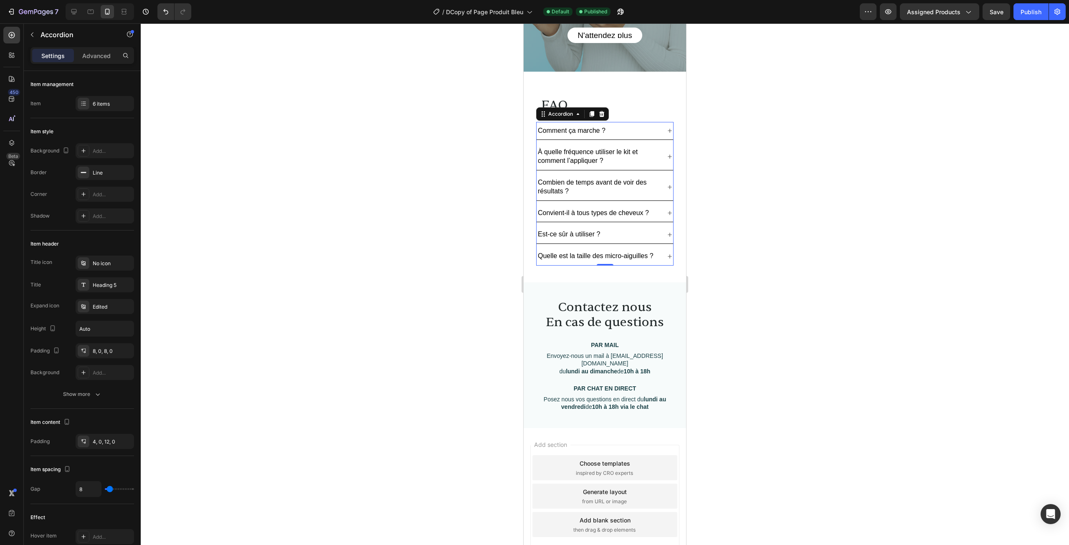
click at [652, 257] on p "Quelle est la taille des micro-aiguilles ?" at bounding box center [596, 256] width 116 height 9
click at [654, 256] on div "Quelle est la taille des micro-aiguilles ?" at bounding box center [605, 256] width 137 height 18
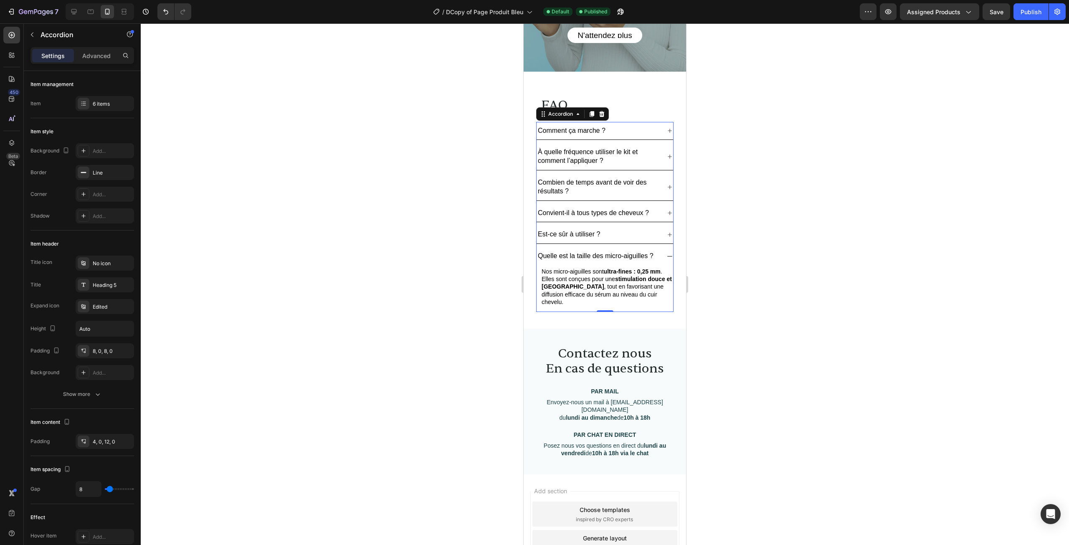
click at [657, 255] on div "Quelle est la taille des micro-aiguilles ?" at bounding box center [605, 256] width 137 height 18
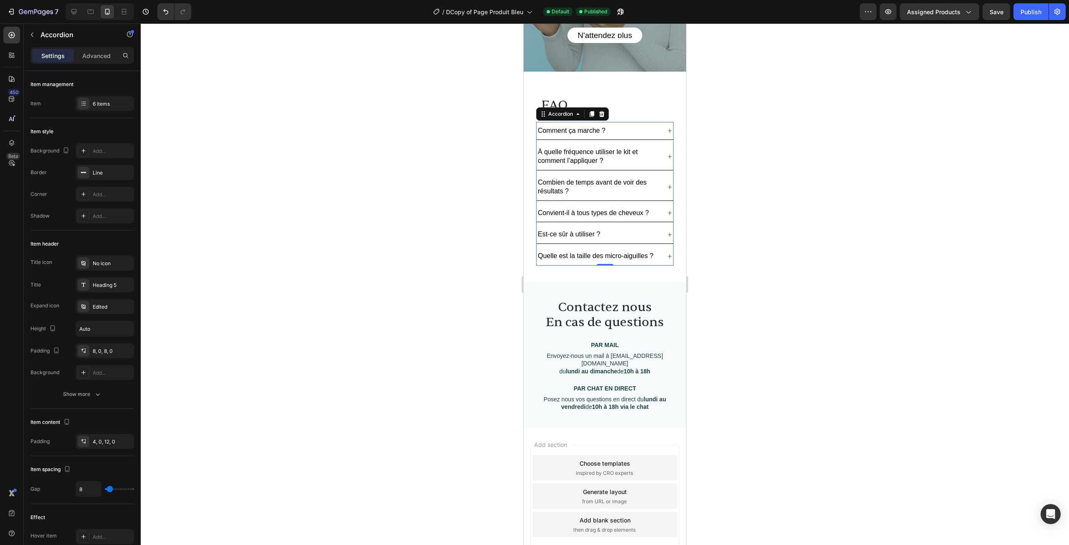
click at [658, 255] on div "Quelle est la taille des micro-aiguilles ?" at bounding box center [605, 256] width 137 height 18
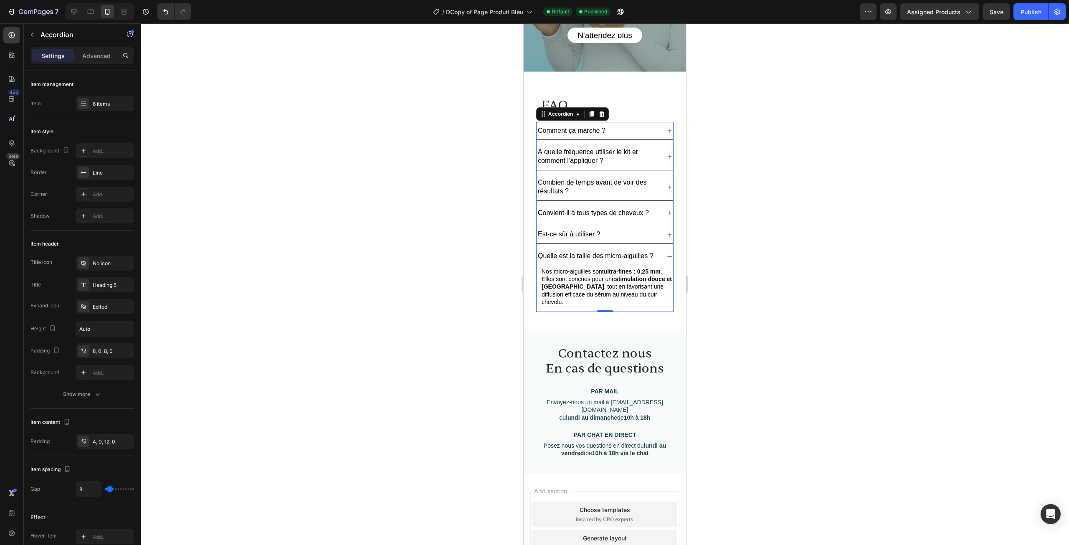
click at [658, 254] on div "Quelle est la taille des micro-aiguilles ?" at bounding box center [605, 256] width 137 height 18
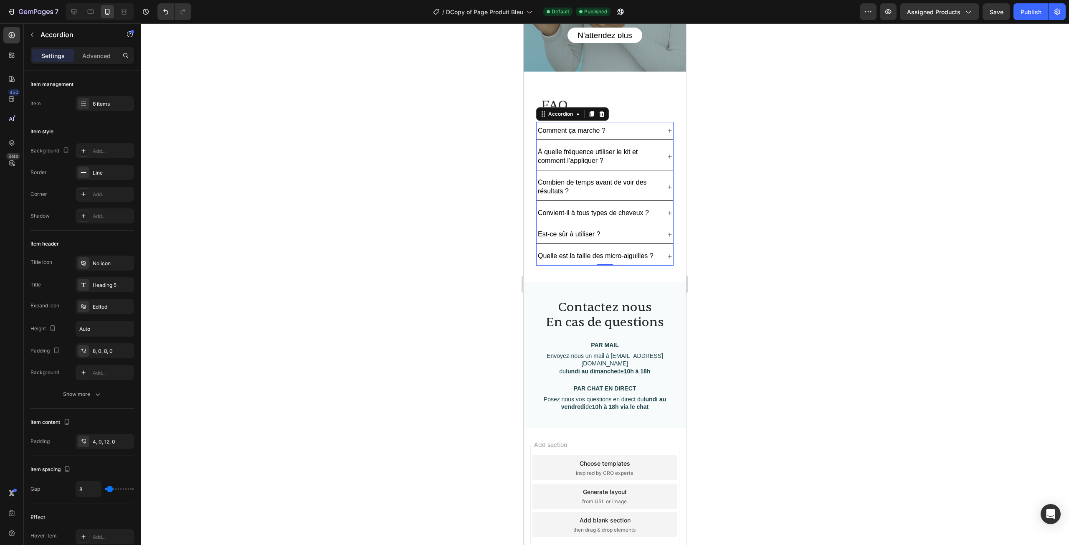
click at [577, 258] on p "Quelle est la taille des micro-aiguilles ?" at bounding box center [596, 256] width 116 height 9
click at [548, 261] on p "Quelle est la taille des micro-aiguilles ?" at bounding box center [596, 256] width 116 height 9
click at [728, 237] on div at bounding box center [605, 284] width 929 height 522
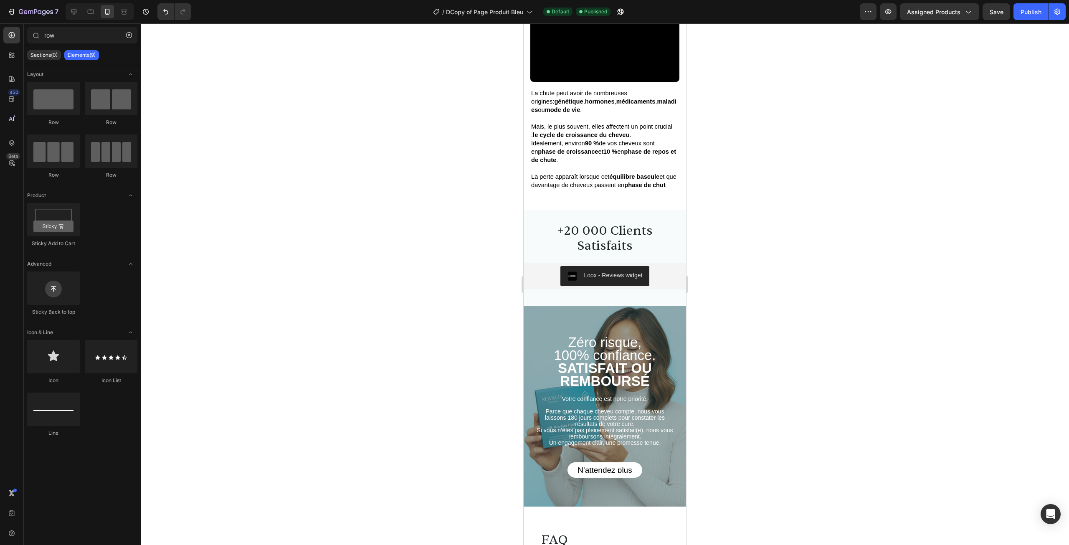
scroll to position [1504, 0]
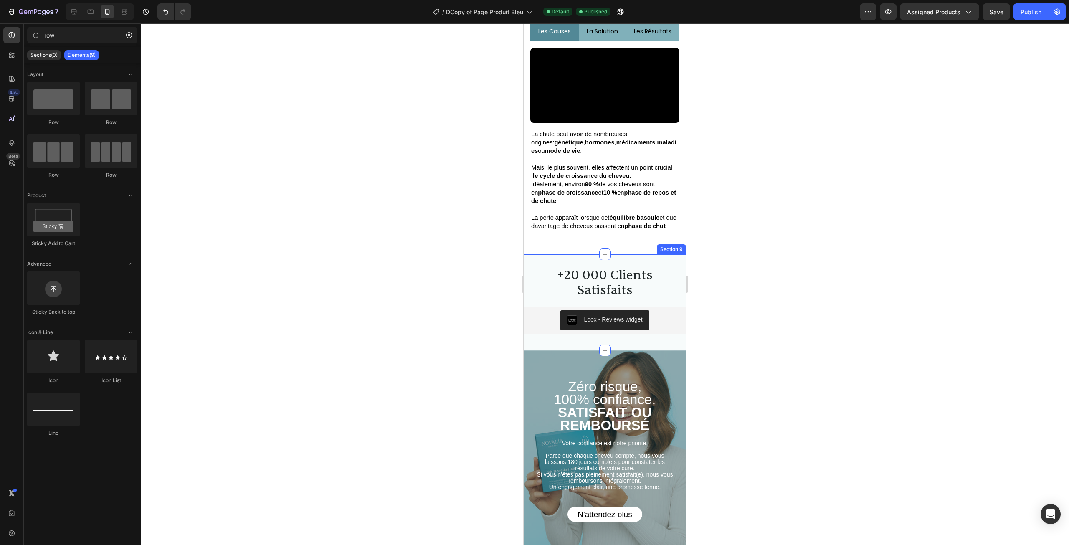
click at [627, 259] on div "+20 000 Clients Satisfaits Heading Loox - Reviews widget Loox Section 9" at bounding box center [605, 302] width 163 height 96
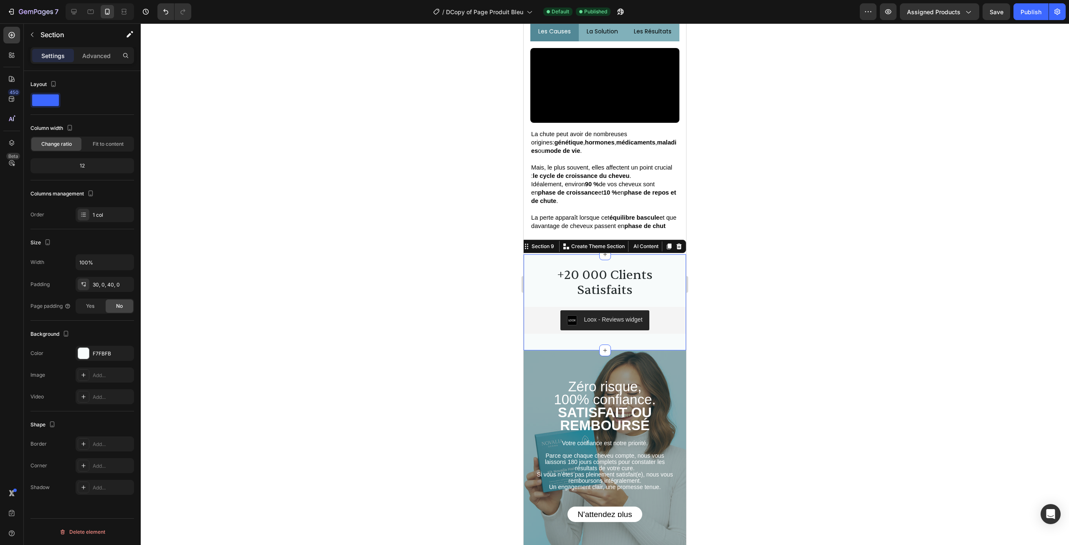
click at [788, 285] on div at bounding box center [605, 284] width 929 height 522
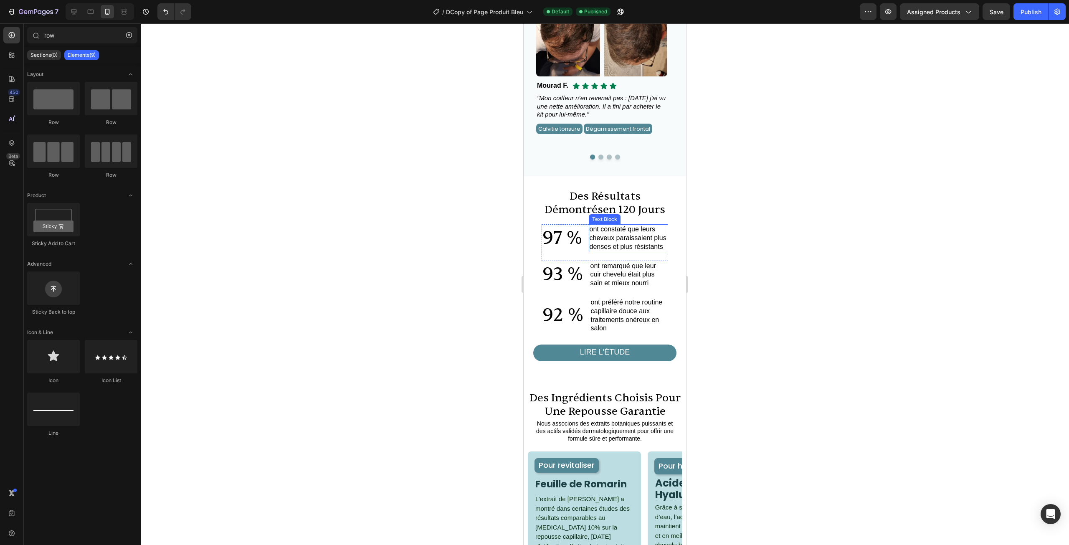
scroll to position [505, 0]
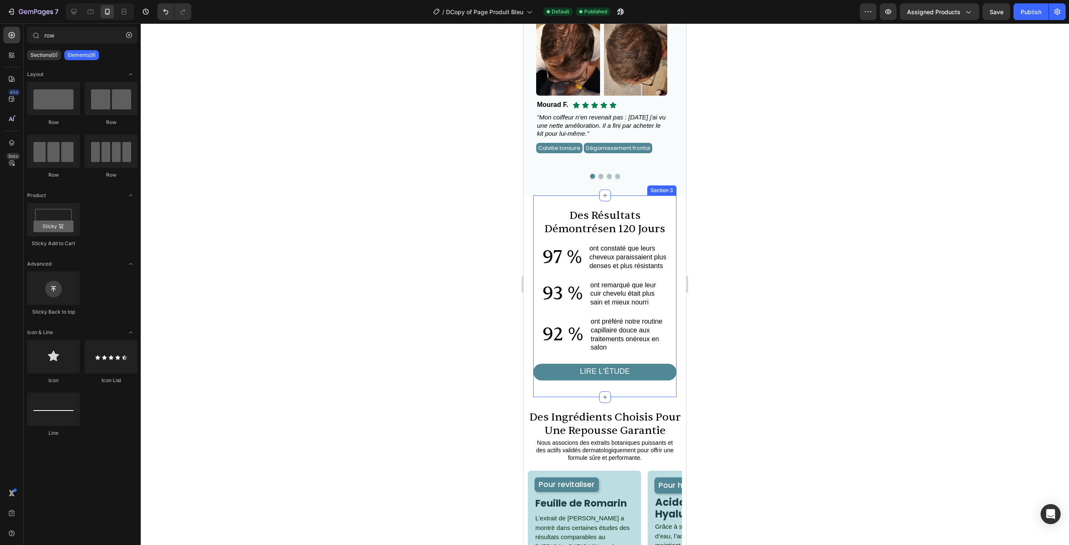
click at [667, 203] on div "des résultats démontrés en 120 jours Heading 97 % Text Block ont constaté que l…" at bounding box center [605, 297] width 144 height 202
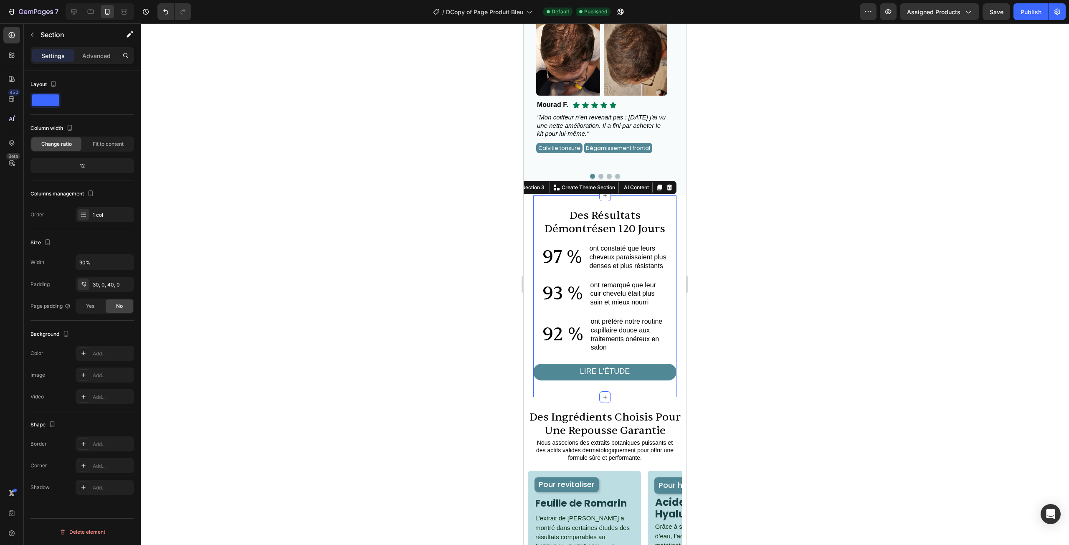
click at [744, 210] on div at bounding box center [605, 284] width 929 height 522
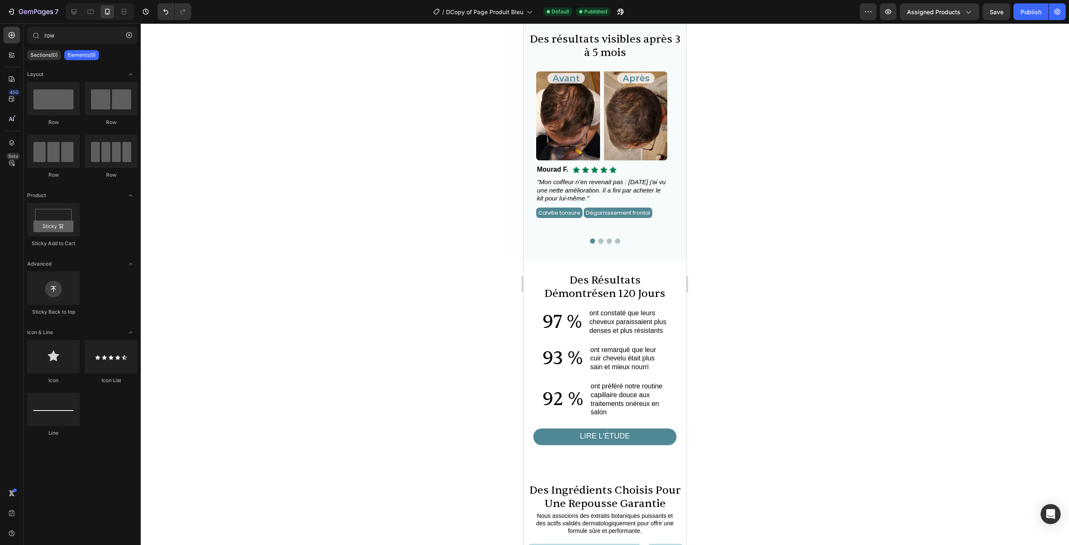
scroll to position [430, 0]
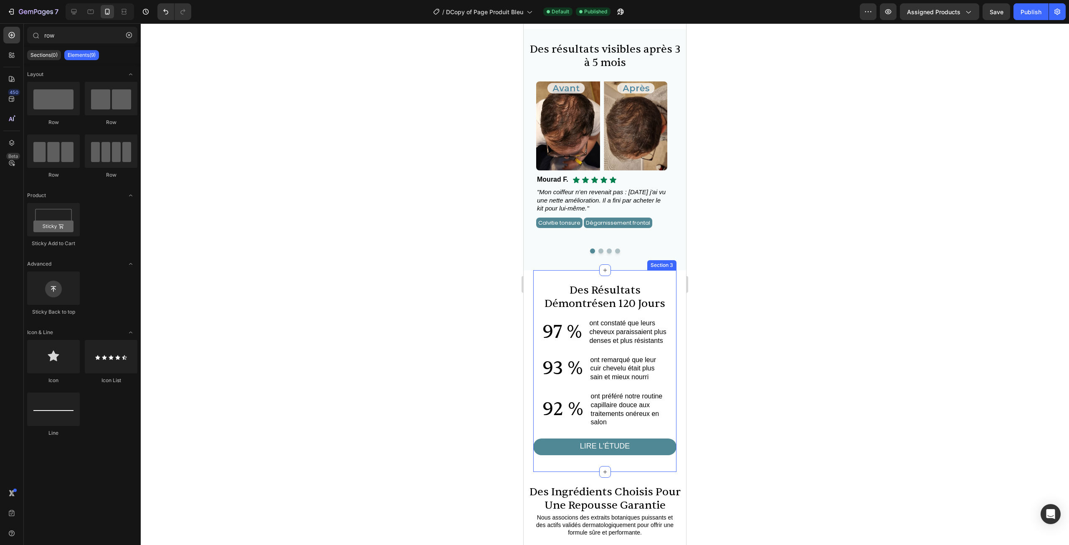
click at [570, 276] on div "des résultats démontrés en 120 jours Heading 97 % Text Block ont constaté que l…" at bounding box center [605, 371] width 144 height 202
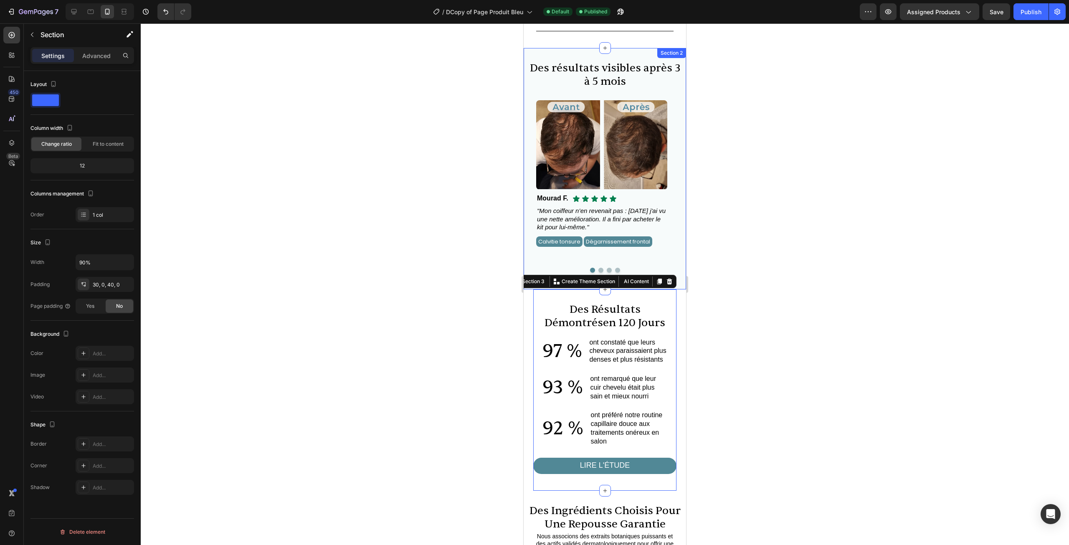
click at [102, 64] on div "Settings Advanced" at bounding box center [82, 59] width 117 height 24
click at [102, 60] on p "Advanced" at bounding box center [96, 55] width 28 height 9
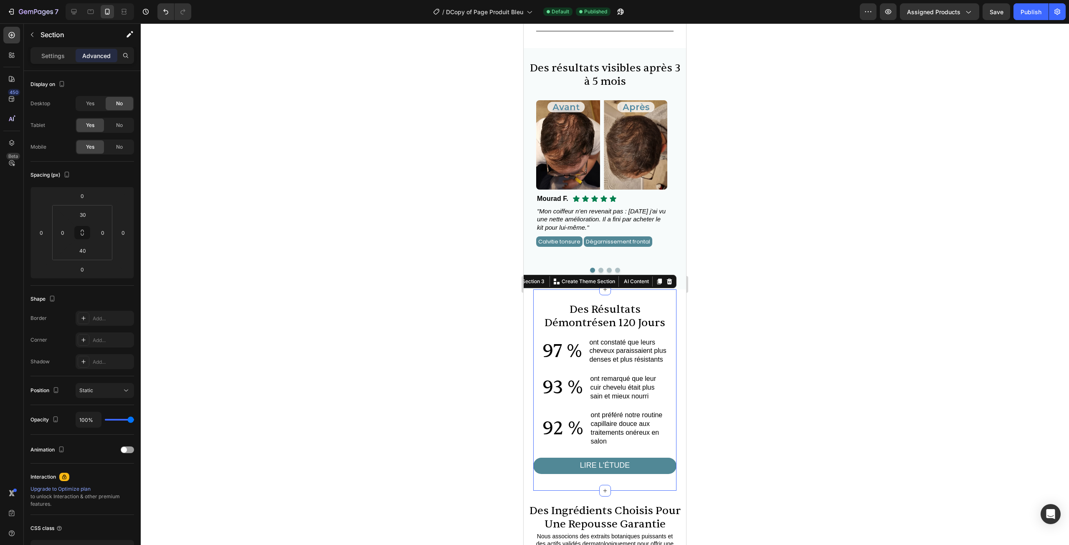
click at [668, 277] on div at bounding box center [670, 282] width 10 height 10
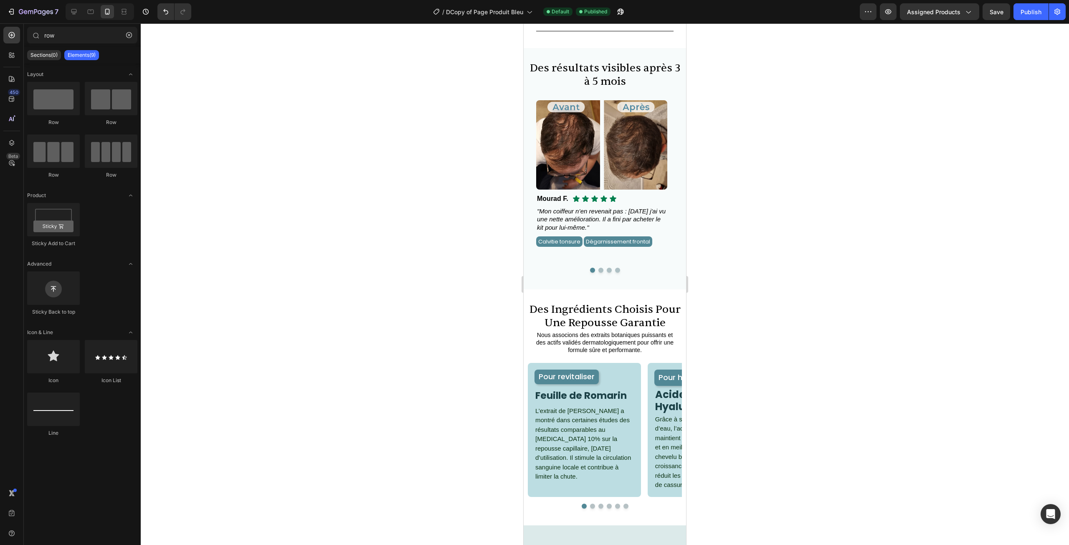
click at [736, 274] on div at bounding box center [605, 284] width 929 height 522
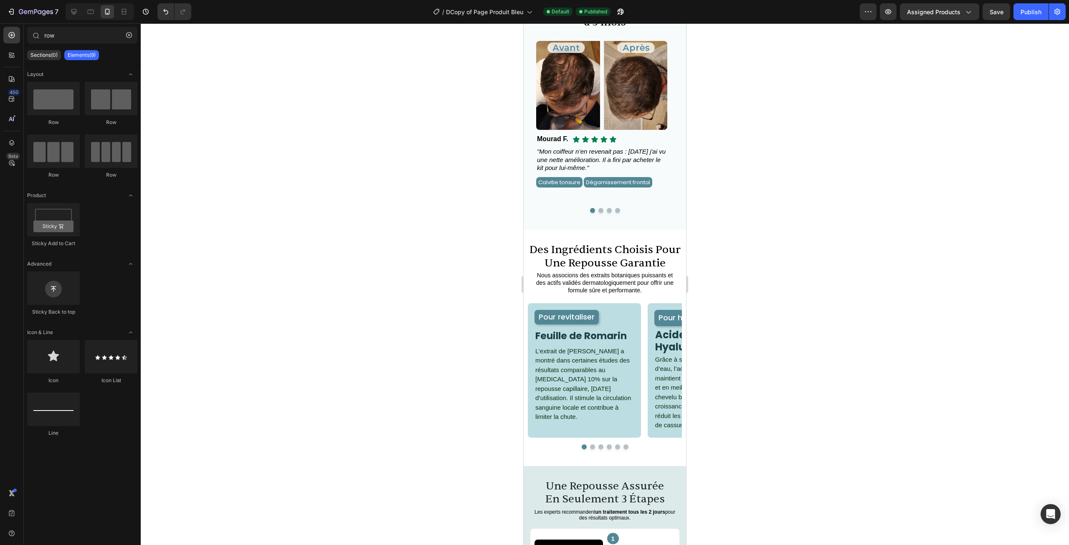
scroll to position [472, 0]
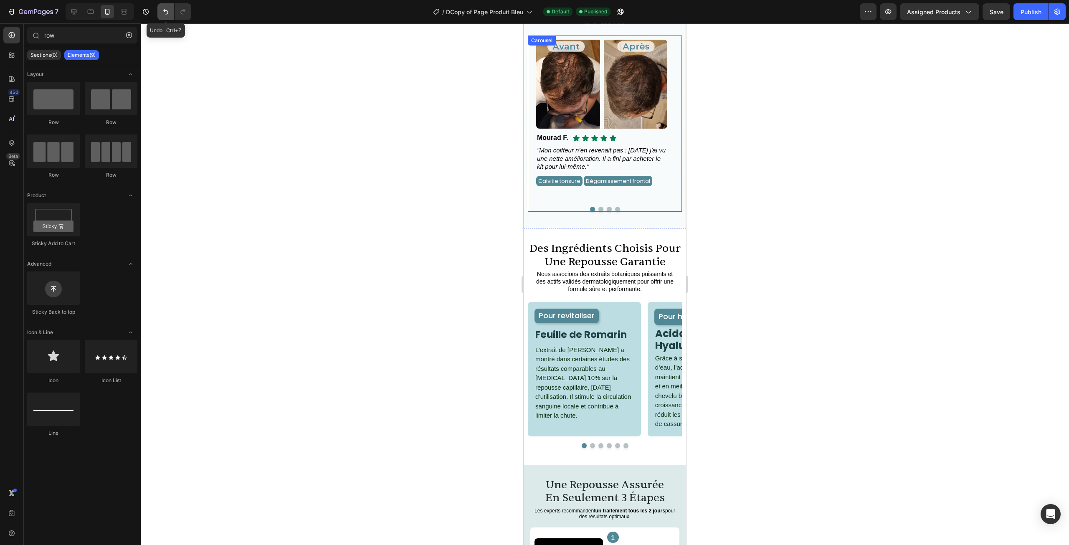
click at [170, 13] on icon "Undo/Redo" at bounding box center [166, 12] width 8 height 8
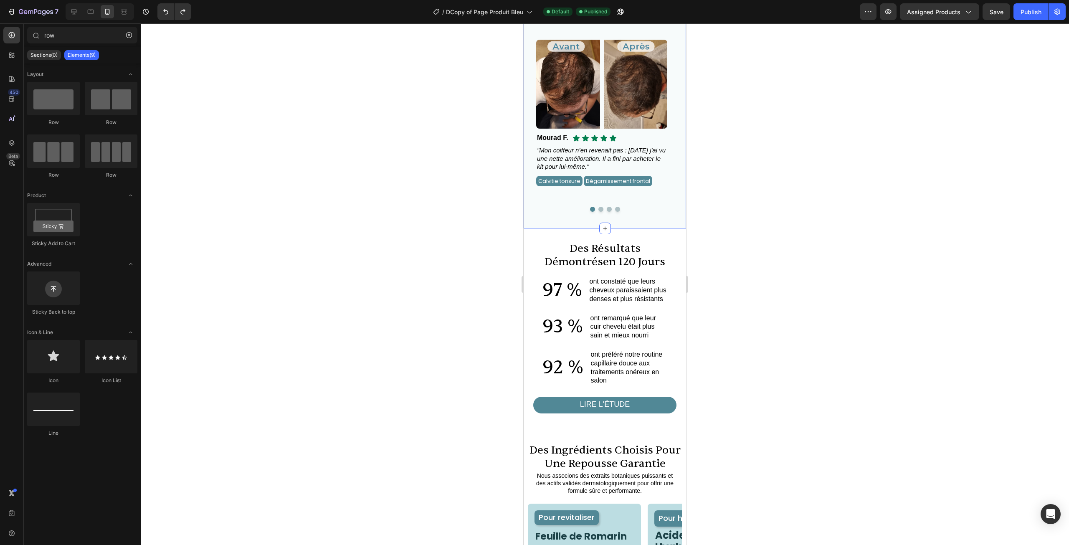
click at [599, 236] on div "des résultats démontrés en 120 jours Heading 97 % Text Block ont constaté que l…" at bounding box center [605, 330] width 144 height 202
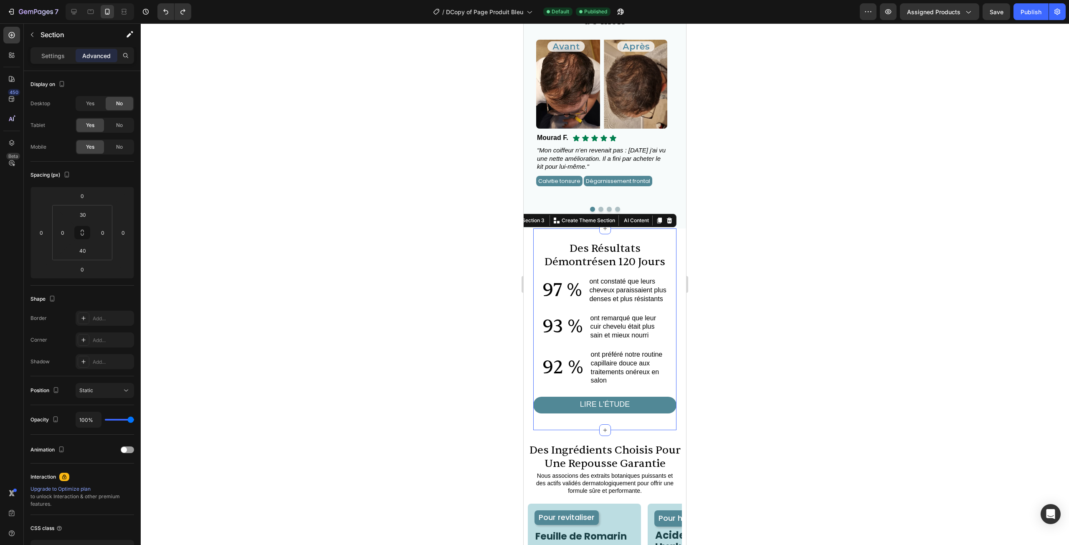
click at [528, 236] on section "des résultats démontrés en 120 jours Heading 97 % Text Block ont constaté que l…" at bounding box center [605, 330] width 160 height 202
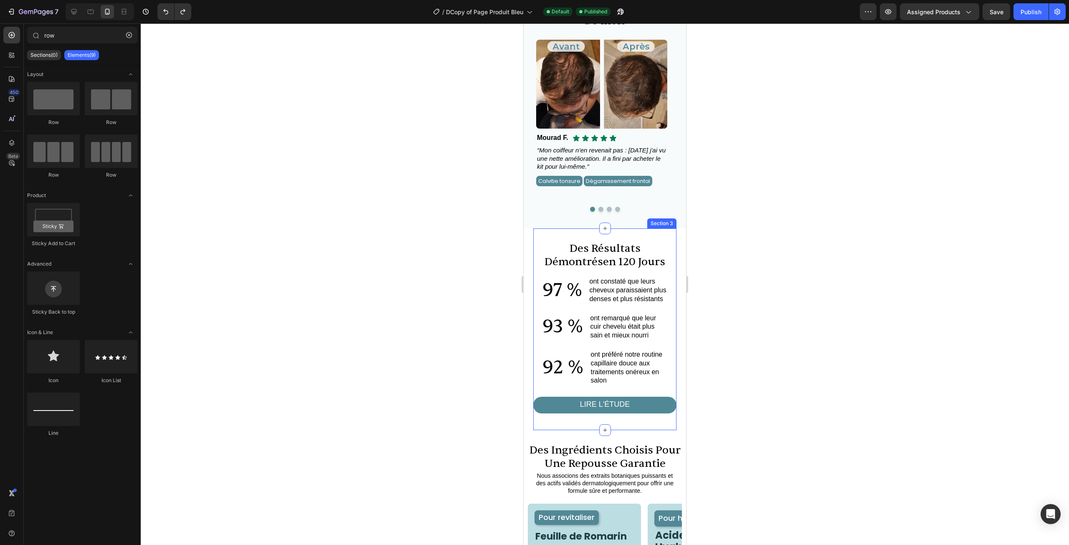
click at [538, 237] on div "des résultats démontrés en 120 jours Heading 97 % Text Block ont constaté que l…" at bounding box center [605, 330] width 144 height 202
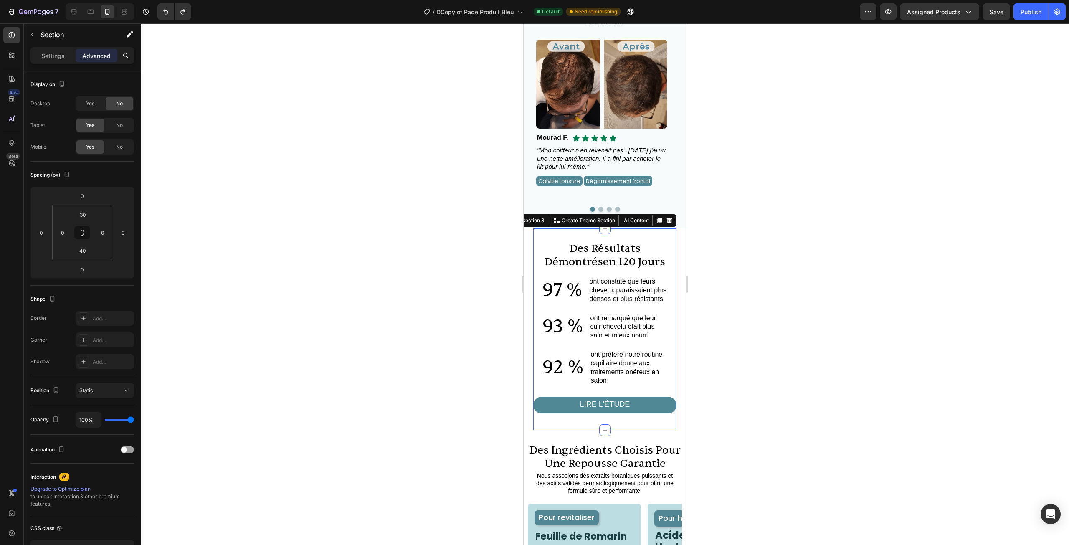
click at [270, 122] on div at bounding box center [605, 284] width 929 height 522
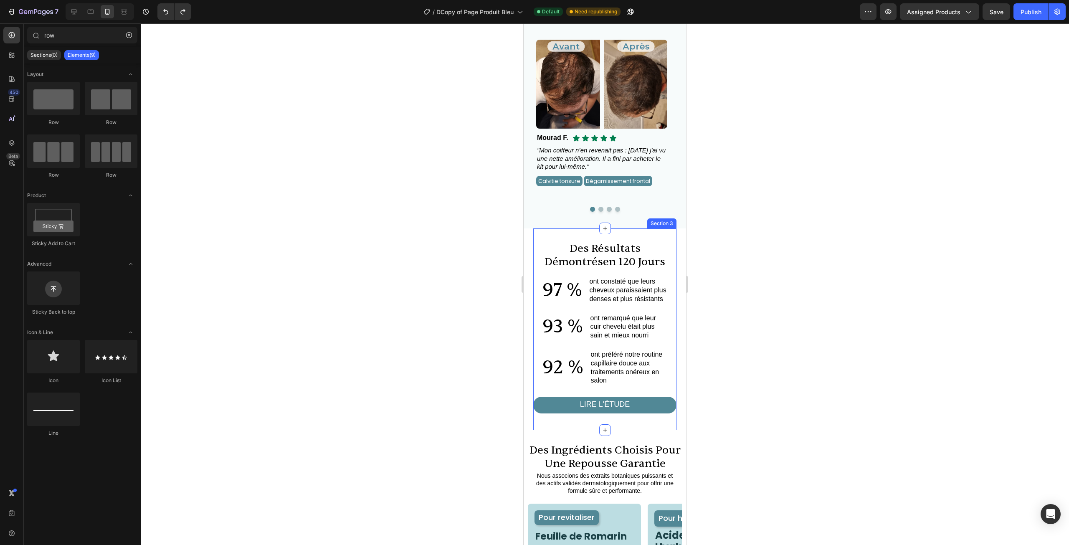
click at [577, 236] on div "des résultats démontrés en 120 jours Heading 97 % Text Block ont constaté que l…" at bounding box center [605, 330] width 144 height 202
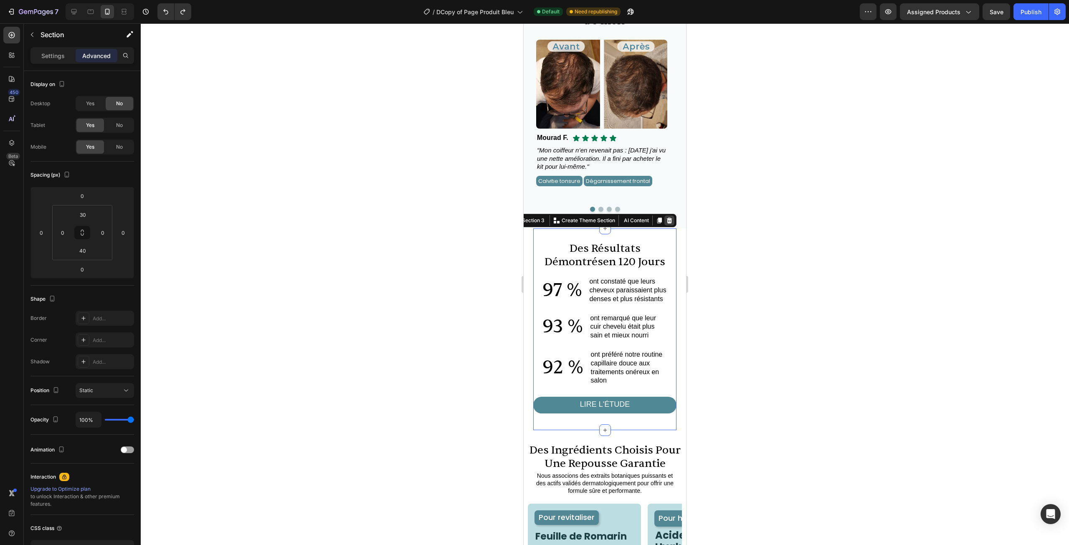
click at [667, 222] on icon at bounding box center [669, 221] width 5 height 6
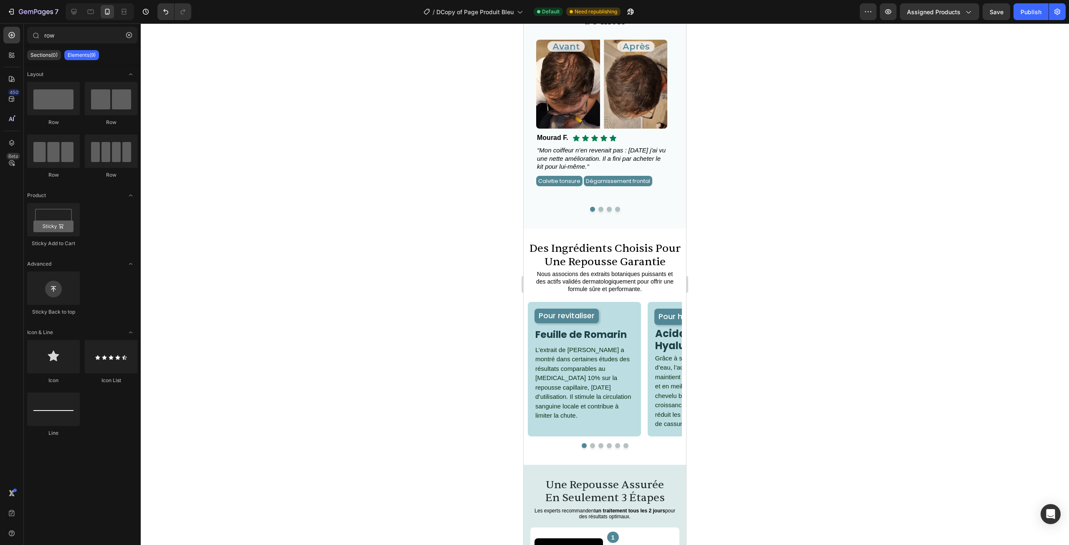
click at [716, 217] on div at bounding box center [605, 284] width 929 height 522
click at [173, 13] on button "Undo/Redo" at bounding box center [165, 11] width 17 height 17
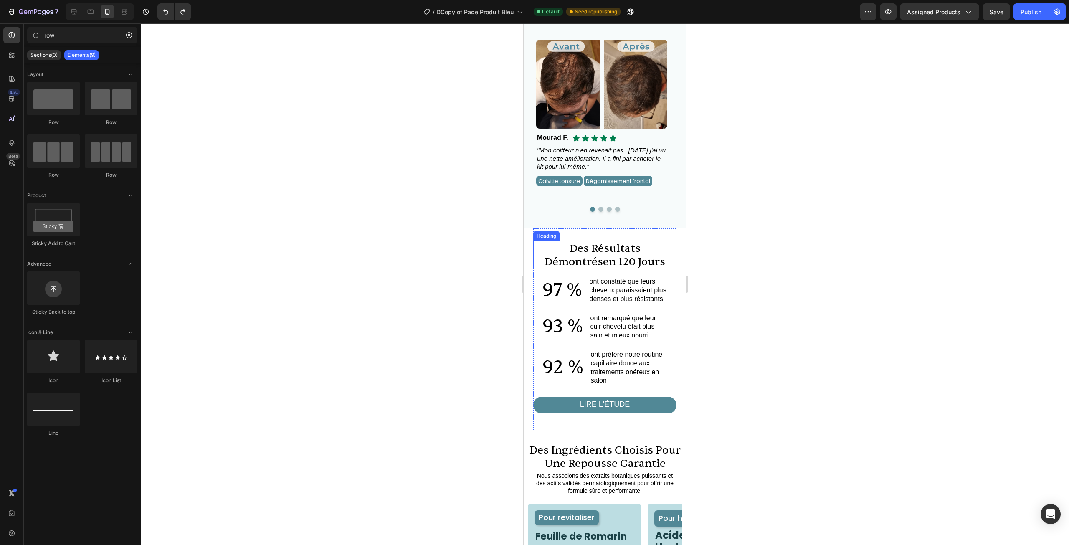
click at [563, 233] on div "des résultats démontrés en 120 jours Heading 97 % Text Block ont constaté que l…" at bounding box center [605, 330] width 144 height 202
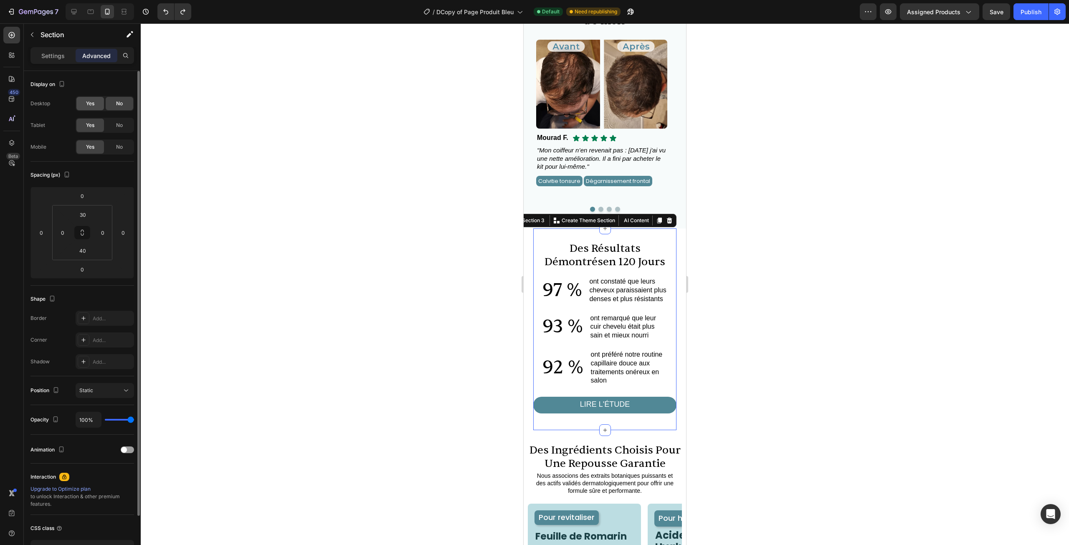
click at [95, 106] on div "Yes" at bounding box center [90, 103] width 28 height 13
click at [115, 128] on div "No" at bounding box center [120, 125] width 28 height 13
click at [119, 141] on div "No" at bounding box center [120, 146] width 28 height 13
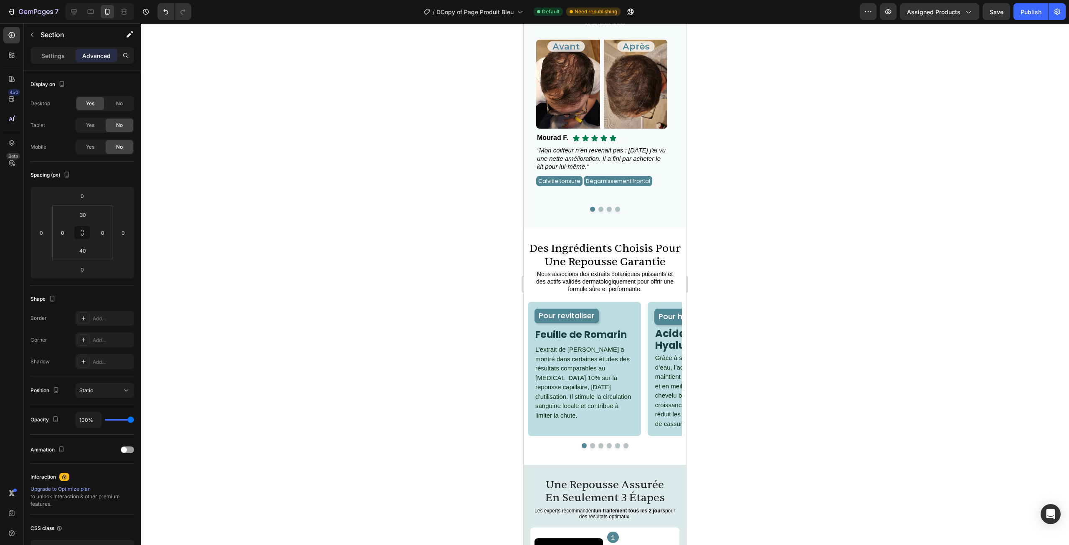
click at [232, 131] on div at bounding box center [605, 284] width 929 height 522
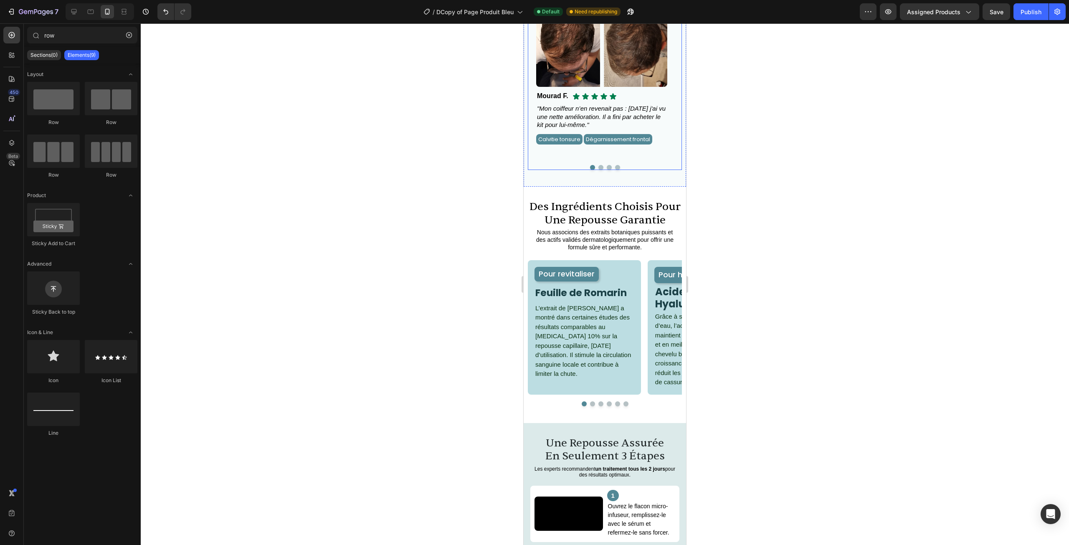
scroll to position [555, 0]
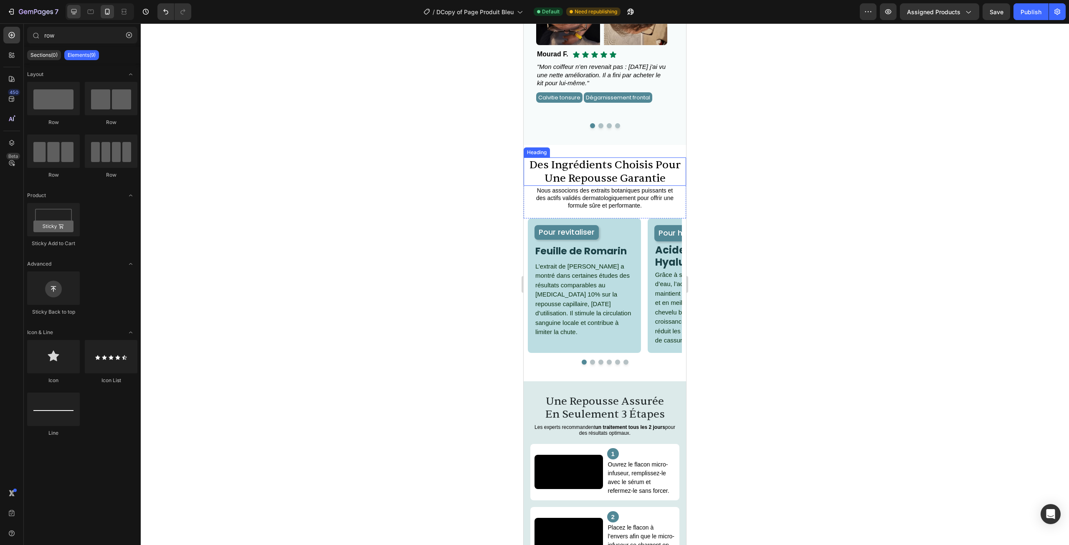
click at [74, 10] on icon at bounding box center [74, 12] width 8 height 8
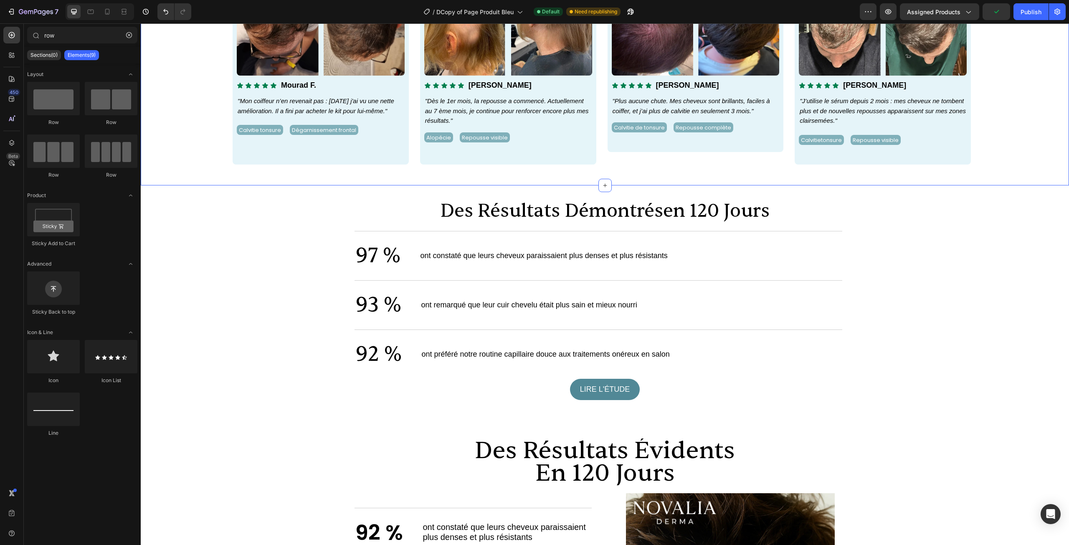
scroll to position [555, 0]
click at [510, 179] on div "Des résultats visibles après 3 à 5 mois Heading Image Icon Icon Icon Icon Icon …" at bounding box center [605, 44] width 929 height 281
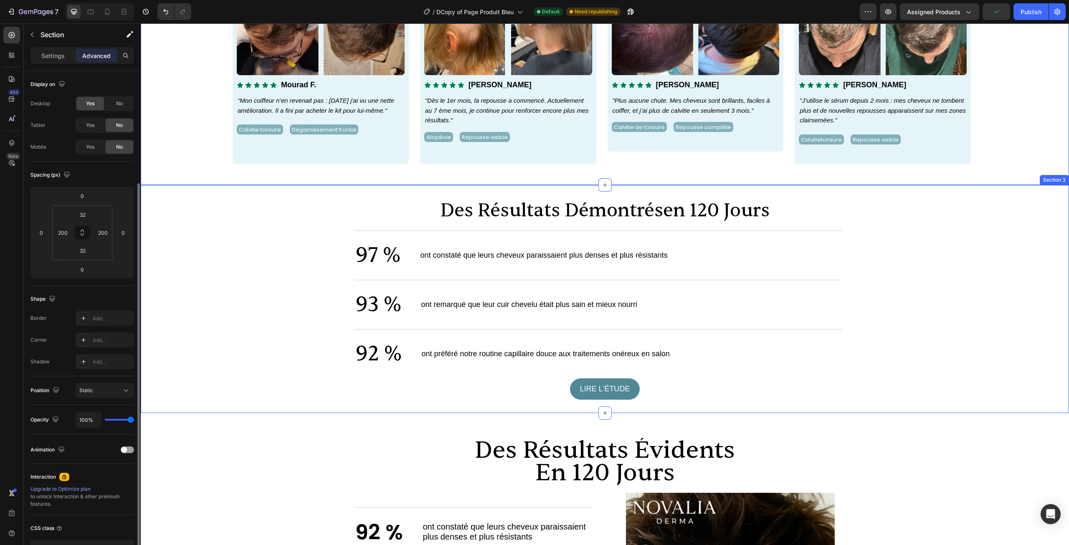
click at [502, 189] on div "des résultats démontrés en 120 jours Heading 97 % Text Block ont constaté que l…" at bounding box center [605, 299] width 929 height 228
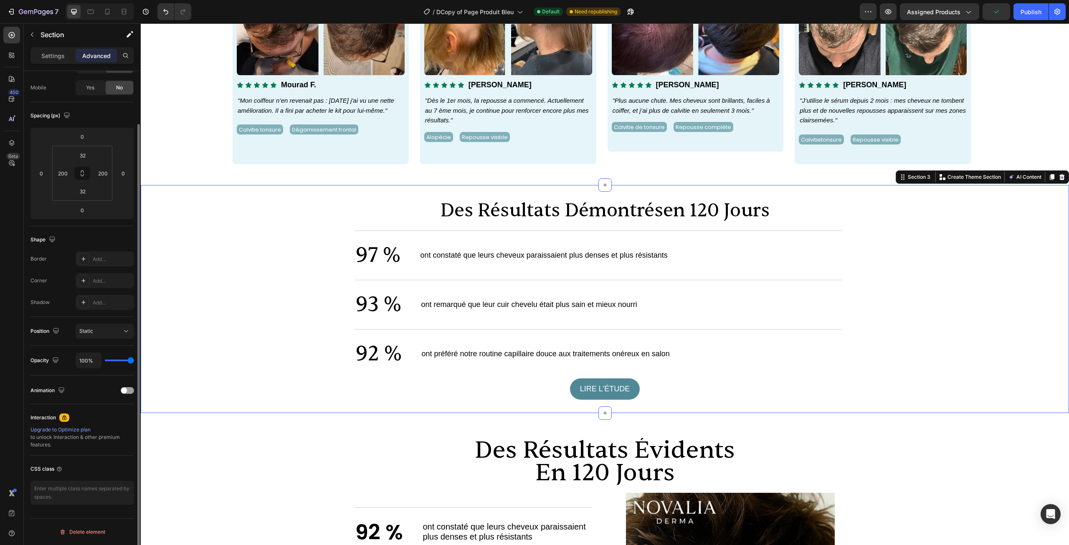
click at [242, 237] on div "des résultats démontrés en 120 jours Heading 97 % Text Block ont constaté que l…" at bounding box center [605, 298] width 762 height 201
click at [254, 181] on div "Des résultats visibles après 3 à 5 mois Heading Image Icon Icon Icon Icon Icon …" at bounding box center [605, 44] width 929 height 281
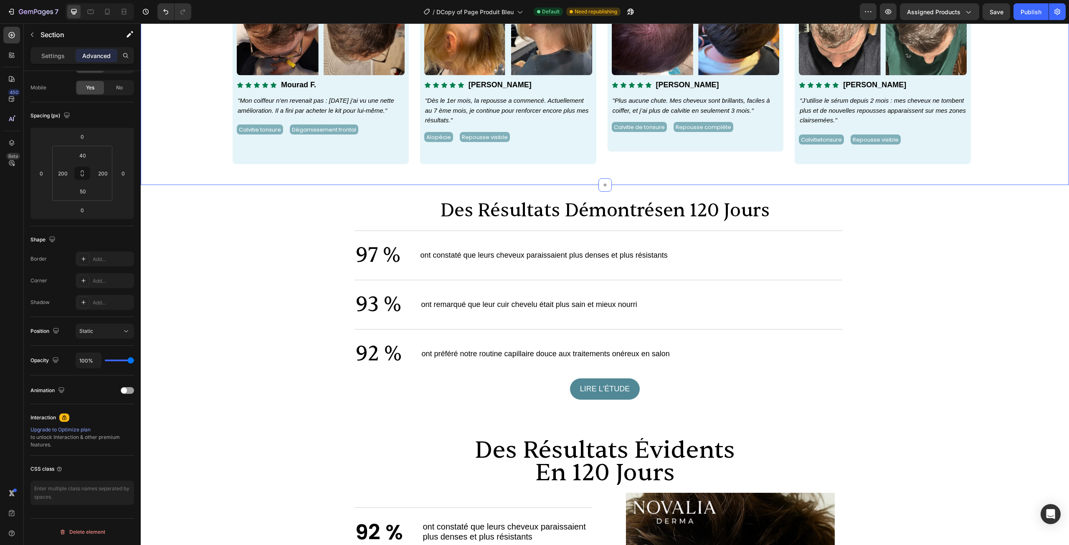
click at [253, 210] on h2 "des résultats démontrés en 120 jours" at bounding box center [605, 210] width 762 height 24
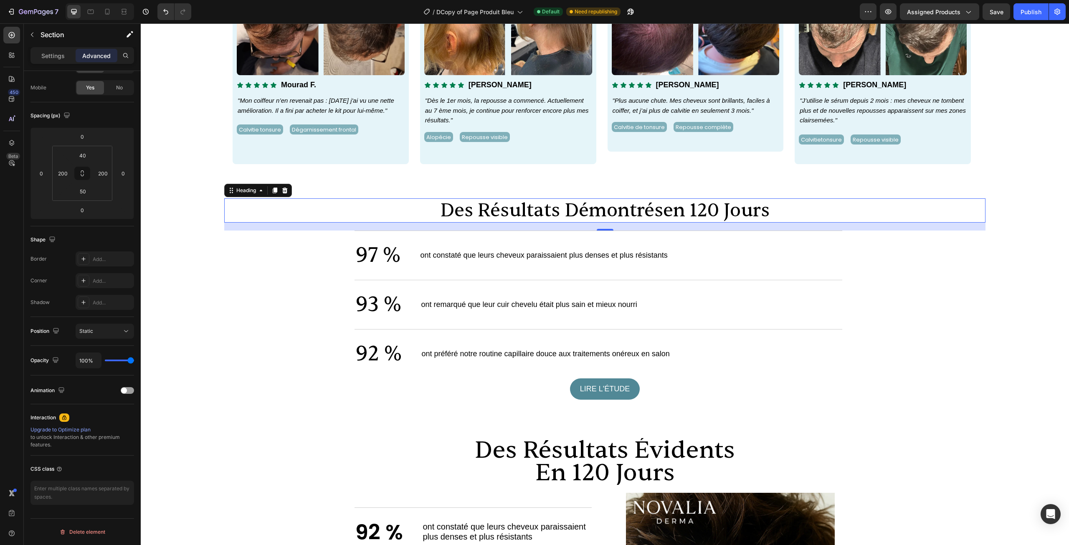
scroll to position [0, 0]
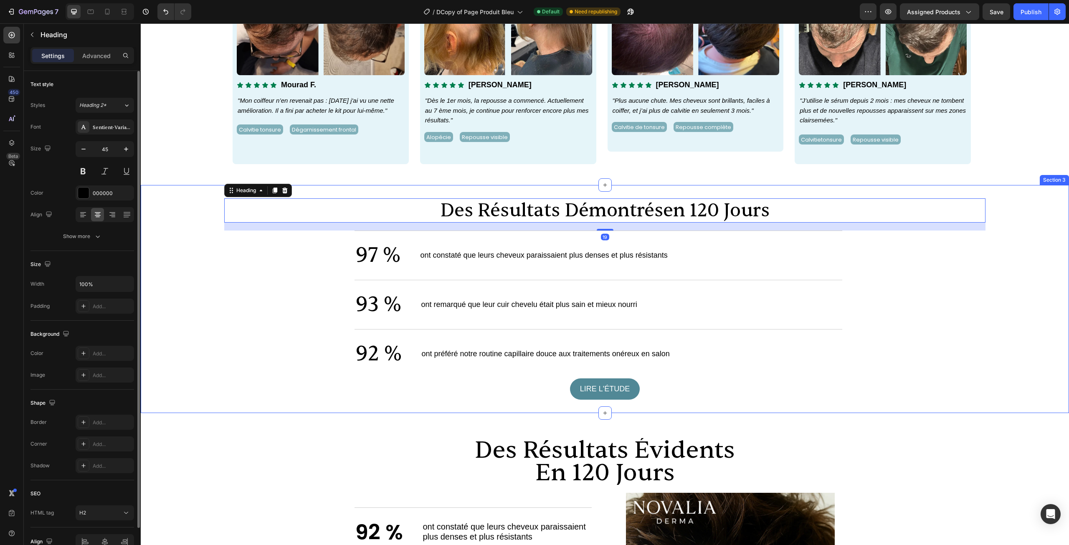
click at [384, 190] on div "des résultats démontrés en 120 jours Heading 19 97 % Text Block ont constaté qu…" at bounding box center [605, 299] width 929 height 228
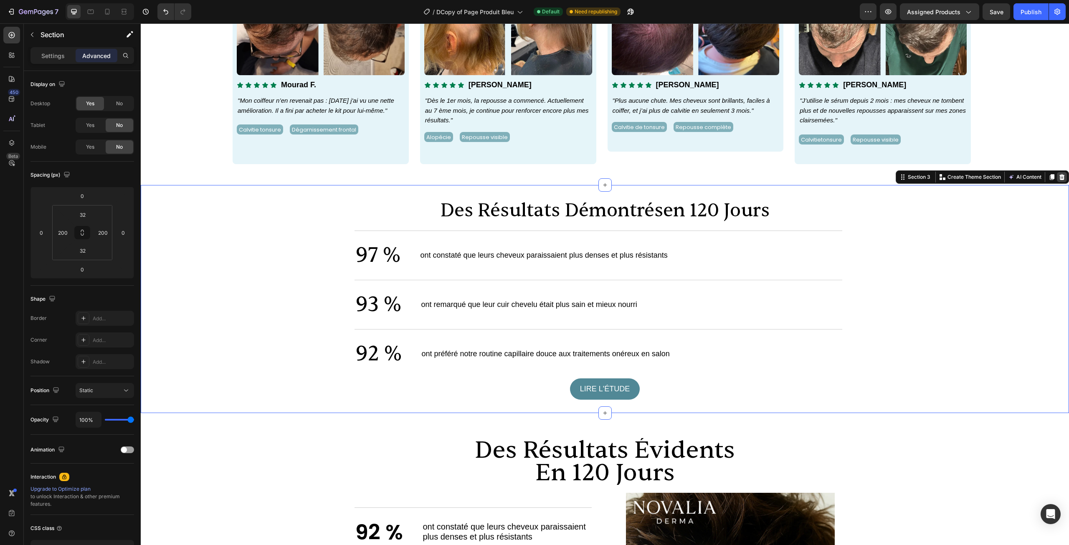
click at [1060, 175] on icon at bounding box center [1062, 177] width 5 height 6
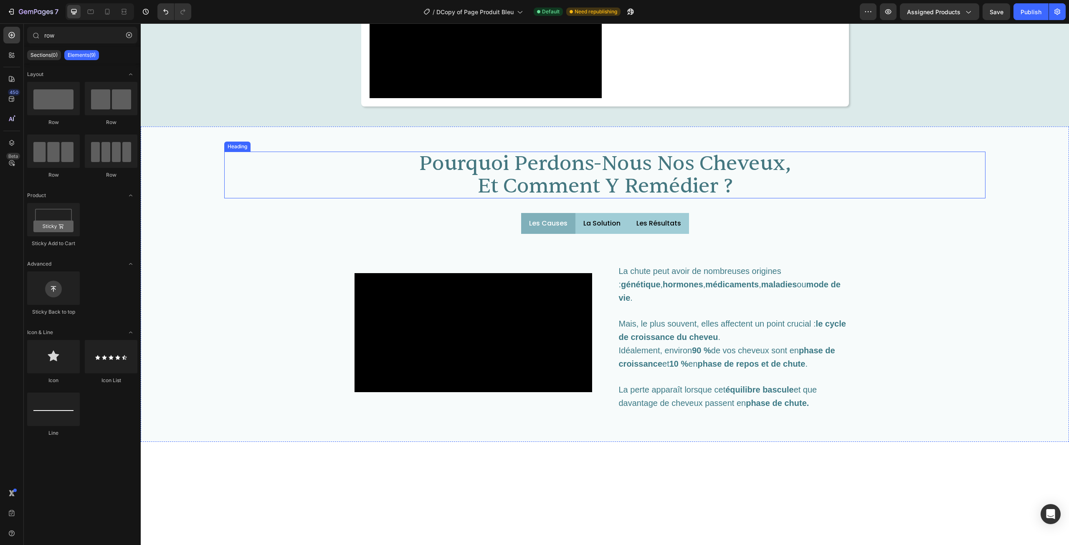
scroll to position [1809, 0]
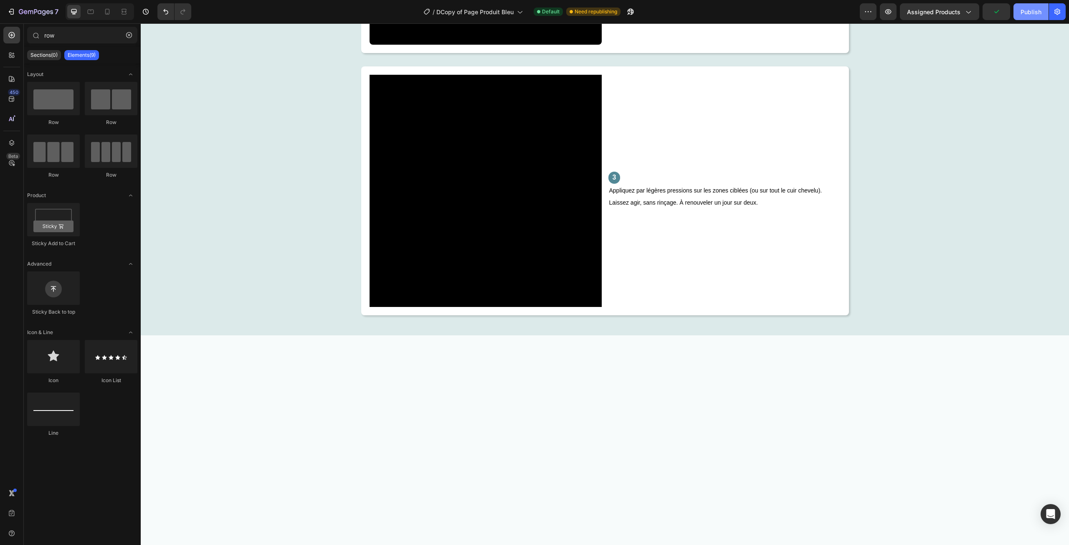
click at [1038, 15] on div "Publish" at bounding box center [1031, 12] width 21 height 9
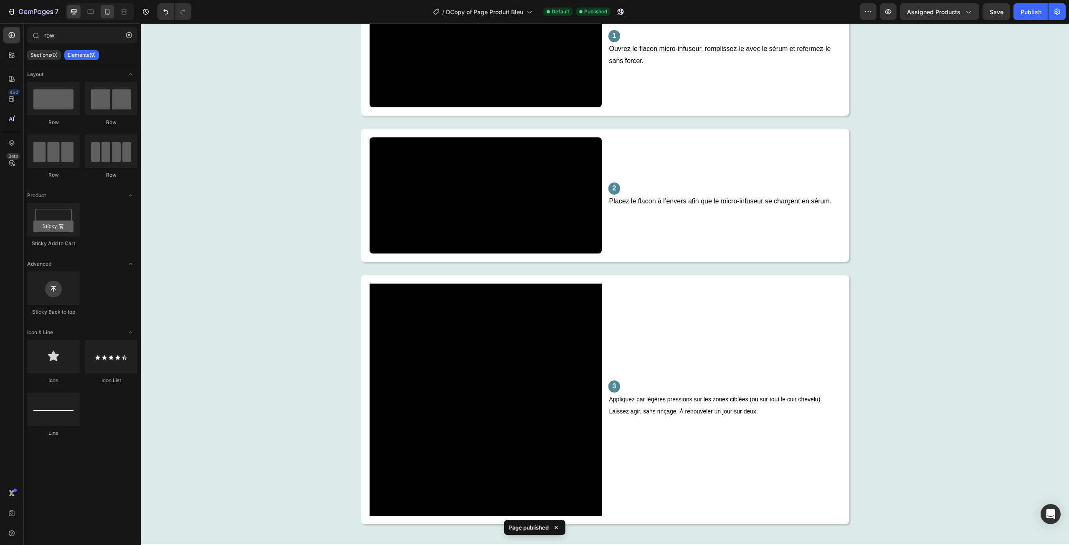
drag, startPoint x: 114, startPoint y: 12, endPoint x: 107, endPoint y: 12, distance: 7.1
click at [112, 12] on div at bounding box center [107, 11] width 13 height 13
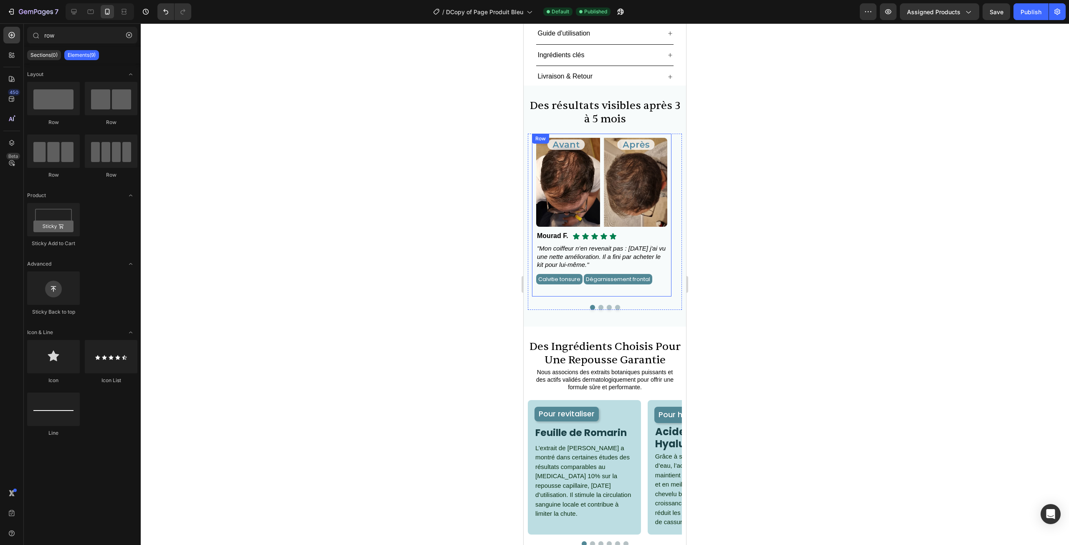
scroll to position [374, 0]
click at [653, 317] on div "Des résultats visibles après 3 à 5 mois Heading Image Icon Icon Icon Icon Icon …" at bounding box center [605, 205] width 163 height 241
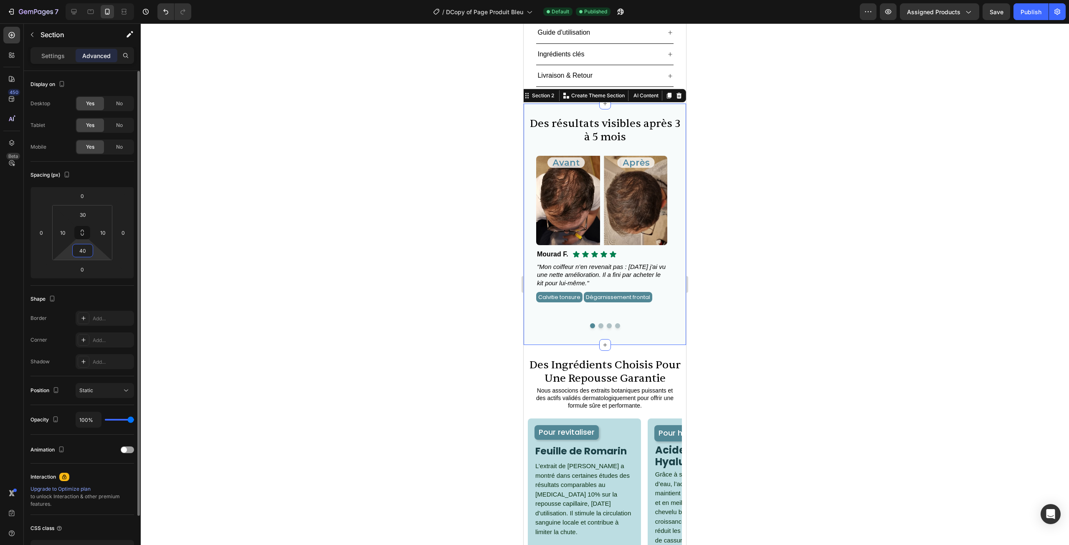
click at [83, 252] on input "40" at bounding box center [82, 250] width 17 height 13
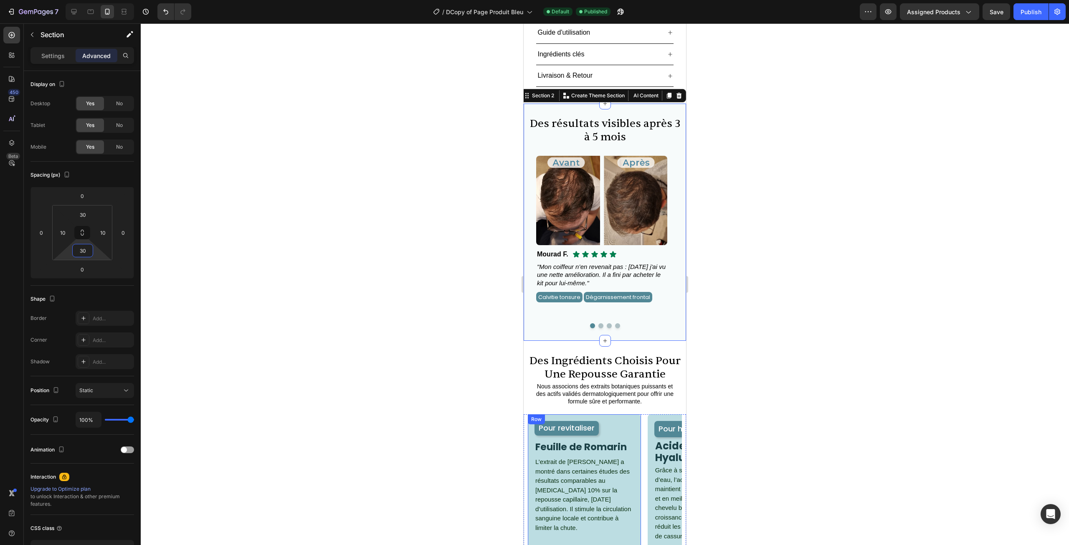
type input "30"
click at [894, 299] on div at bounding box center [605, 284] width 929 height 522
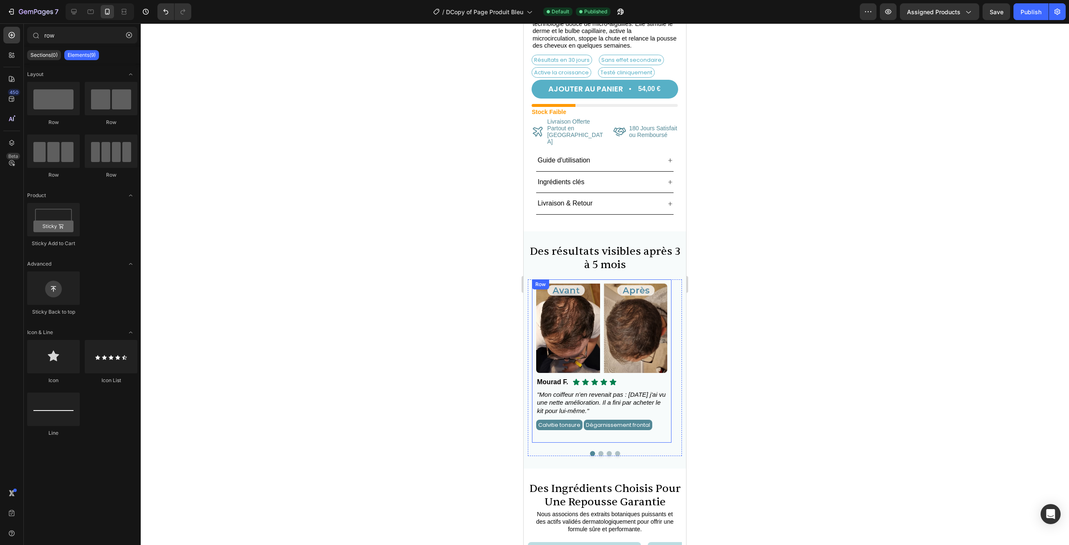
scroll to position [207, 0]
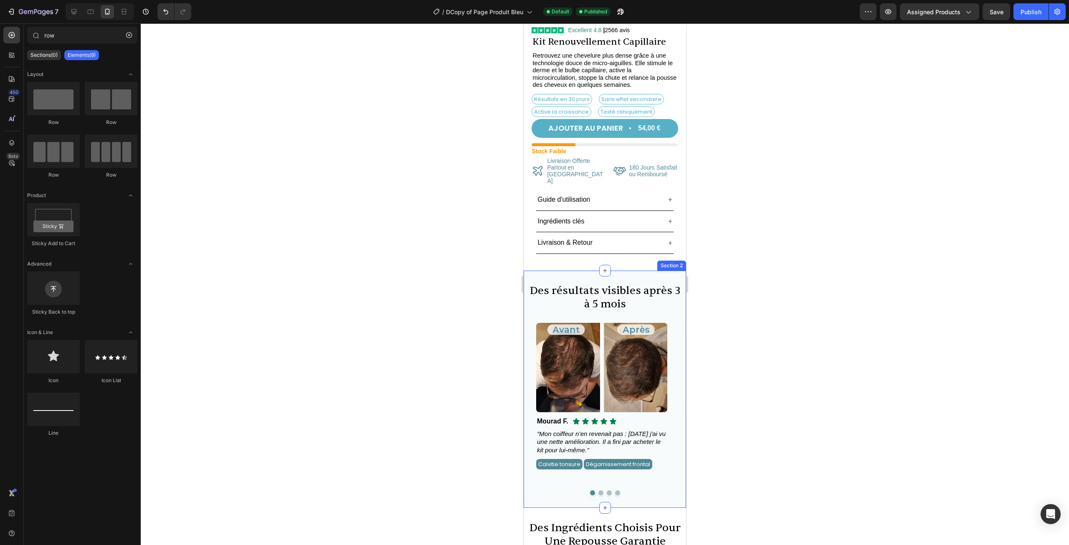
click at [646, 271] on div "Des résultats visibles après 3 à 5 mois Heading Image Icon Icon Icon Icon Icon …" at bounding box center [605, 389] width 163 height 237
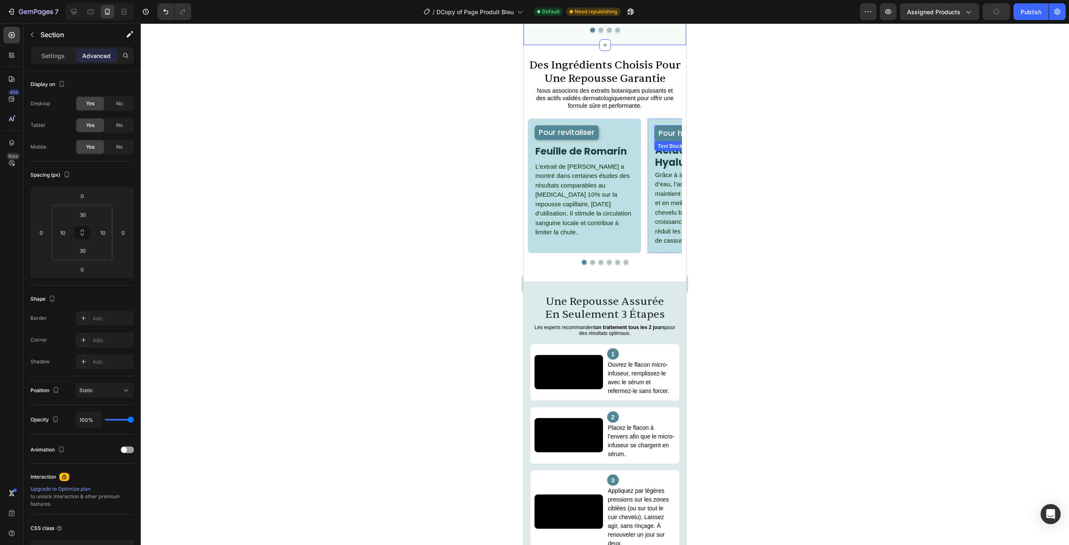
scroll to position [667, 0]
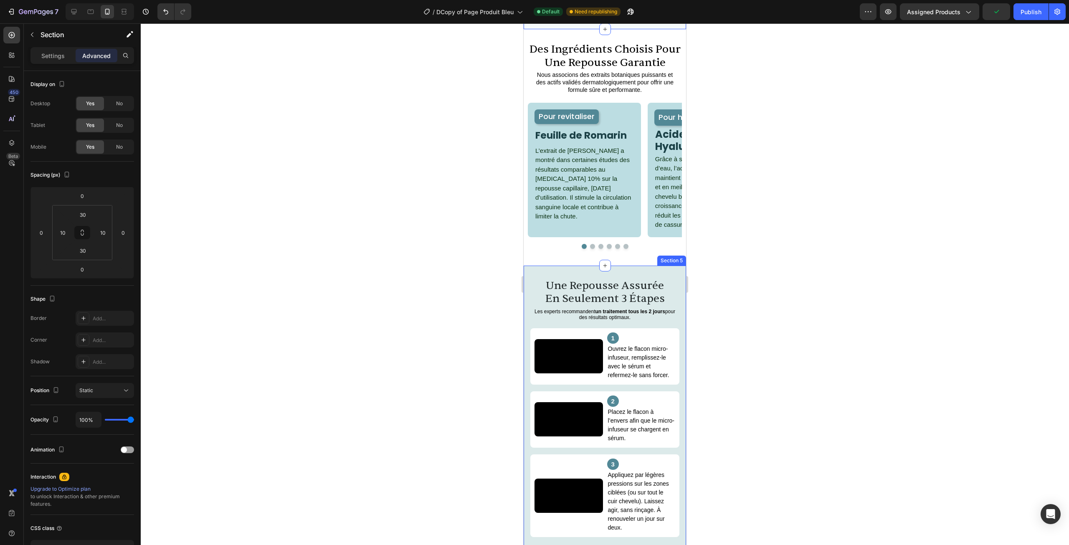
click at [668, 274] on div "une repousse assurée en seulement 3 étapes Heading Les experts recommandent un …" at bounding box center [605, 413] width 163 height 295
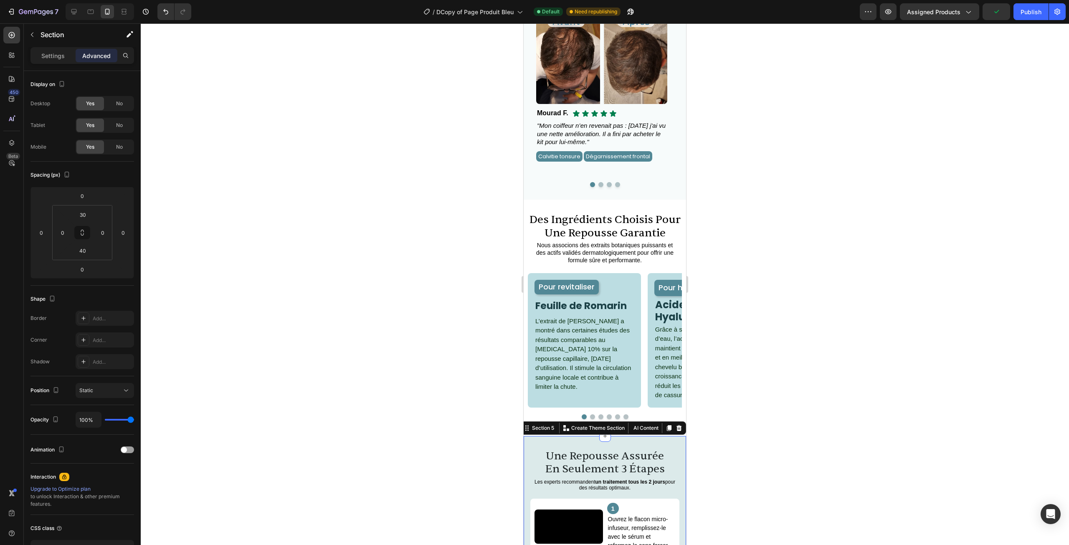
scroll to position [458, 0]
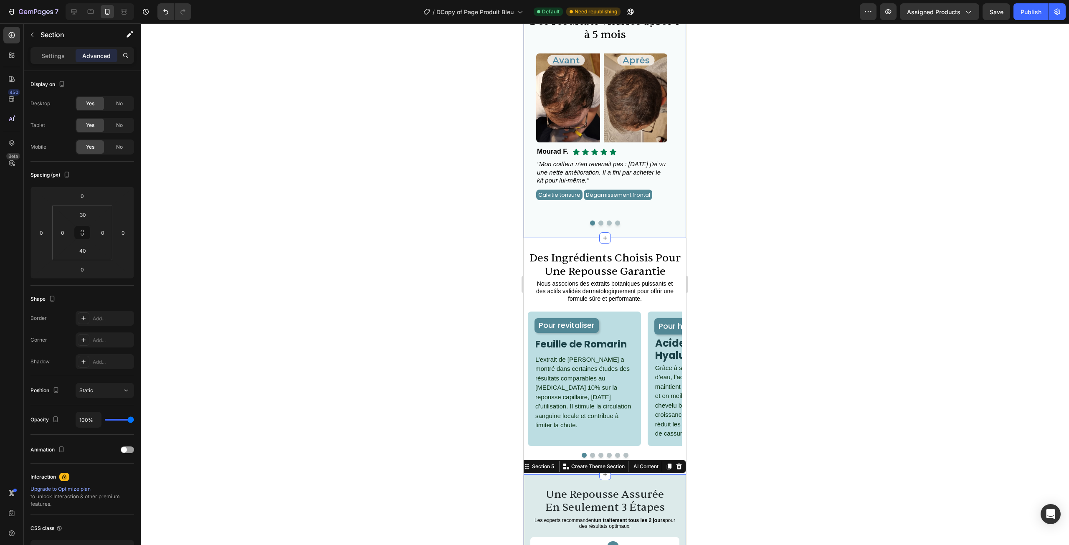
click at [670, 231] on div "Des résultats visibles après 3 à 5 mois Heading Image Icon Icon Icon Icon Icon …" at bounding box center [605, 119] width 163 height 237
click at [61, 57] on p "Settings" at bounding box center [52, 55] width 23 height 9
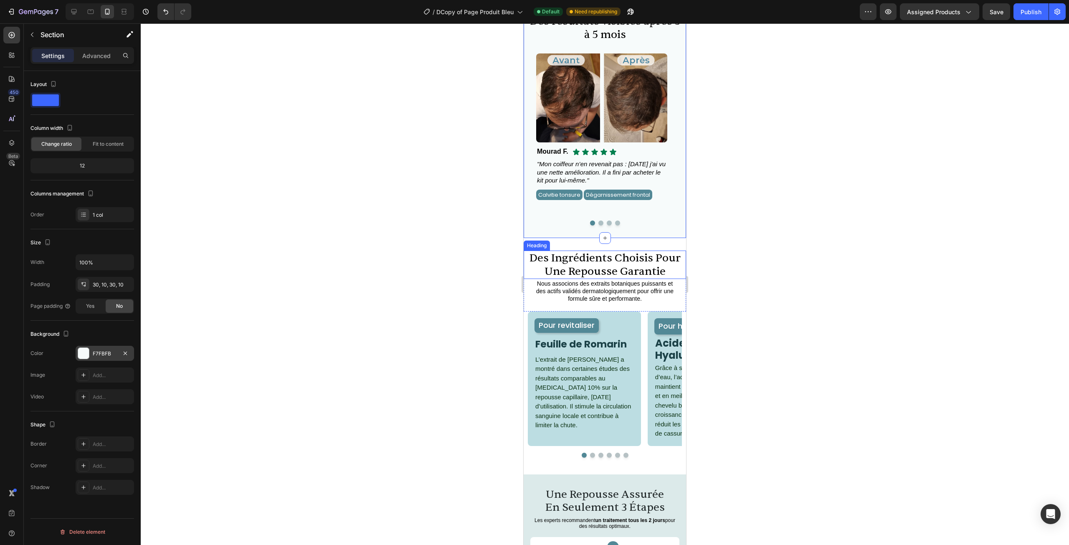
click at [100, 353] on div "F7FBFB" at bounding box center [105, 354] width 24 height 8
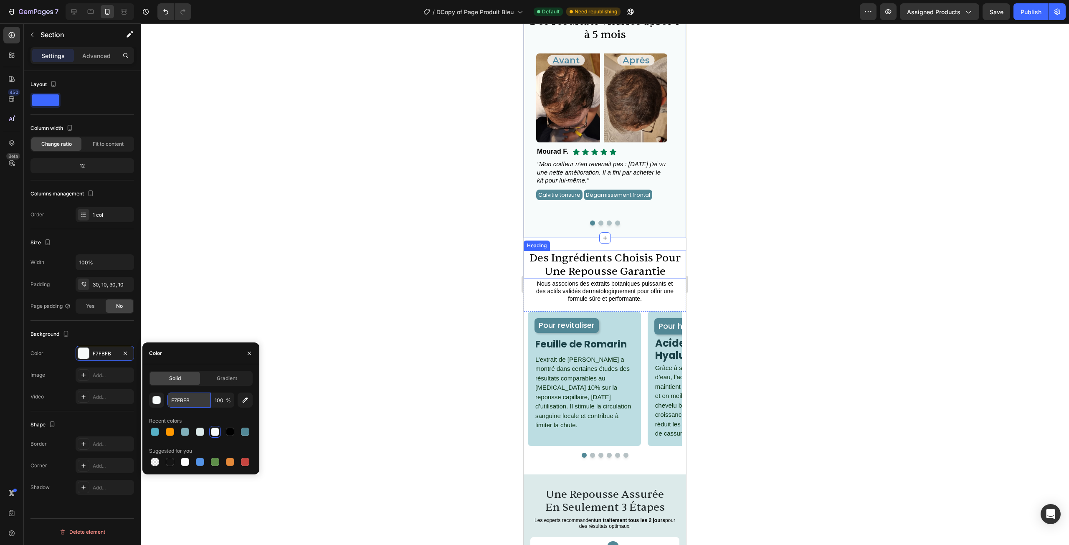
click at [189, 403] on input "F7FBFB" at bounding box center [189, 400] width 43 height 15
click at [338, 267] on div at bounding box center [605, 284] width 929 height 522
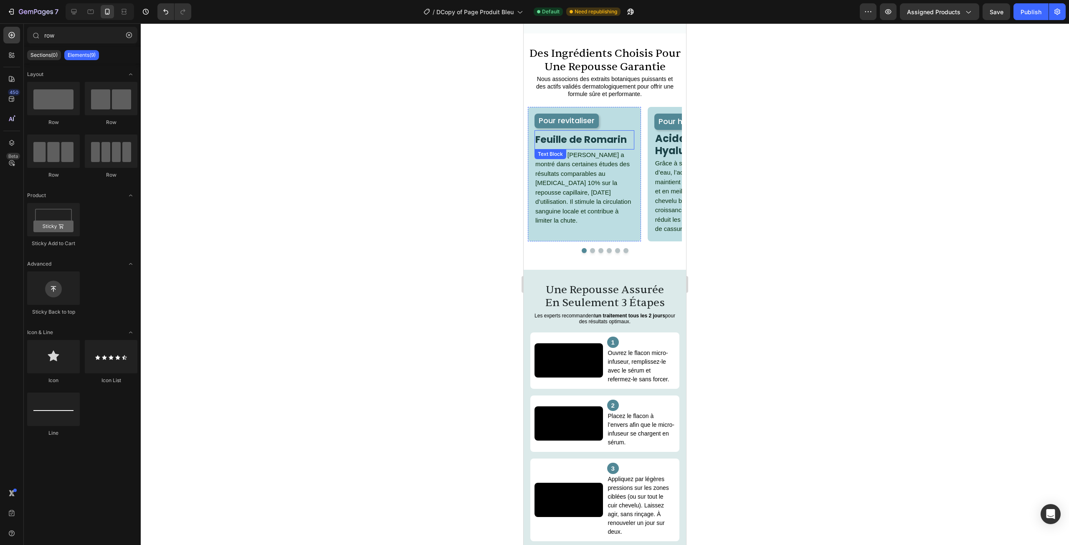
scroll to position [667, 0]
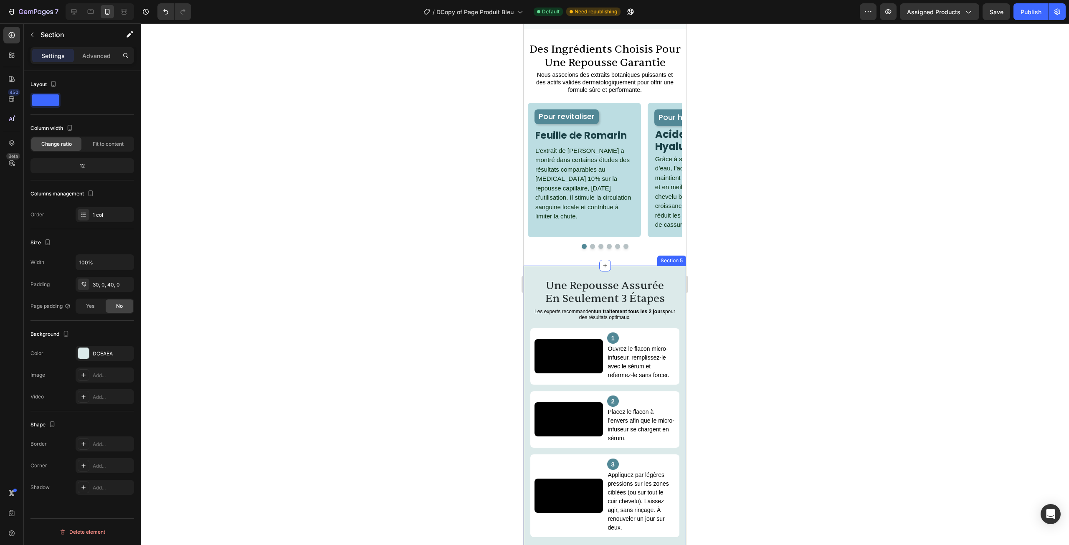
click at [560, 267] on div "une repousse assurée en seulement 3 étapes Heading Les experts recommandent un …" at bounding box center [605, 413] width 163 height 295
click at [96, 349] on div "DCEAEA" at bounding box center [105, 353] width 58 height 15
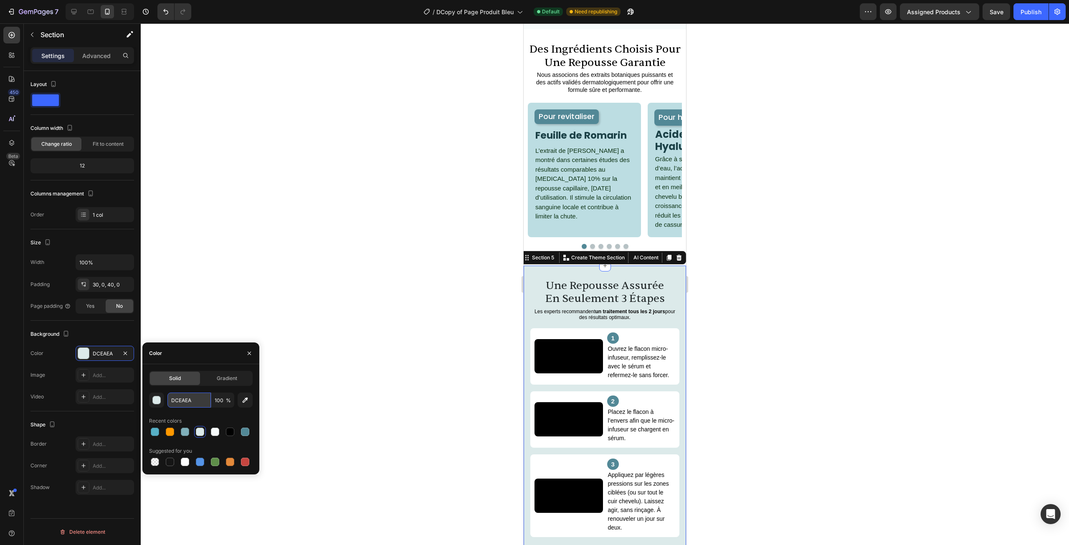
click at [198, 398] on input "DCEAEA" at bounding box center [189, 400] width 43 height 15
paste input "F7FBFB"
type input "F7FBFB"
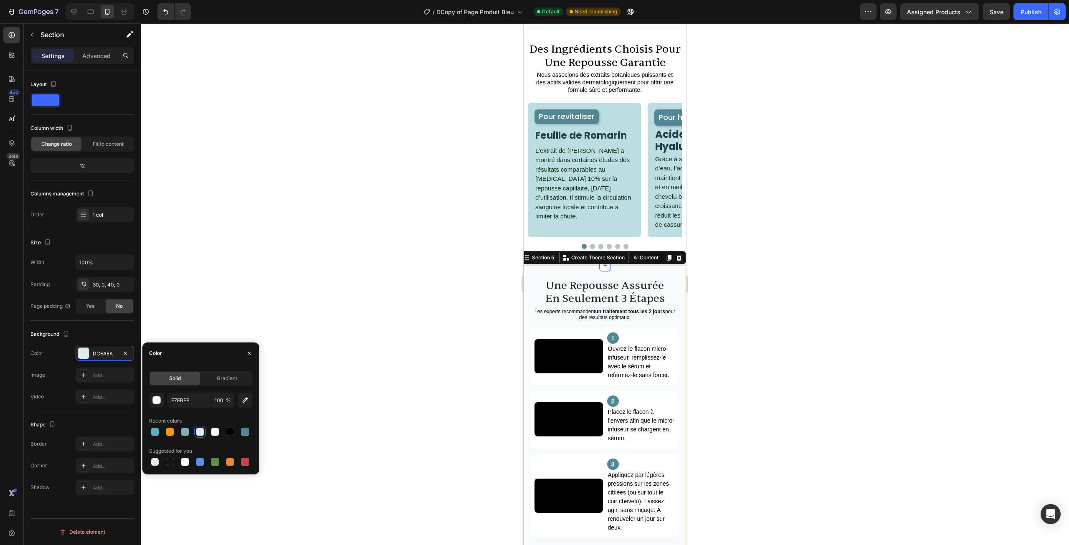
click at [264, 269] on div at bounding box center [605, 284] width 929 height 522
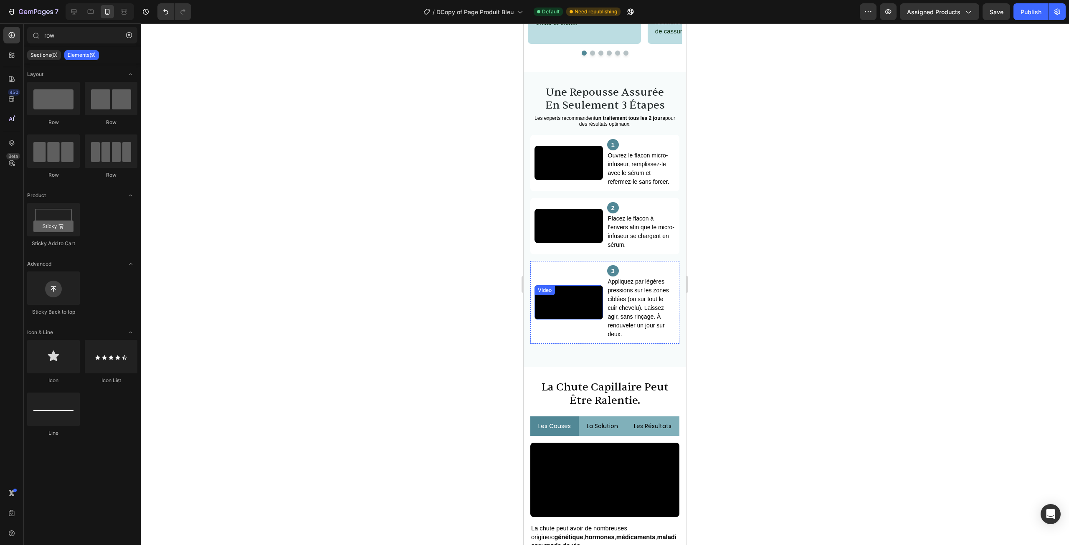
scroll to position [834, 0]
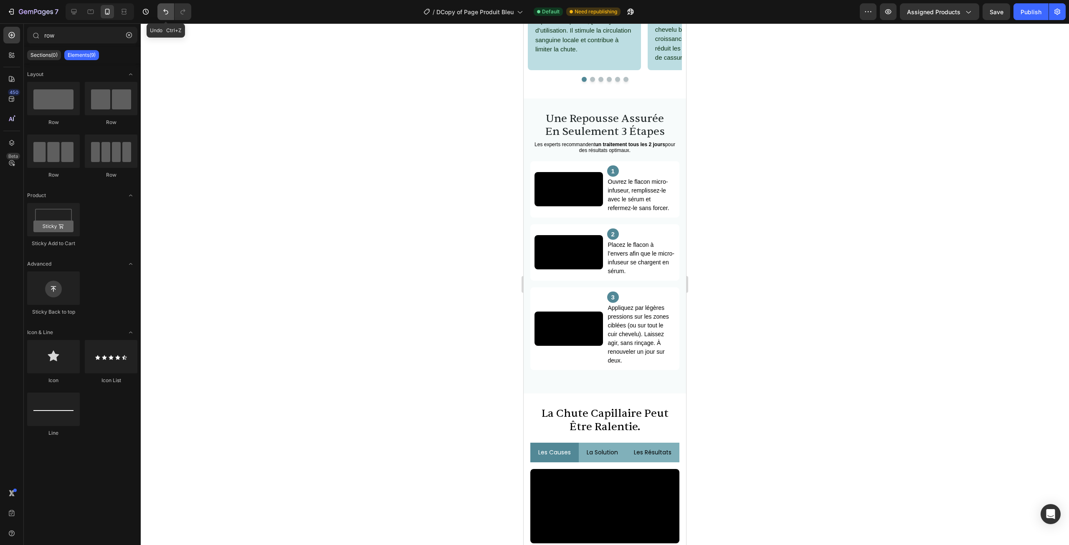
click at [171, 14] on button "Undo/Redo" at bounding box center [165, 11] width 17 height 17
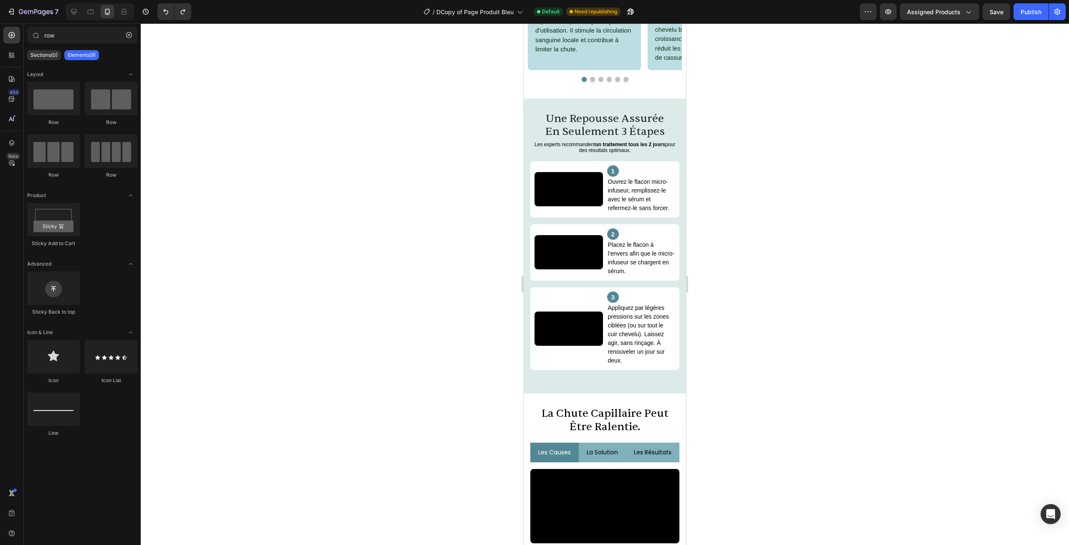
click at [312, 129] on div at bounding box center [605, 284] width 929 height 522
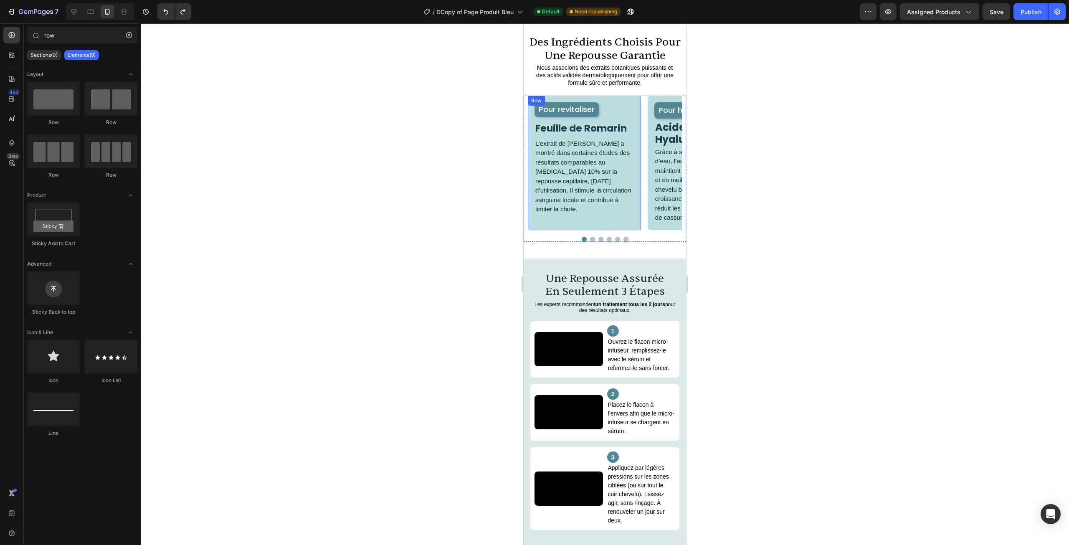
scroll to position [667, 0]
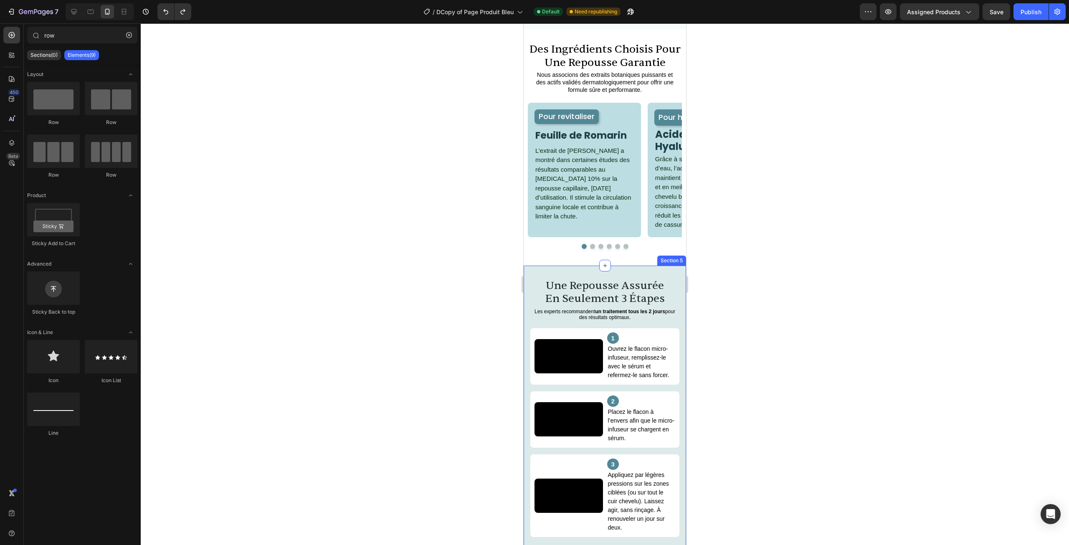
click at [542, 272] on div "une repousse assurée en seulement 3 étapes Heading Les experts recommandent un …" at bounding box center [605, 413] width 163 height 295
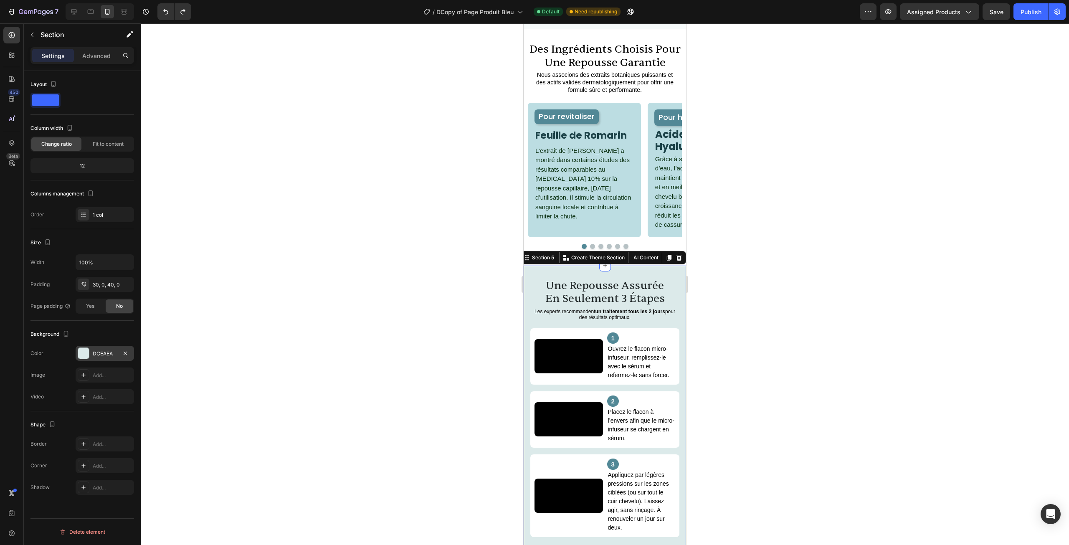
click at [94, 353] on div "DCEAEA" at bounding box center [105, 354] width 24 height 8
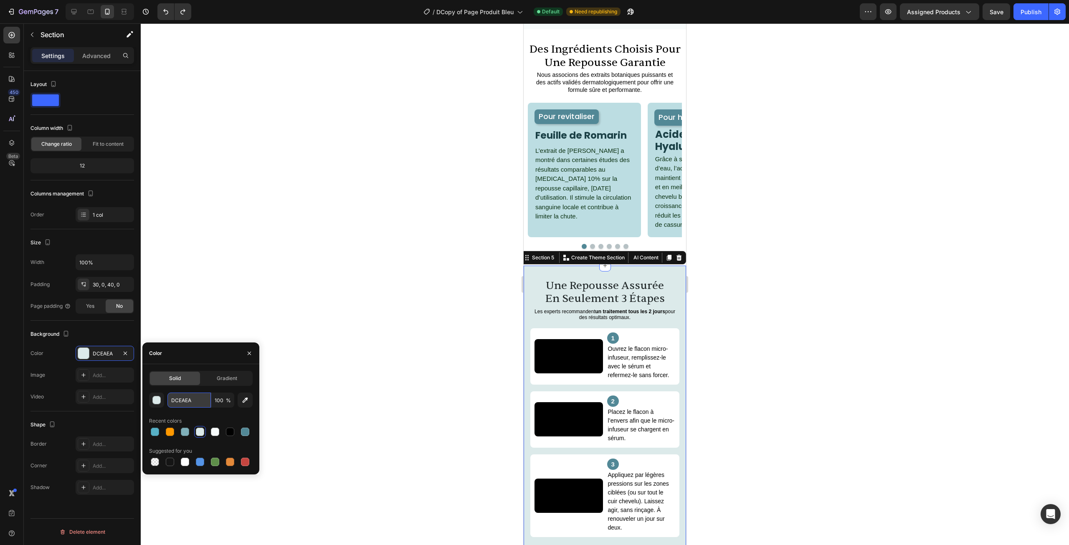
click at [196, 399] on input "DCEAEA" at bounding box center [189, 400] width 43 height 15
paste input "F7FBFB"
type input "F7FBFB"
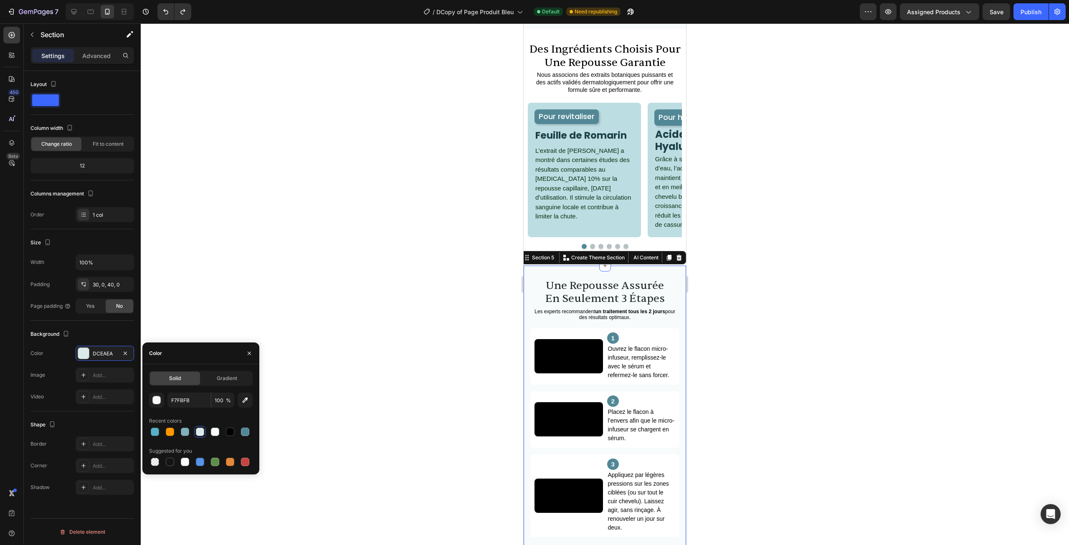
click at [305, 254] on div at bounding box center [605, 284] width 929 height 522
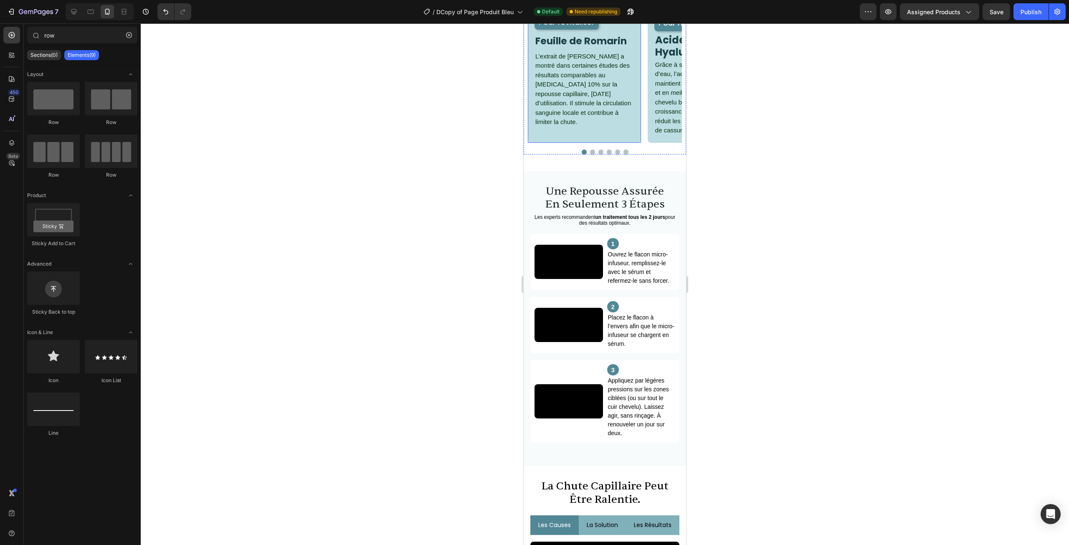
scroll to position [792, 0]
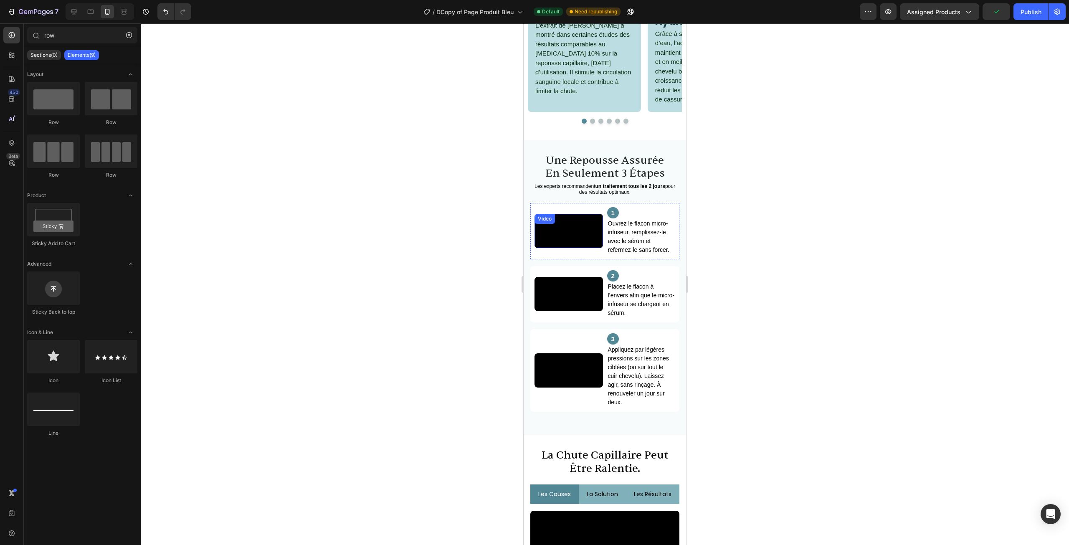
click at [581, 248] on video at bounding box center [569, 231] width 69 height 34
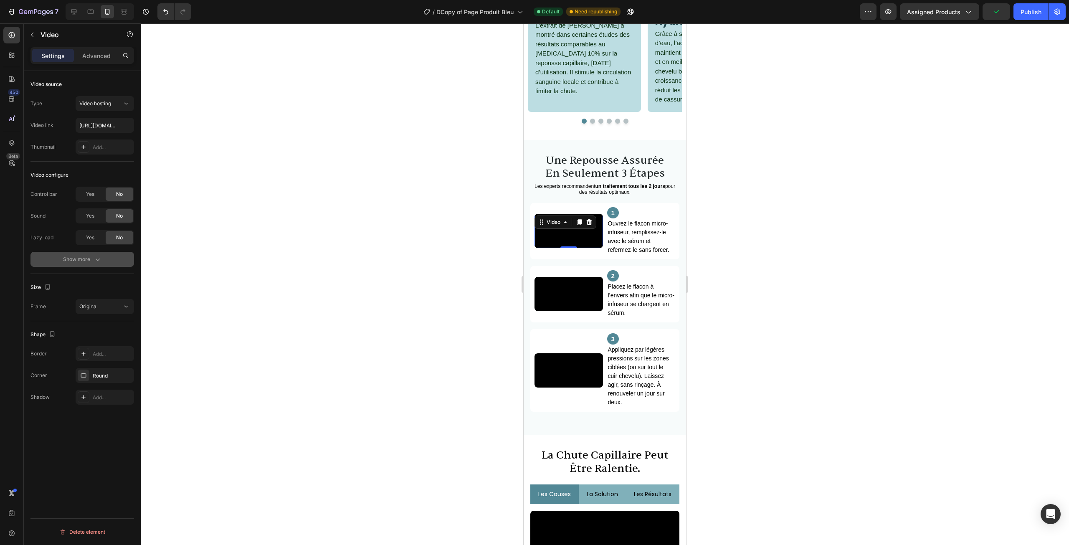
click at [112, 261] on button "Show more" at bounding box center [82, 259] width 104 height 15
click at [89, 308] on button "Show less" at bounding box center [82, 302] width 104 height 15
click at [351, 242] on div at bounding box center [605, 284] width 929 height 522
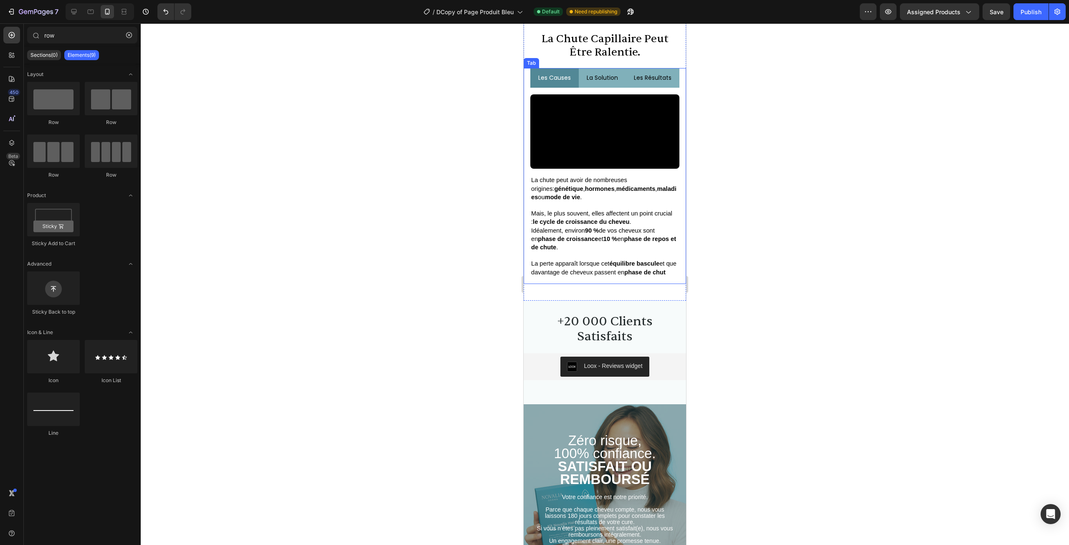
scroll to position [1210, 0]
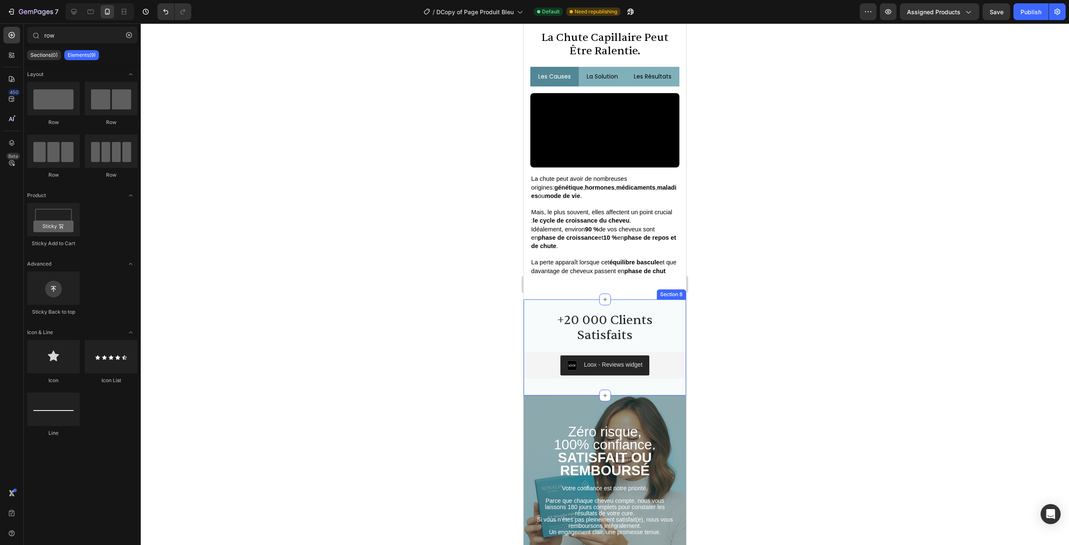
click at [665, 336] on div "+20 000 Clients Satisfaits Heading Loox - Reviews widget Loox Section 8" at bounding box center [605, 348] width 163 height 96
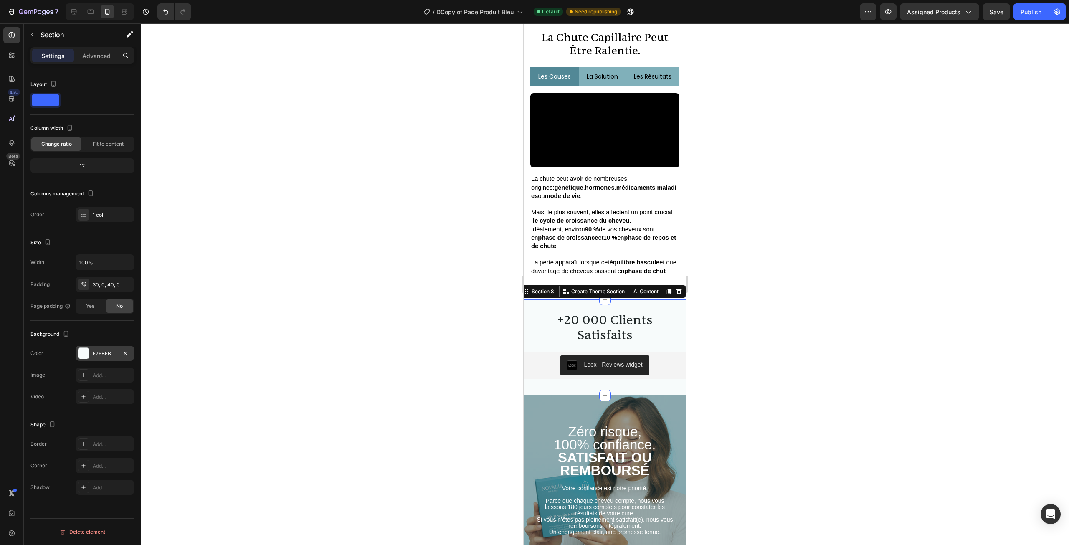
click at [109, 351] on div "F7FBFB" at bounding box center [105, 354] width 24 height 8
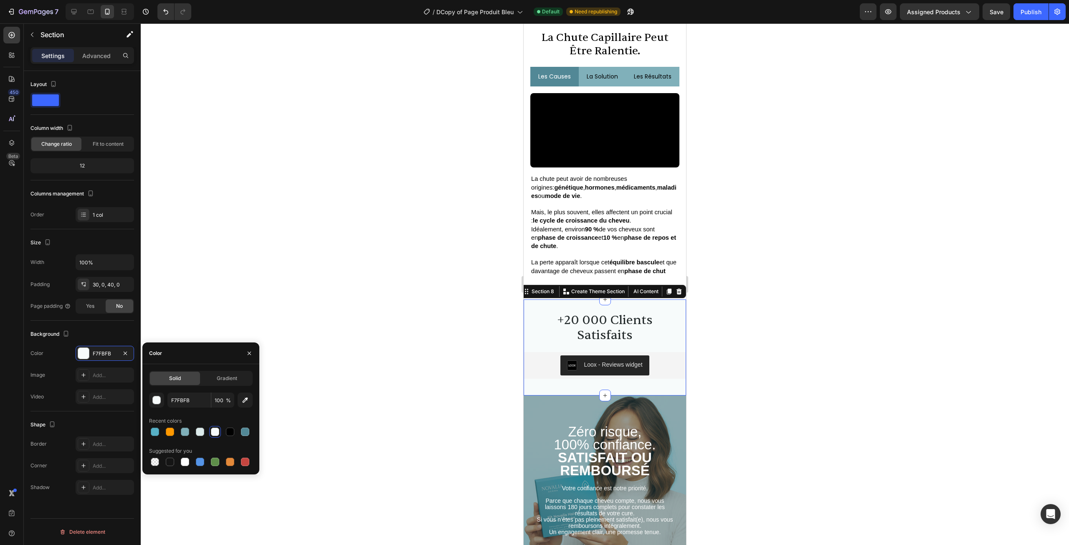
click at [212, 392] on div "Solid Gradient F7FBFB 100 % Recent colors Suggested for you" at bounding box center [201, 419] width 104 height 97
click at [206, 395] on input "F7FBFB" at bounding box center [189, 400] width 43 height 15
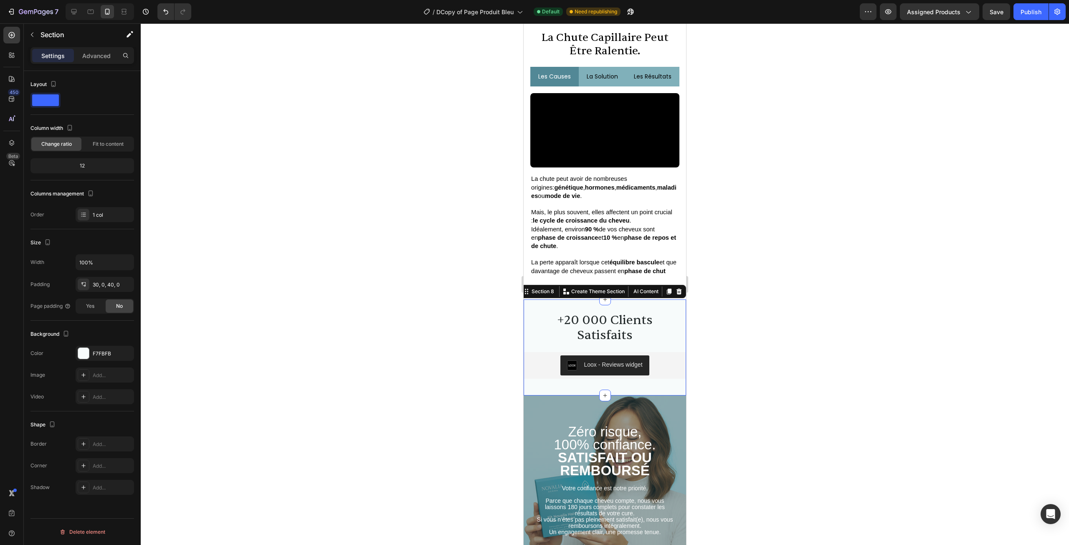
click at [246, 313] on div at bounding box center [605, 284] width 929 height 522
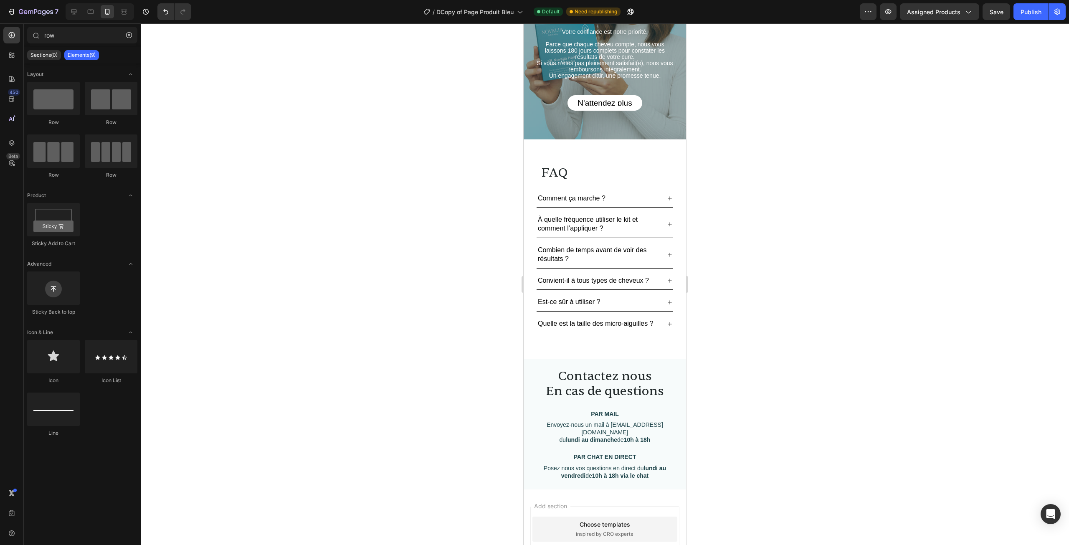
scroll to position [1711, 0]
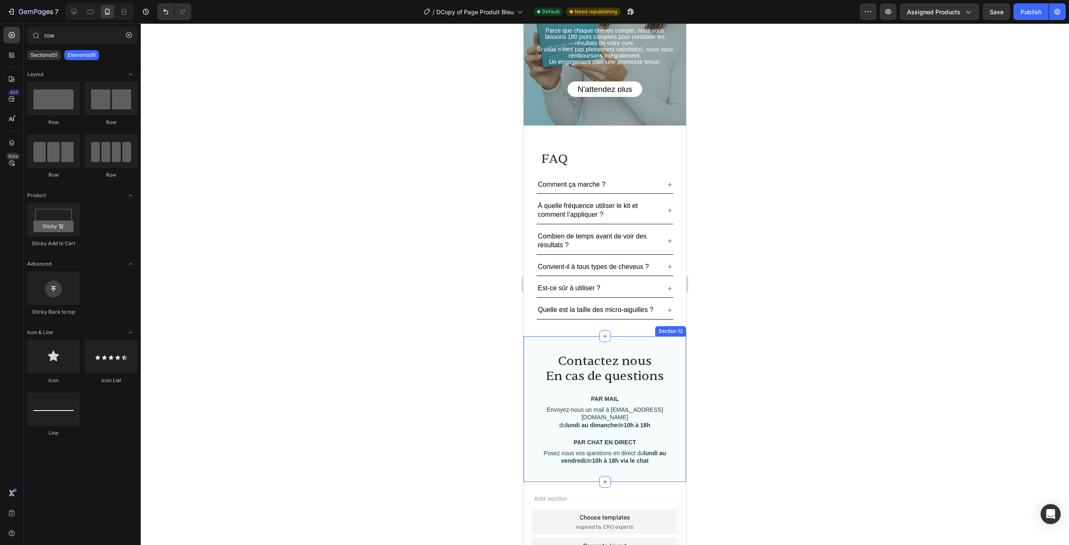
click at [631, 354] on div "Contactez nous En cas de questions Heading PAR MAIL Text block Envoyez-nous un …" at bounding box center [605, 409] width 163 height 146
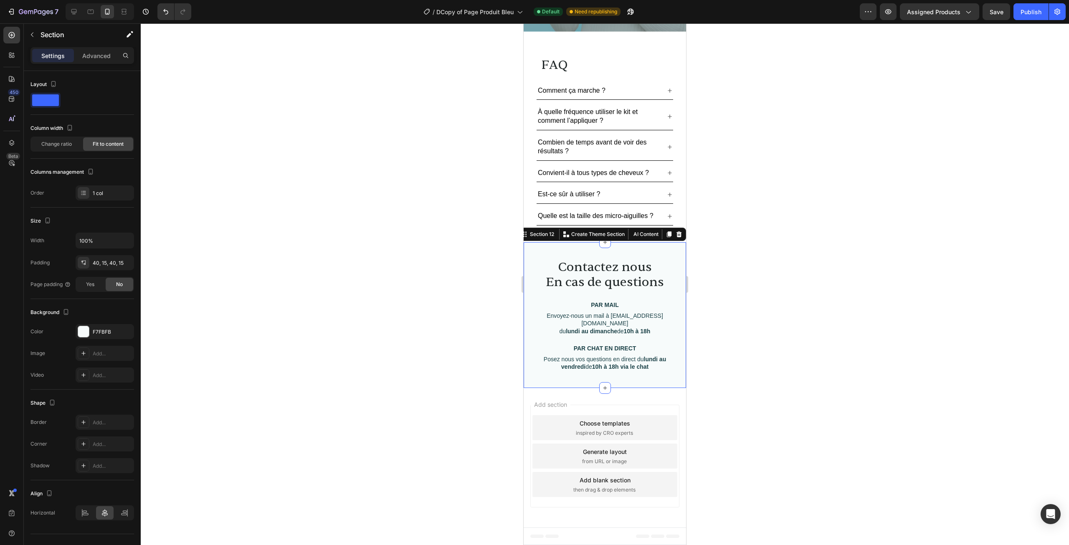
click at [761, 318] on div at bounding box center [605, 284] width 929 height 522
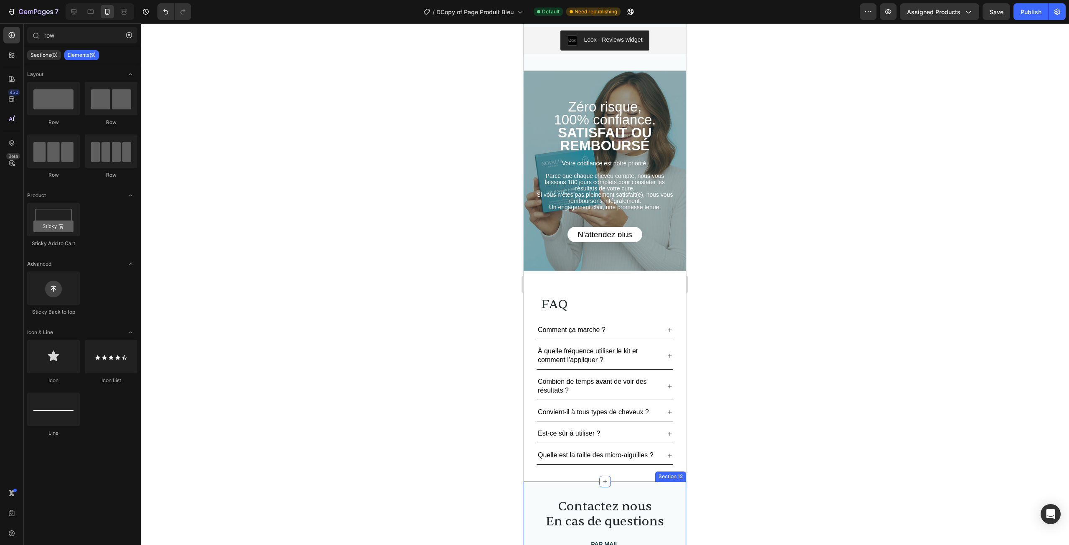
scroll to position [1472, 0]
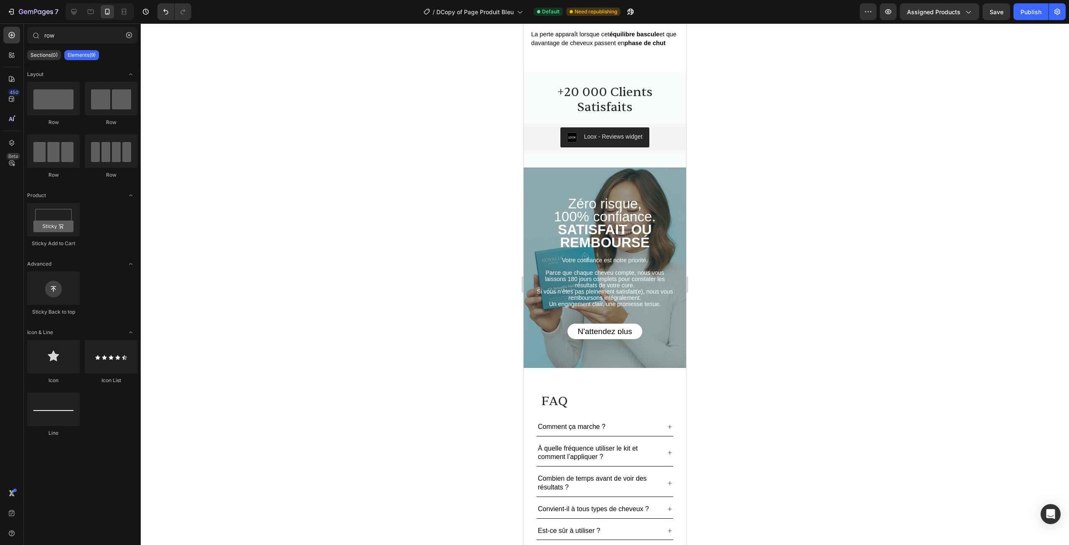
drag, startPoint x: 886, startPoint y: 356, endPoint x: 876, endPoint y: 351, distance: 11.2
click at [886, 356] on div at bounding box center [605, 284] width 929 height 522
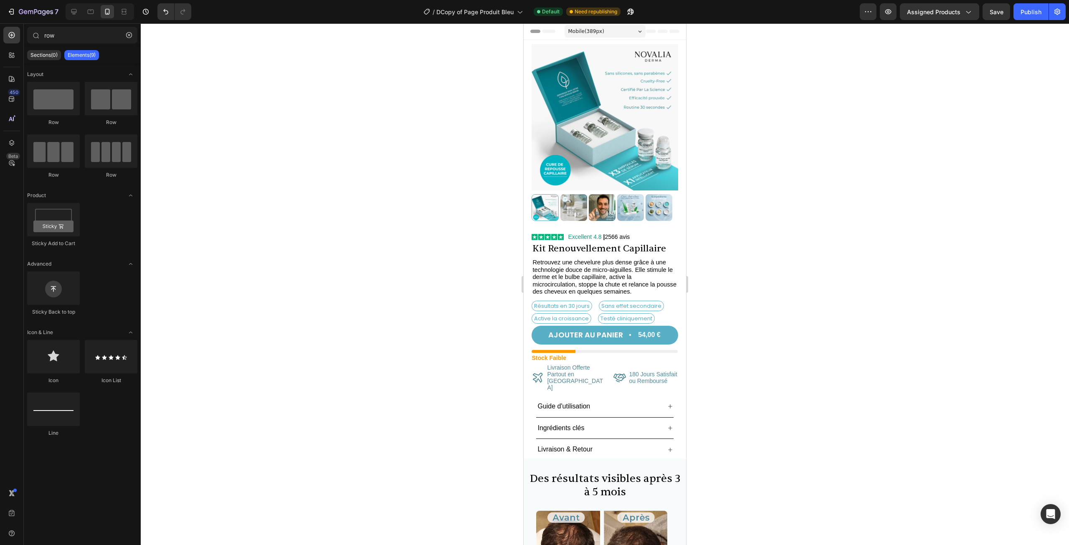
scroll to position [0, 0]
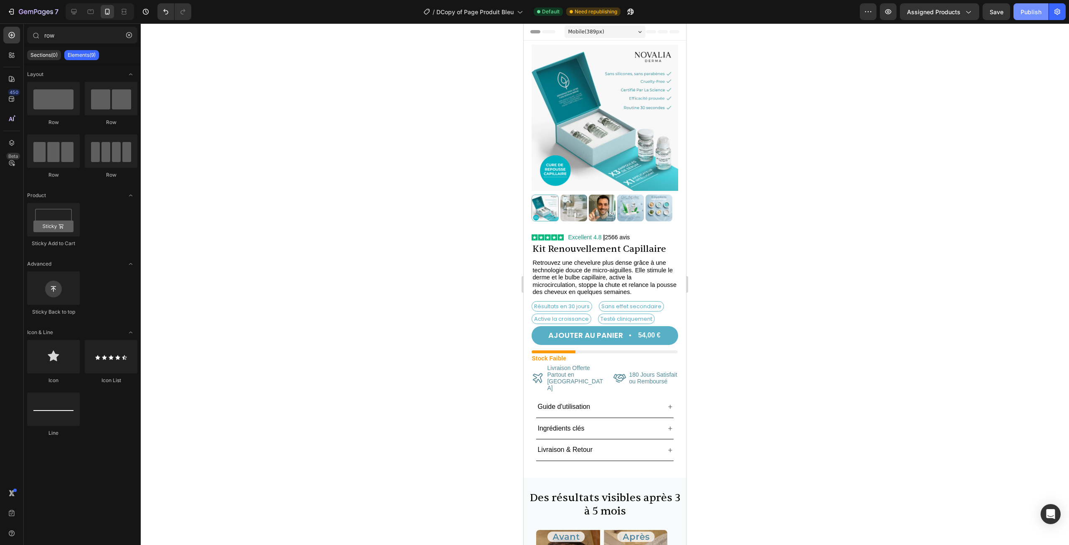
click at [1024, 12] on div "Publish" at bounding box center [1031, 12] width 21 height 9
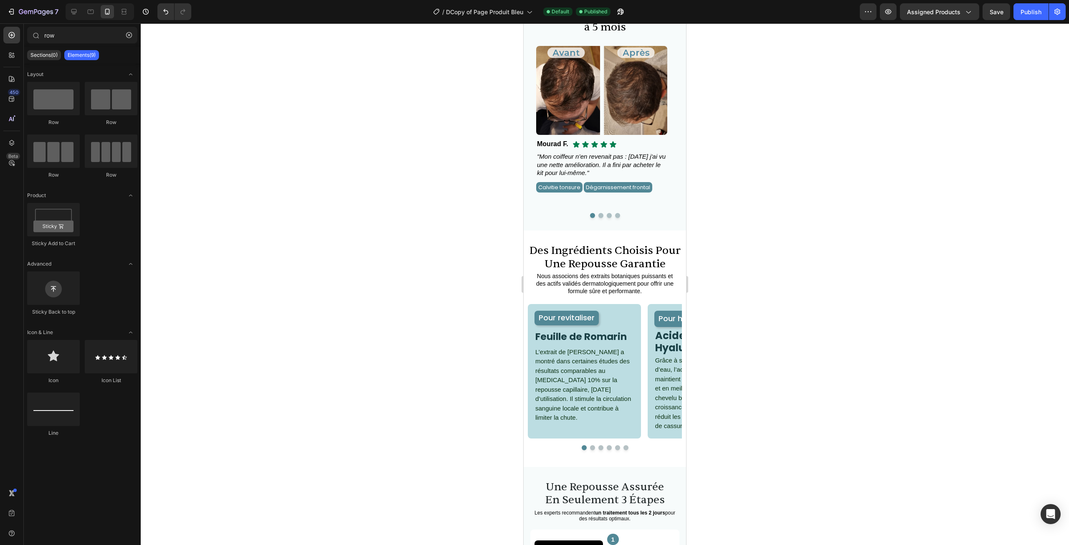
scroll to position [376, 0]
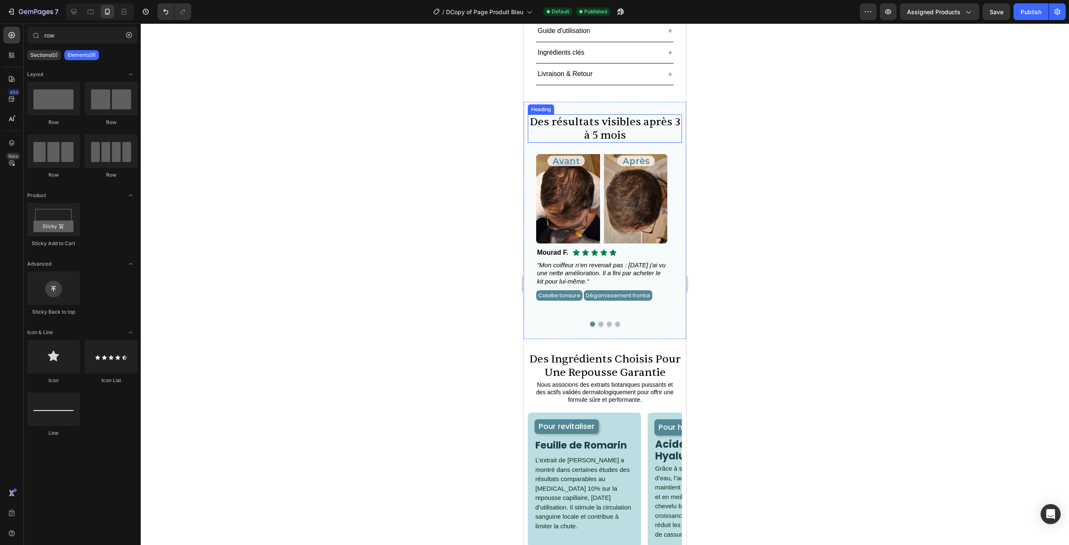
click at [594, 116] on h2 "Des résultats visibles après 3 à 5 mois" at bounding box center [605, 128] width 154 height 28
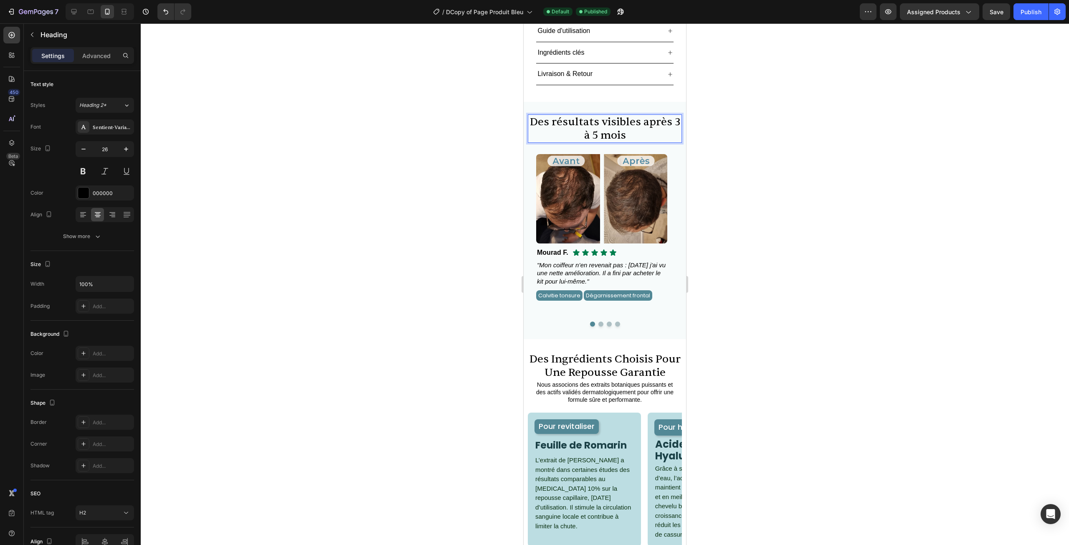
click at [597, 116] on h2 "Des résultats visibles après 3 à 5 mois" at bounding box center [605, 128] width 154 height 28
click at [782, 119] on div at bounding box center [605, 284] width 929 height 522
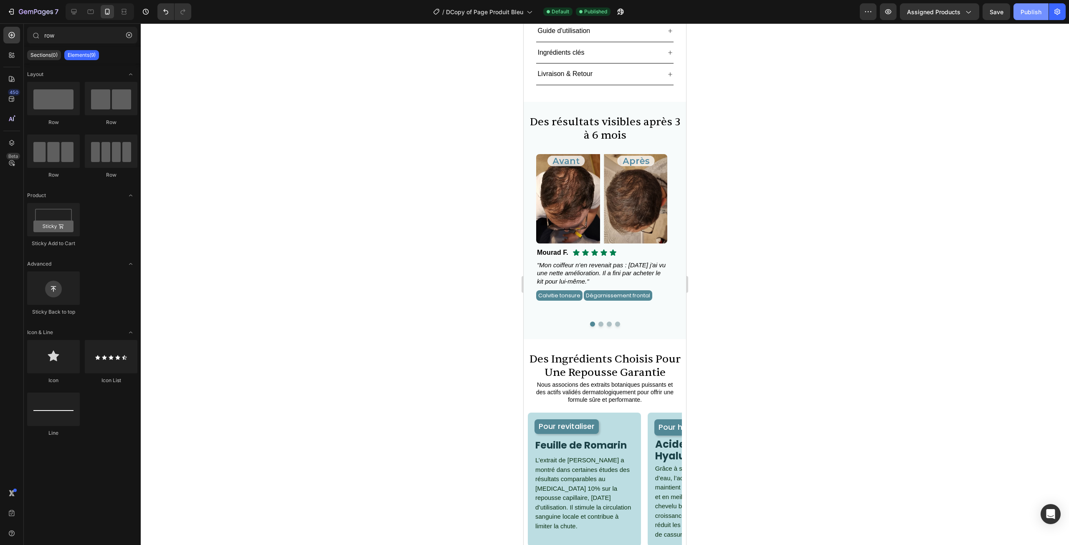
click at [1033, 11] on div "Publish" at bounding box center [1031, 12] width 21 height 9
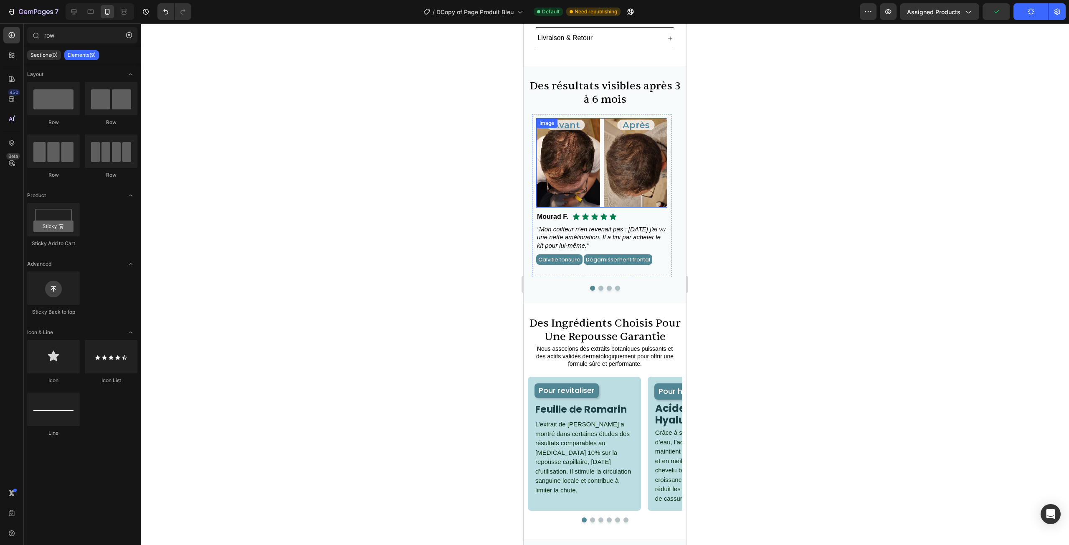
scroll to position [418, 0]
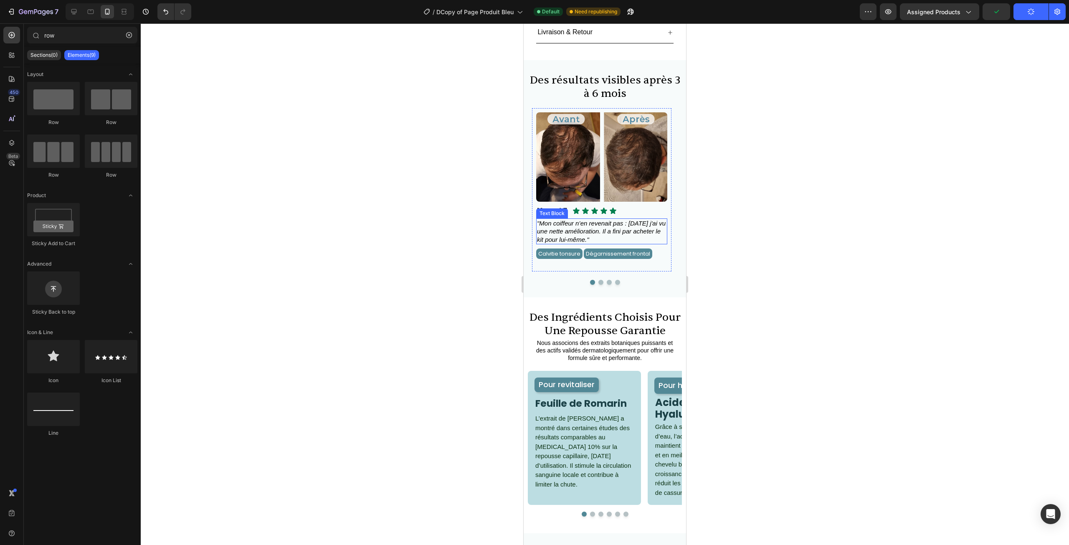
click at [634, 220] on span ""Mon coiffeur n’en revenait pas : [DATE] j'ai vu une nette amélioration. Il a f…" at bounding box center [601, 231] width 129 height 23
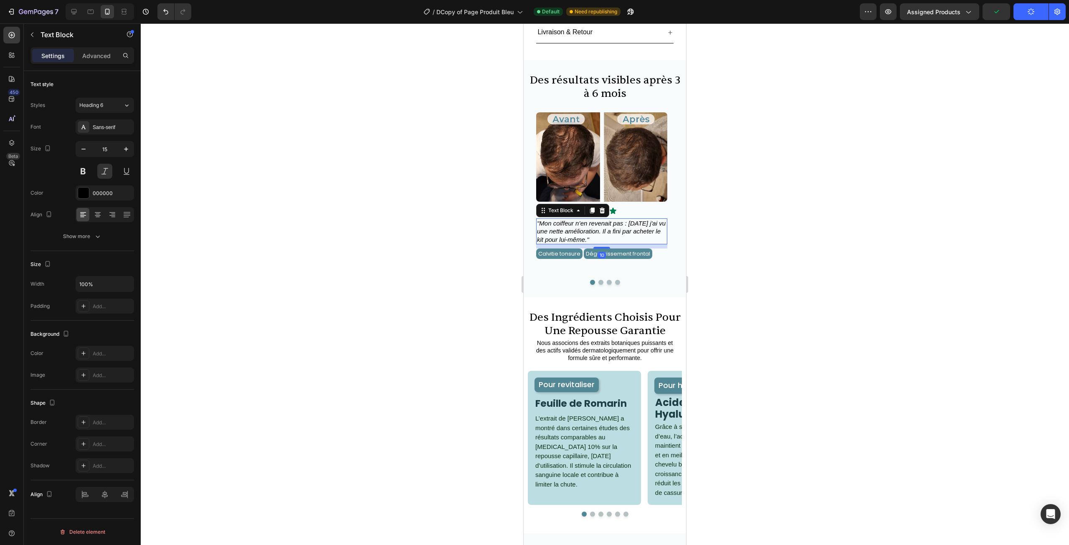
click at [711, 211] on div at bounding box center [605, 284] width 929 height 522
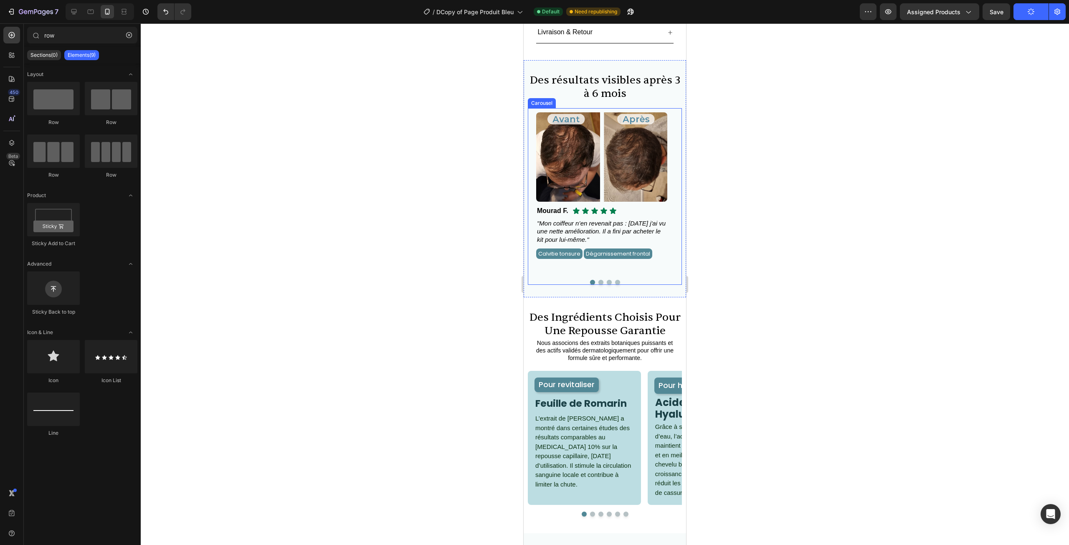
click at [599, 280] on button "Dot" at bounding box center [601, 282] width 5 height 5
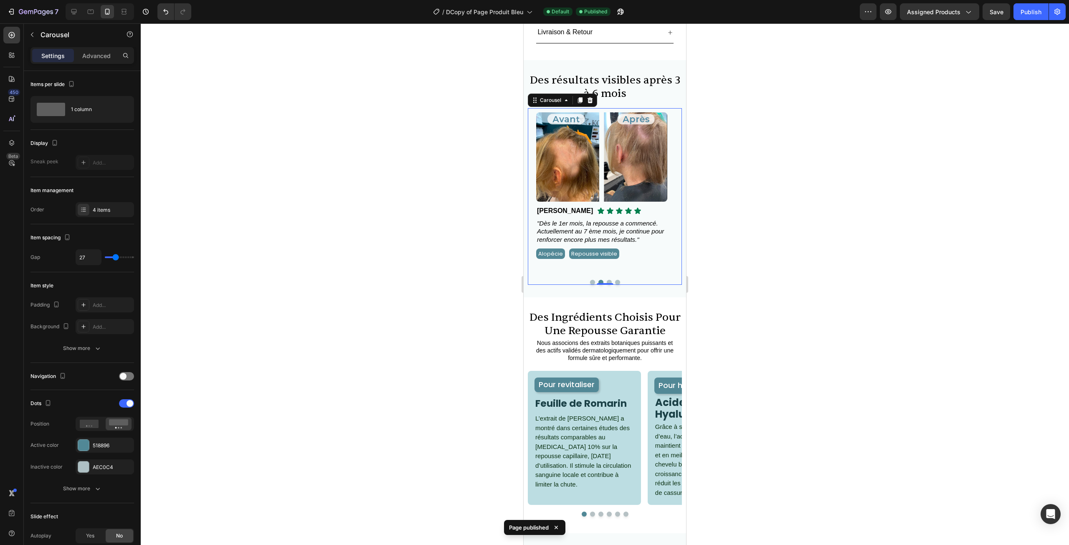
click at [607, 280] on button "Dot" at bounding box center [609, 282] width 5 height 5
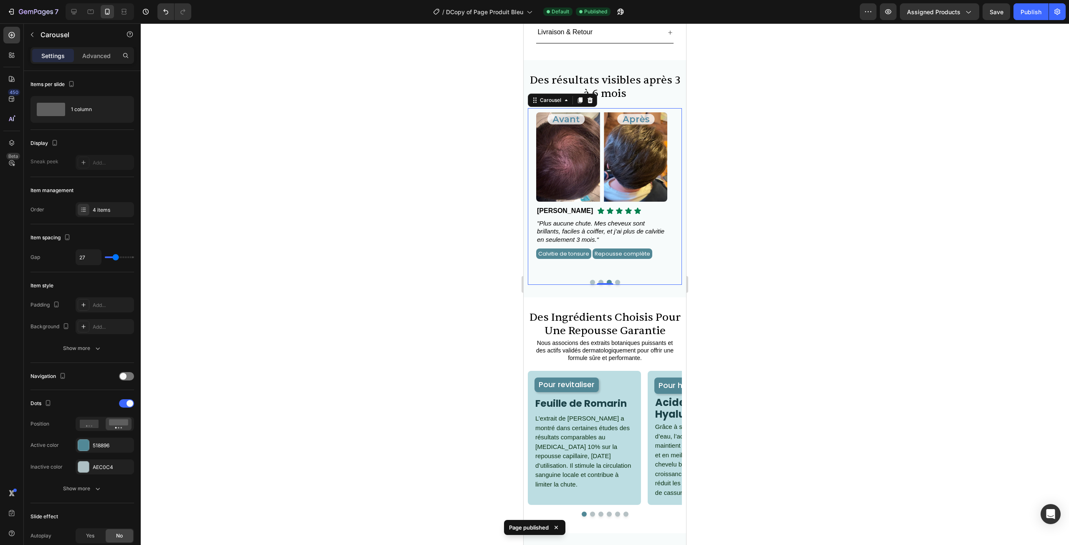
click at [599, 280] on button "Dot" at bounding box center [601, 282] width 5 height 5
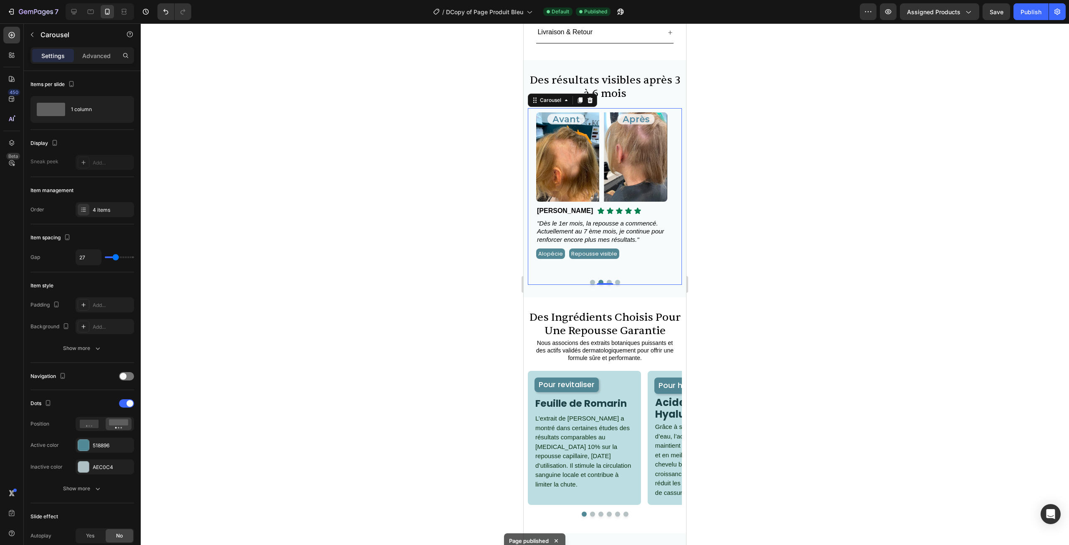
click at [606, 260] on div "Image Icon Icon Icon Icon Icon Icon List Mourad F. Text Block Row "Mon coiffeur…" at bounding box center [605, 196] width 154 height 177
click at [608, 260] on div "Image Icon Icon Icon Icon Icon Icon List Mourad F. Text Block Row "Mon coiffeur…" at bounding box center [605, 196] width 154 height 177
click at [607, 280] on button "Dot" at bounding box center [609, 282] width 5 height 5
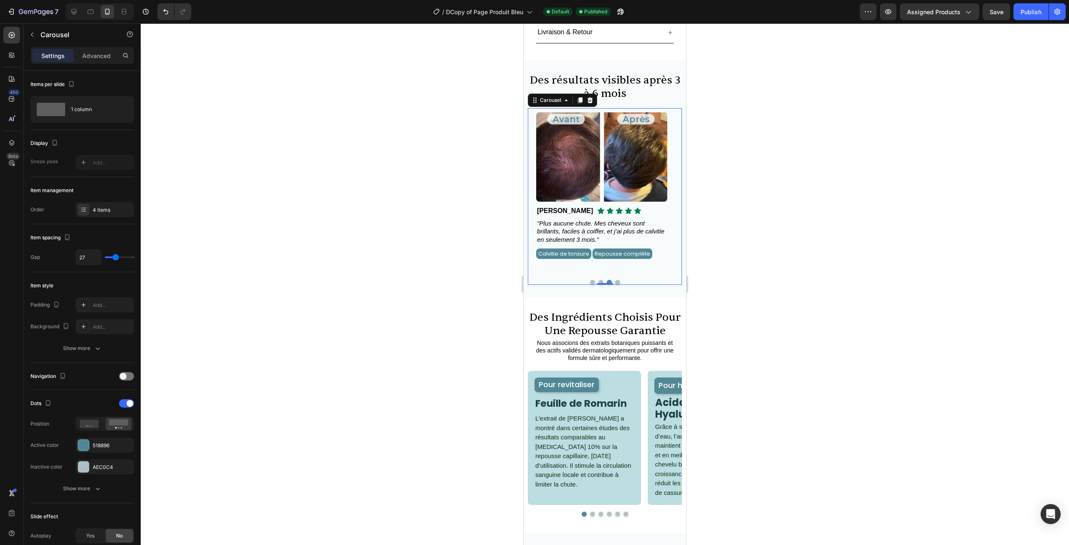
click at [615, 280] on button "Dot" at bounding box center [617, 282] width 5 height 5
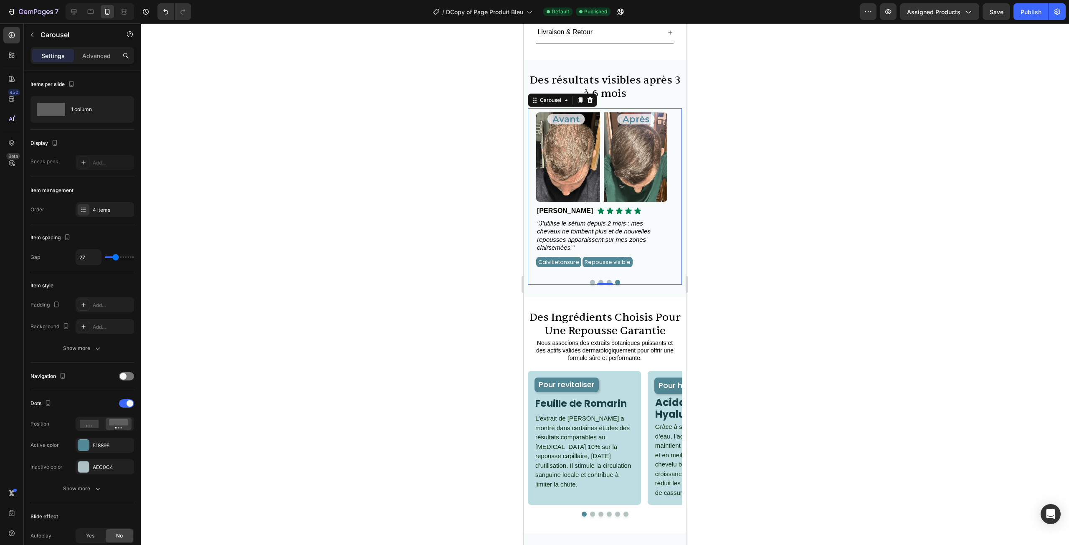
click at [610, 280] on div at bounding box center [605, 282] width 146 height 5
click at [608, 280] on button "Dot" at bounding box center [609, 282] width 5 height 5
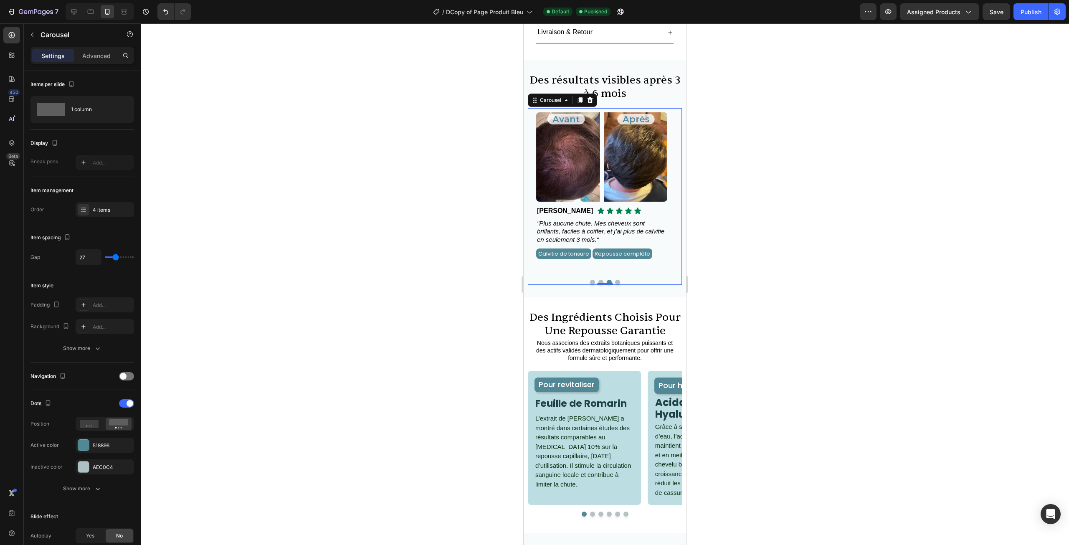
click at [590, 280] on button "Dot" at bounding box center [592, 282] width 5 height 5
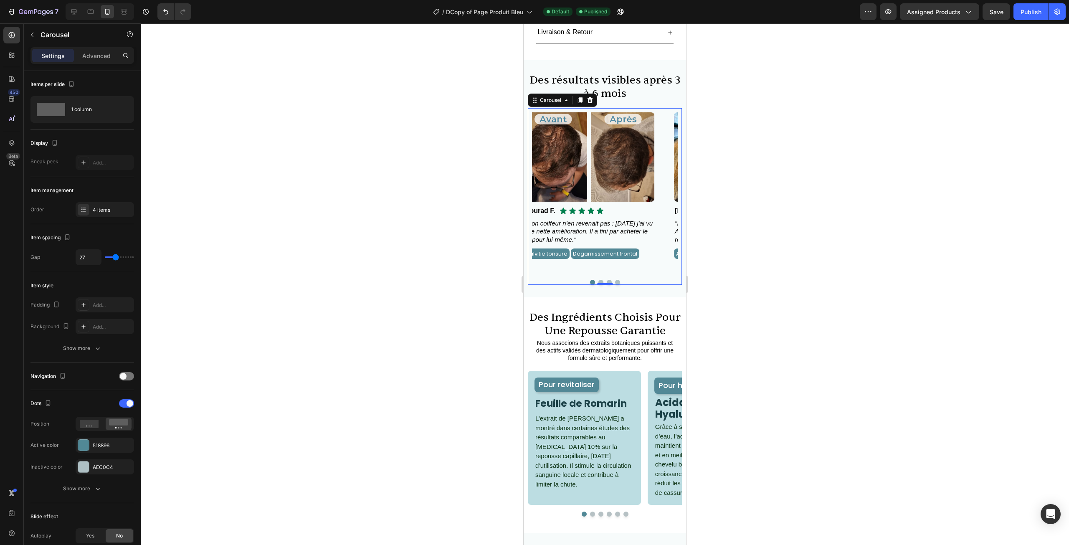
click at [439, 247] on div at bounding box center [605, 284] width 929 height 522
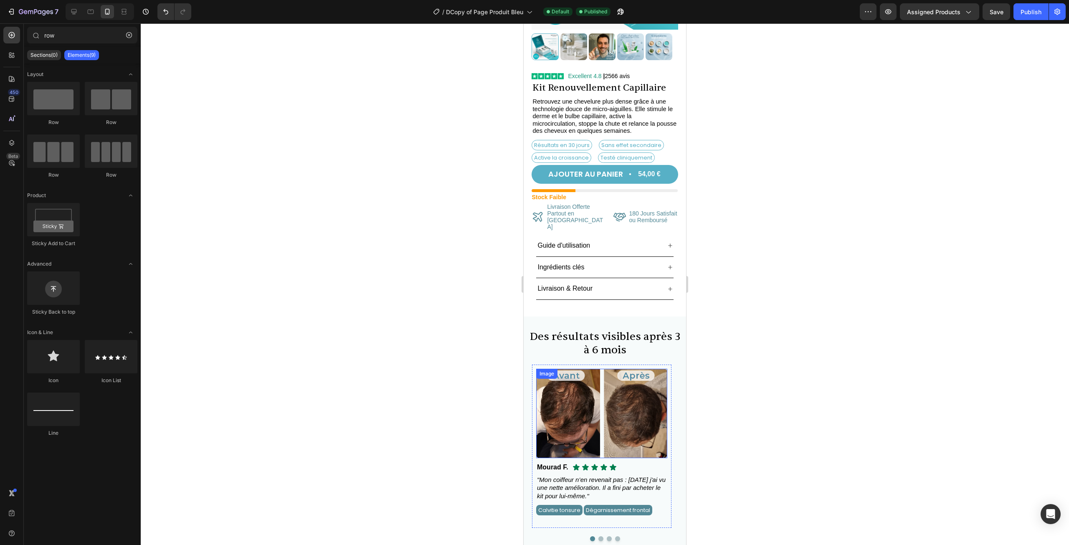
scroll to position [0, 0]
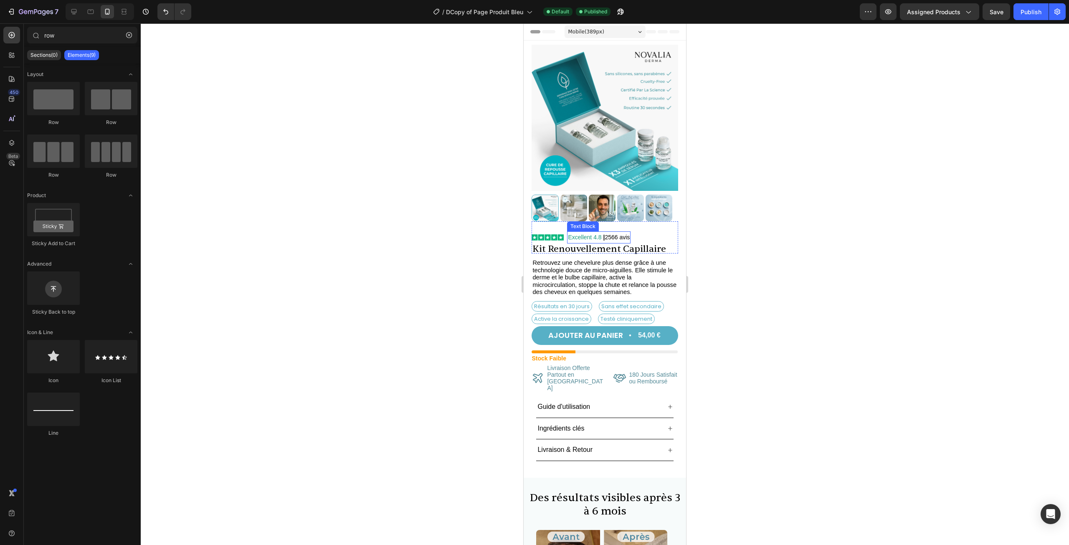
drag, startPoint x: 625, startPoint y: 230, endPoint x: 620, endPoint y: 231, distance: 5.4
click at [625, 232] on p "Excellent 4.8 | 2566 avis" at bounding box center [599, 237] width 62 height 10
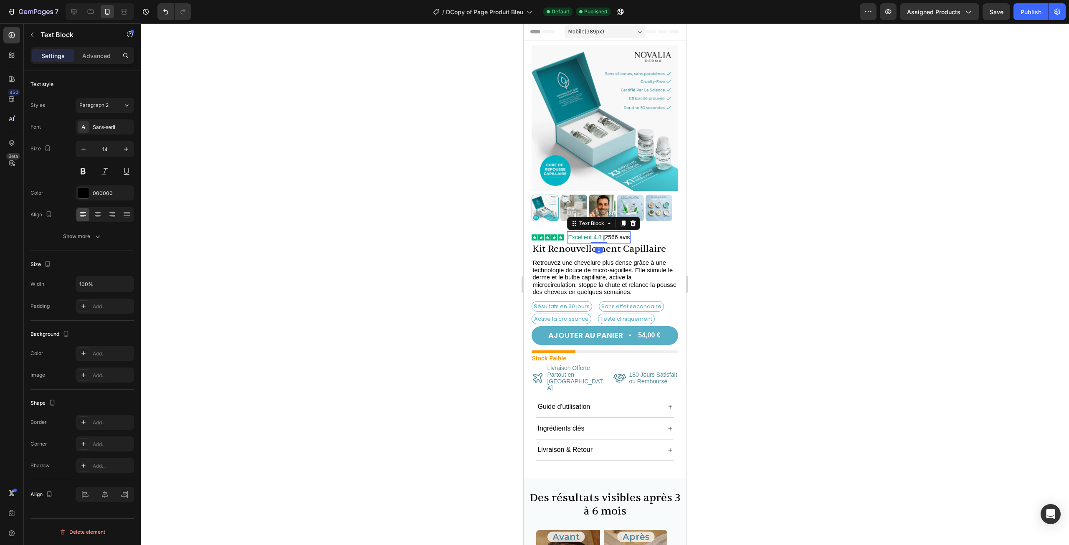
click at [620, 232] on p "Excellent 4.8 | 2566 avis" at bounding box center [599, 237] width 62 height 10
click at [786, 163] on div at bounding box center [605, 284] width 929 height 522
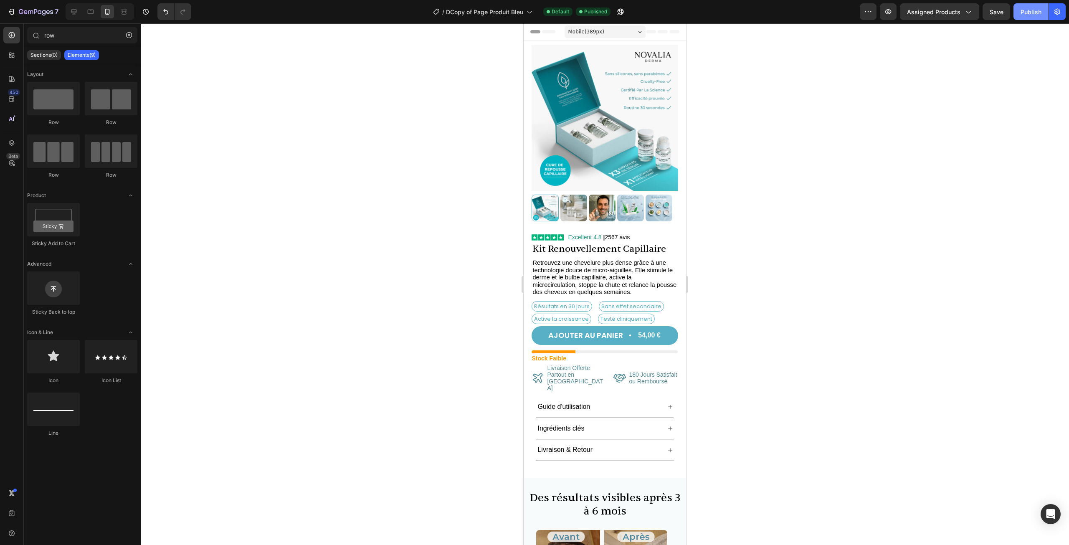
click at [1030, 14] on div "Publish" at bounding box center [1031, 12] width 21 height 9
click at [45, 11] on icon "button" at bounding box center [44, 12] width 4 height 5
